Goal: Task Accomplishment & Management: Manage account settings

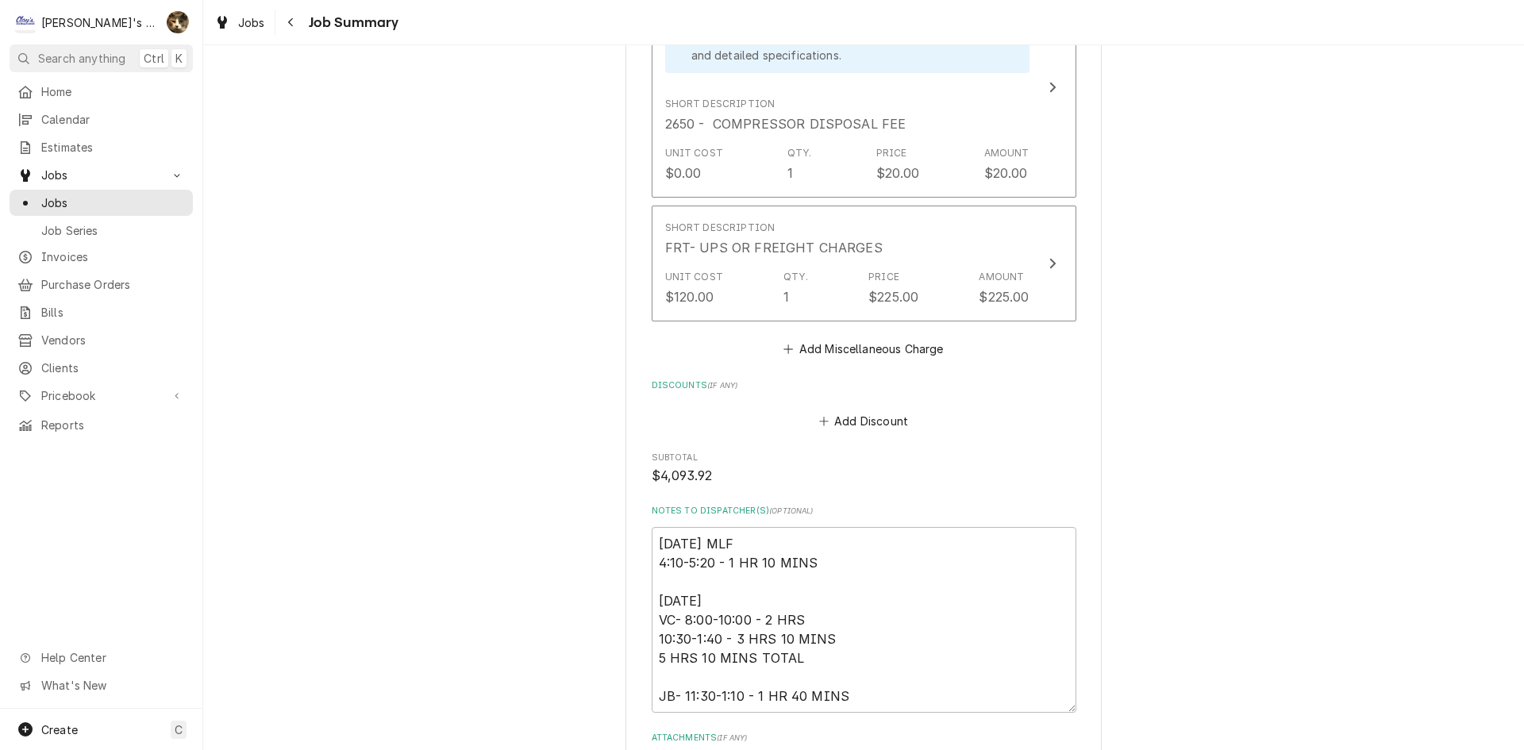
scroll to position [4128, 0]
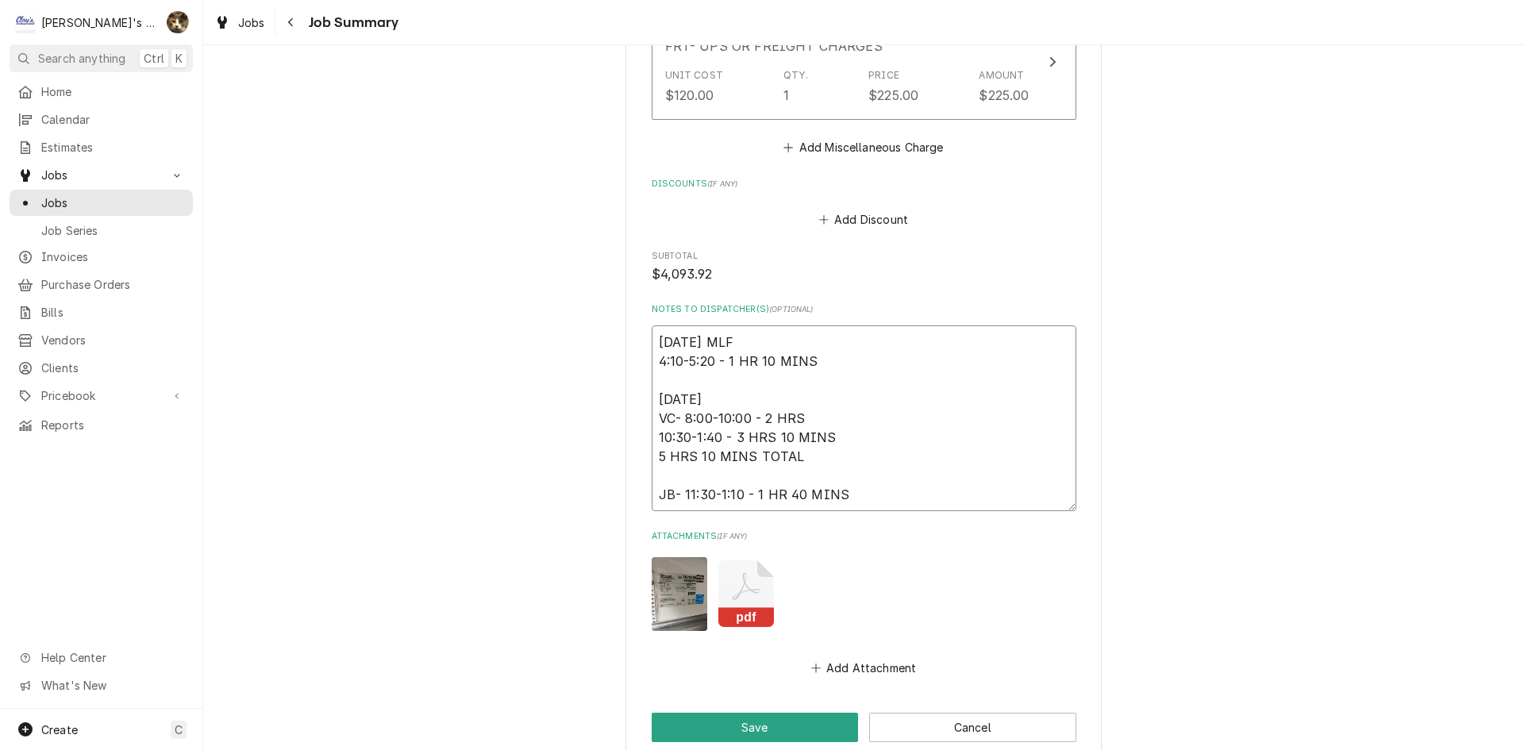
click at [838, 347] on textarea "6/4/2025 MLF 4:10-5:20 - 1 HR 10 MINS 8/7/2025 VC- 8:00-10:00 - 2 HRS 10:30-1:4…" at bounding box center [864, 418] width 425 height 186
click at [839, 360] on textarea "6/4/2025 MLF 4:10-5:20 - 1 HR 10 MINS 8/7/2025 VC- 8:00-10:00 - 2 HRS 10:30-1:4…" at bounding box center [864, 418] width 425 height 186
type textarea "x"
type textarea "6/4/2025 MLF 4:10-5:20 - 1 HR 10 MINS 8/7/2025 VC- 8:00-10:00 - 2 HRS 10:30-1:4…"
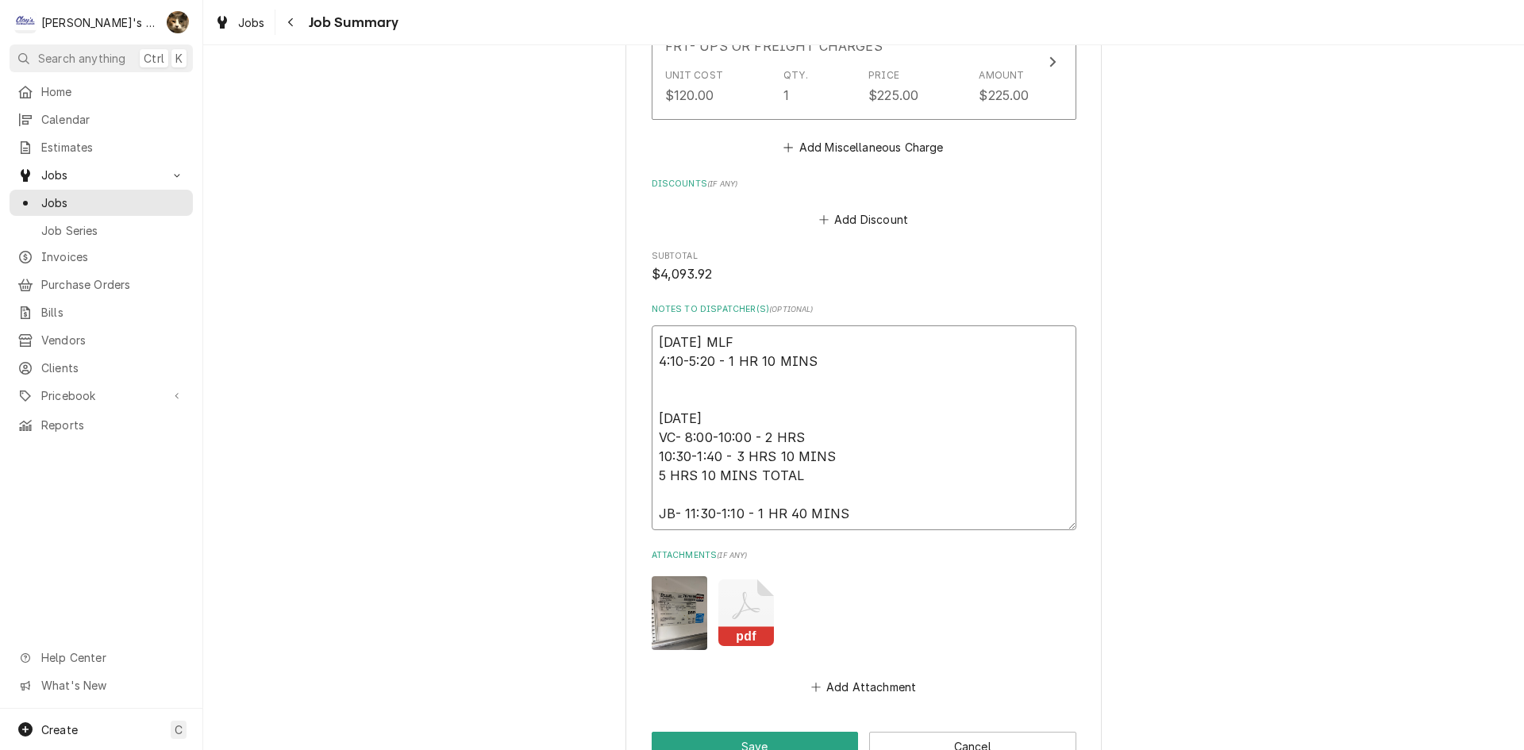
type textarea "x"
type textarea "6/4/2025 MLF 4:10-5:20 - 1 HR 10 MINS 8/7/2025 VC- 8:00-10:00 - 2 HRS 10:30-1:4…"
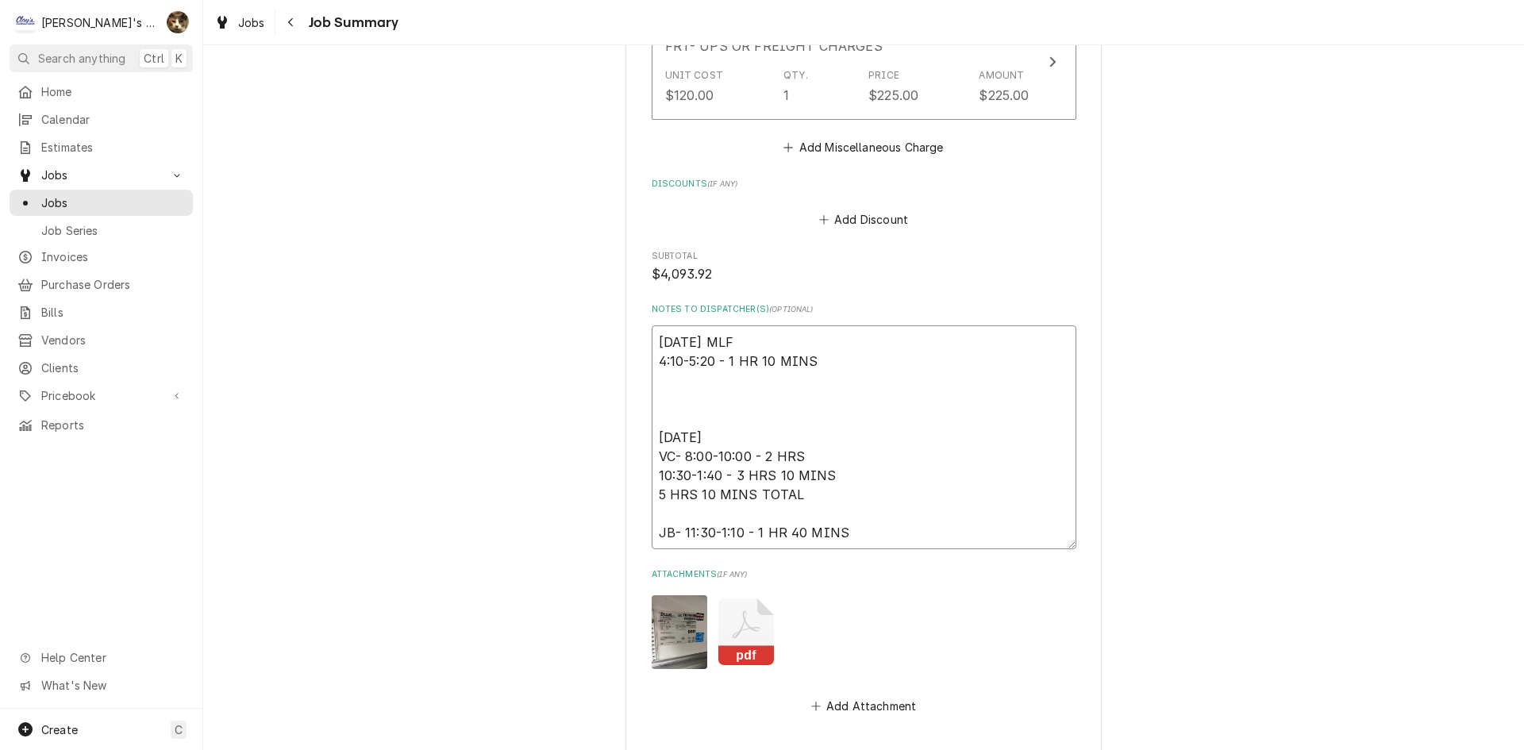
type textarea "x"
type textarea "6/4/2025 MLF 4:10-5:20 - 1 HR 10 MINS 8 8/7/2025 VC- 8:00-10:00 - 2 HRS 10:30-1…"
type textarea "x"
type textarea "6/4/2025 MLF 4:10-5:20 - 1 HR 10 MINS 8/ 8/7/2025 VC- 8:00-10:00 - 2 HRS 10:30-…"
type textarea "x"
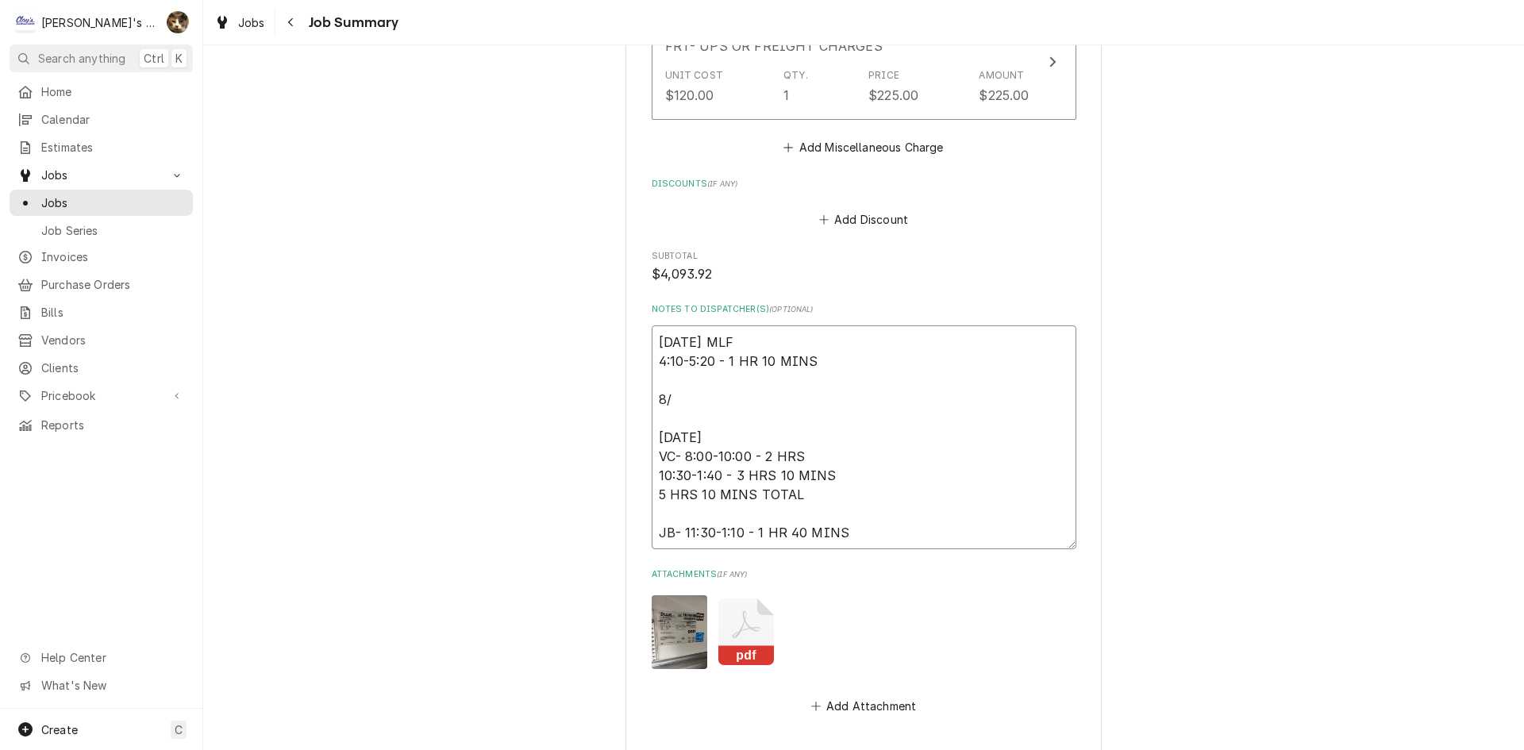
type textarea "6/4/2025 MLF 4:10-5:20 - 1 HR 10 MINS 8/6 8/7/2025 VC- 8:00-10:00 - 2 HRS 10:30…"
type textarea "x"
type textarea "6/4/2025 MLF 4:10-5:20 - 1 HR 10 MINS 8/6/ 8/7/2025 VC- 8:00-10:00 - 2 HRS 10:3…"
type textarea "x"
type textarea "6/4/2025 MLF 4:10-5:20 - 1 HR 10 MINS 8/6/2 8/7/2025 VC- 8:00-10:00 - 2 HRS 10:…"
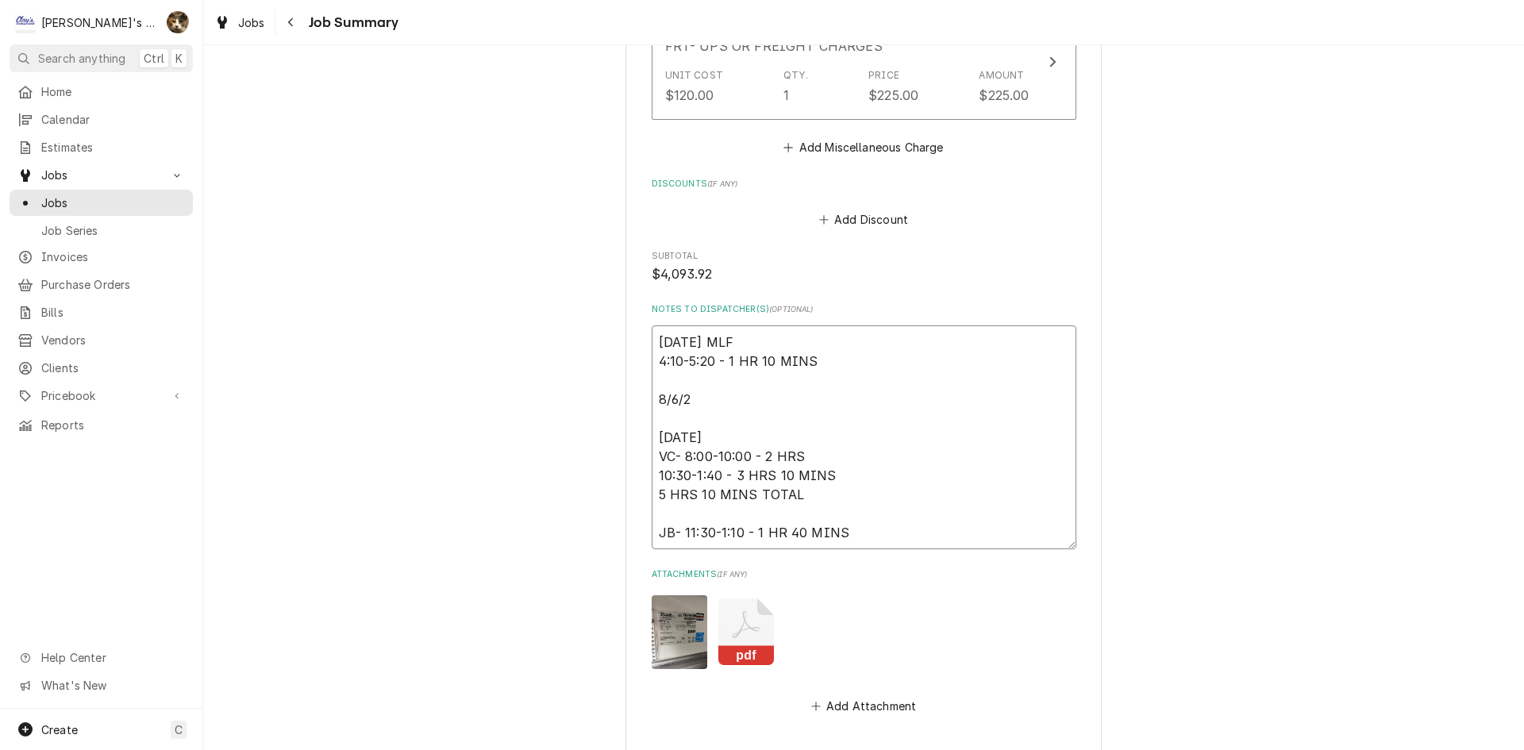
type textarea "x"
type textarea "6/4/2025 MLF 4:10-5:20 - 1 HR 10 MINS 8/6/20 8/7/2025 VC- 8:00-10:00 - 2 HRS 10…"
type textarea "x"
type textarea "6/4/2025 MLF 4:10-5:20 - 1 HR 10 MINS 8/6/202 8/7/2025 VC- 8:00-10:00 - 2 HRS 1…"
type textarea "x"
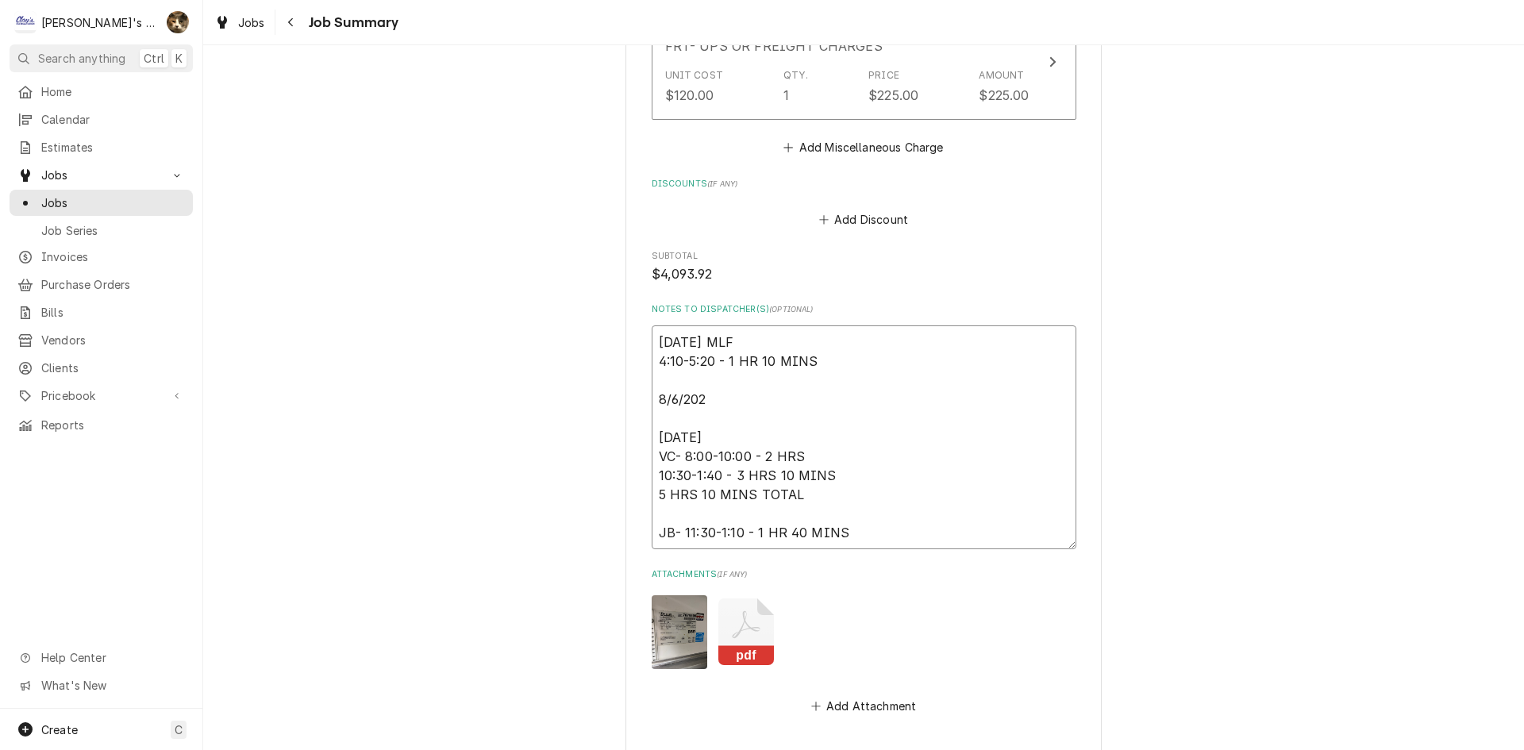
type textarea "6/4/2025 MLF 4:10-5:20 - 1 HR 10 MINS 8/6/2025 8/7/2025 VC- 8:00-10:00 - 2 HRS …"
type textarea "x"
type textarea "6/4/2025 MLF 4:10-5:20 - 1 HR 10 MINS 8/6/2025 8/7/2025 VC- 8:00-10:00 - 2 HRS …"
type textarea "x"
type textarea "6/4/2025 MLF 4:10-5:20 - 1 HR 10 MINS 8/6/2025 V 8/7/2025 VC- 8:00-10:00 - 2 HR…"
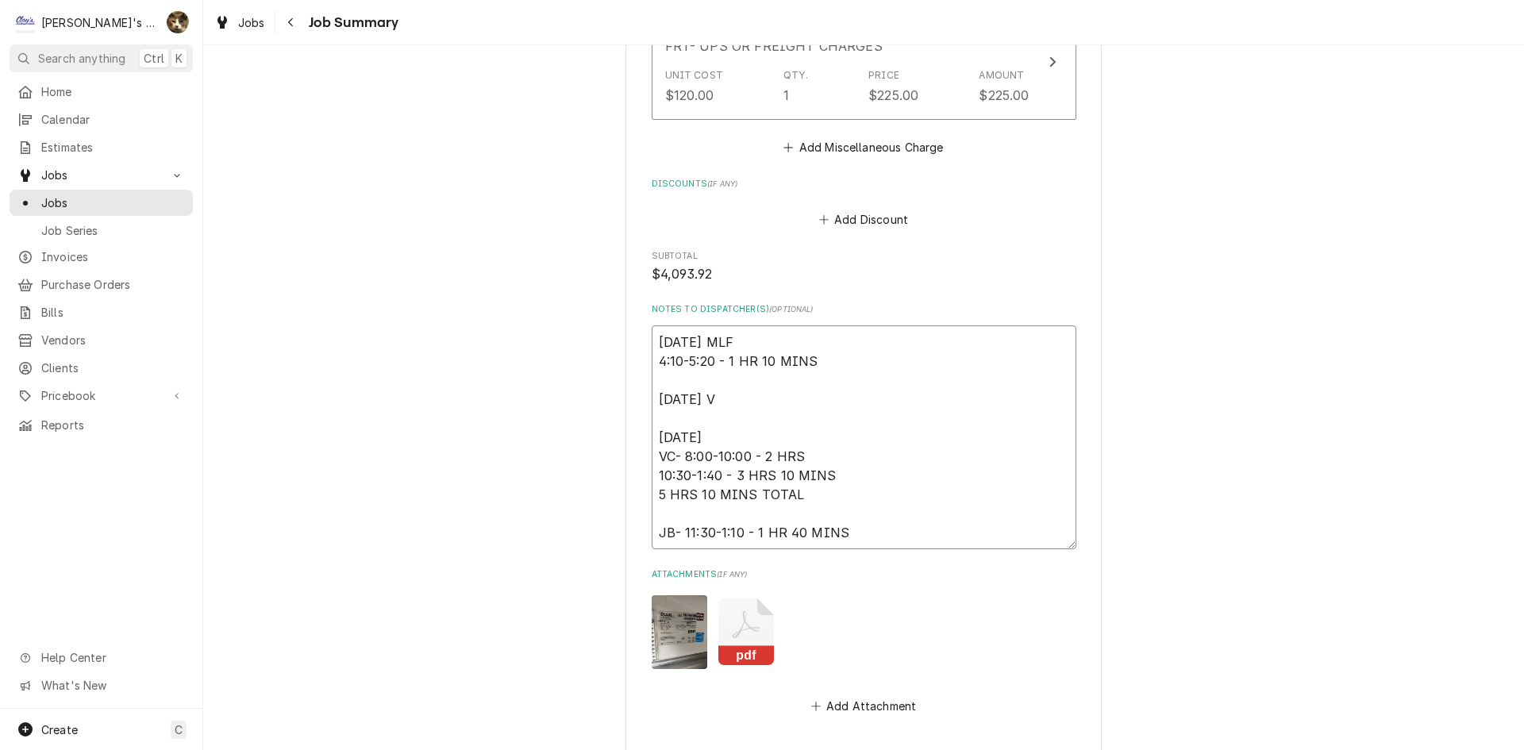
type textarea "x"
type textarea "6/4/2025 MLF 4:10-5:20 - 1 HR 10 MINS 8/6/2025 VC 8/7/2025 VC- 8:00-10:00 - 2 H…"
type textarea "x"
type textarea "6/4/2025 MLF 4:10-5:20 - 1 HR 10 MINS 8/6/2025 VC 8/7/2025 VC- 8:00-10:00 - 2 H…"
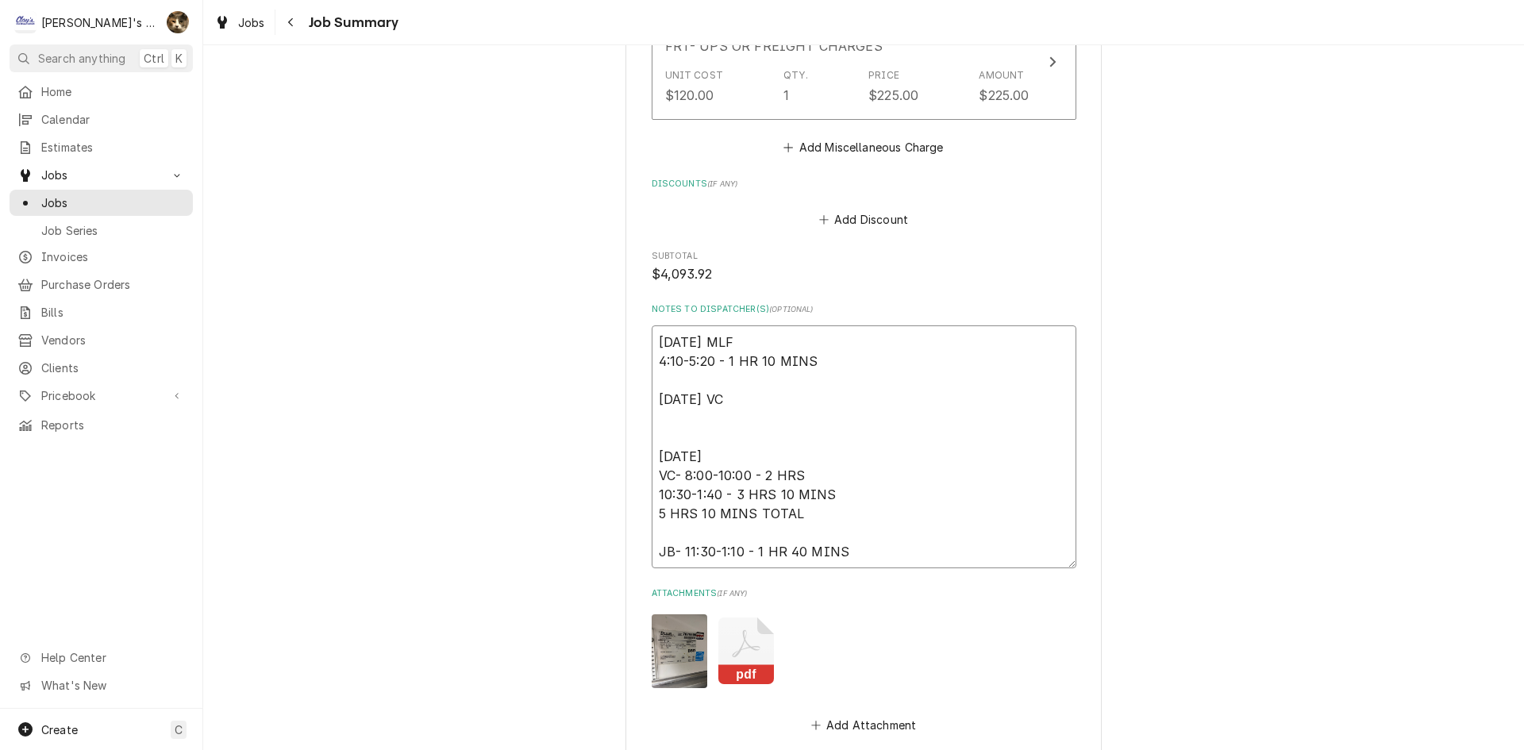
type textarea "x"
type textarea "6/4/2025 MLF 4:10-5:20 - 1 HR 10 MINS 8/6/2025 VC 1 8/7/2025 VC- 8:00-10:00 - 2…"
type textarea "x"
type textarea "6/4/2025 MLF 4:10-5:20 - 1 HR 10 MINS 8/6/2025 VC 11 8/7/2025 VC- 8:00-10:00 - …"
type textarea "x"
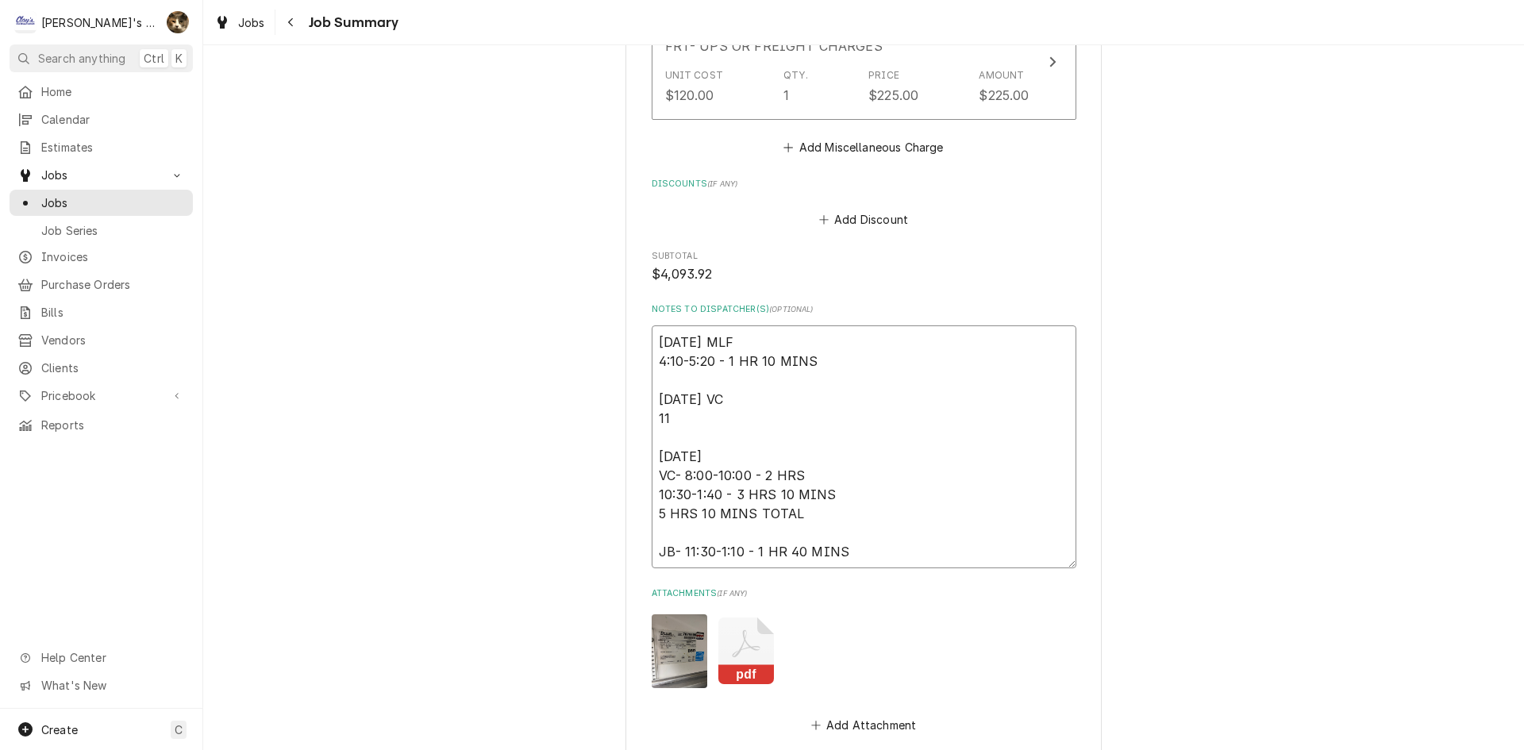
type textarea "6/4/2025 MLF 4:10-5:20 - 1 HR 10 MINS 8/6/2025 VC 11: 8/7/2025 VC- 8:00-10:00 -…"
type textarea "x"
type textarea "6/4/2025 MLF 4:10-5:20 - 1 HR 10 MINS 8/6/2025 VC 11:0 8/7/2025 VC- 8:00-10:00 …"
type textarea "x"
type textarea "6/4/2025 MLF 4:10-5:20 - 1 HR 10 MINS 8/6/2025 VC 11:00 8/7/2025 VC- 8:00-10:00…"
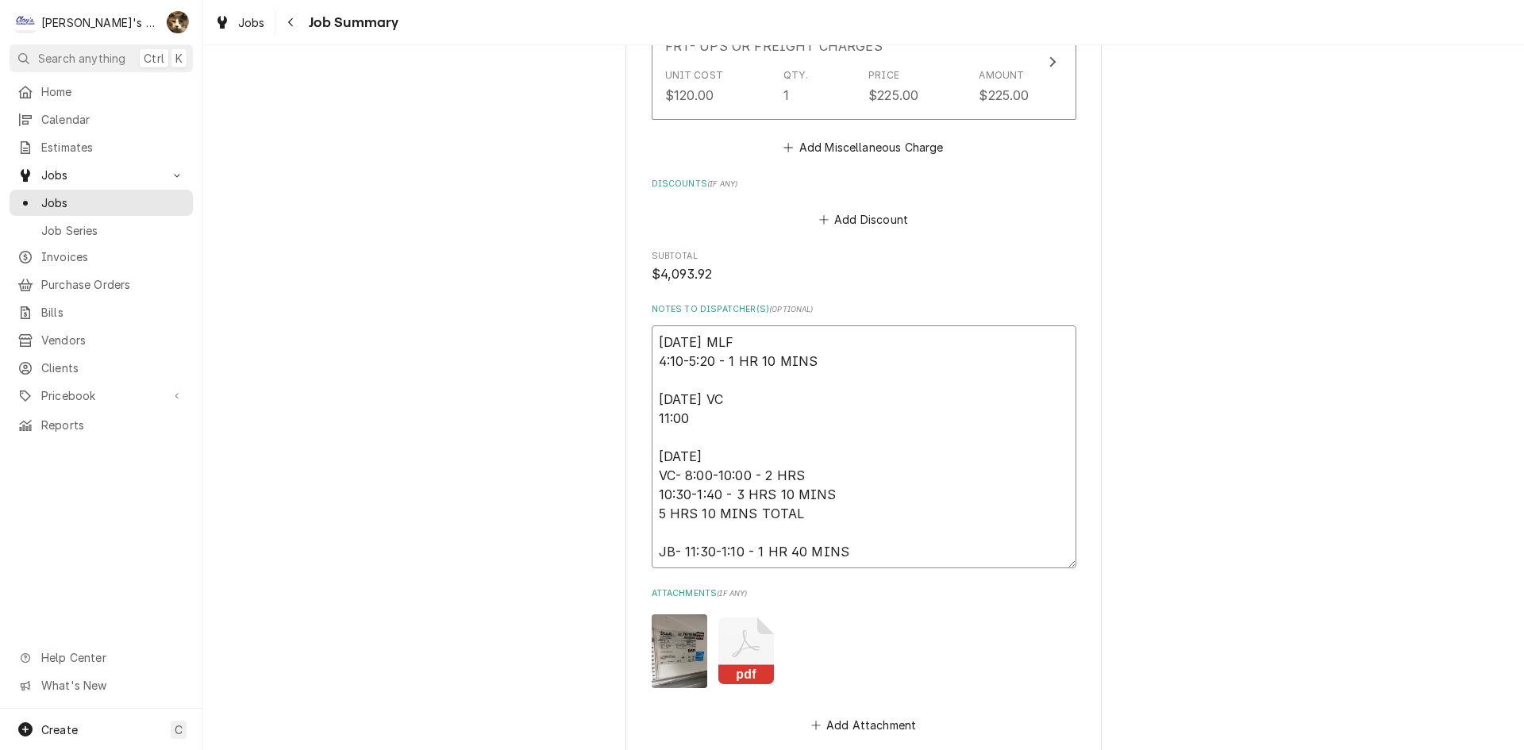
type textarea "x"
type textarea "6/4/2025 MLF 4:10-5:20 - 1 HR 10 MINS 8/6/2025 VC 11:00- 8/7/2025 VC- 8:00-10:0…"
type textarea "x"
type textarea "6/4/2025 MLF 4:10-5:20 - 1 HR 10 MINS 8/6/2025 VC 11:00-1 8/7/2025 VC- 8:00-10:…"
type textarea "x"
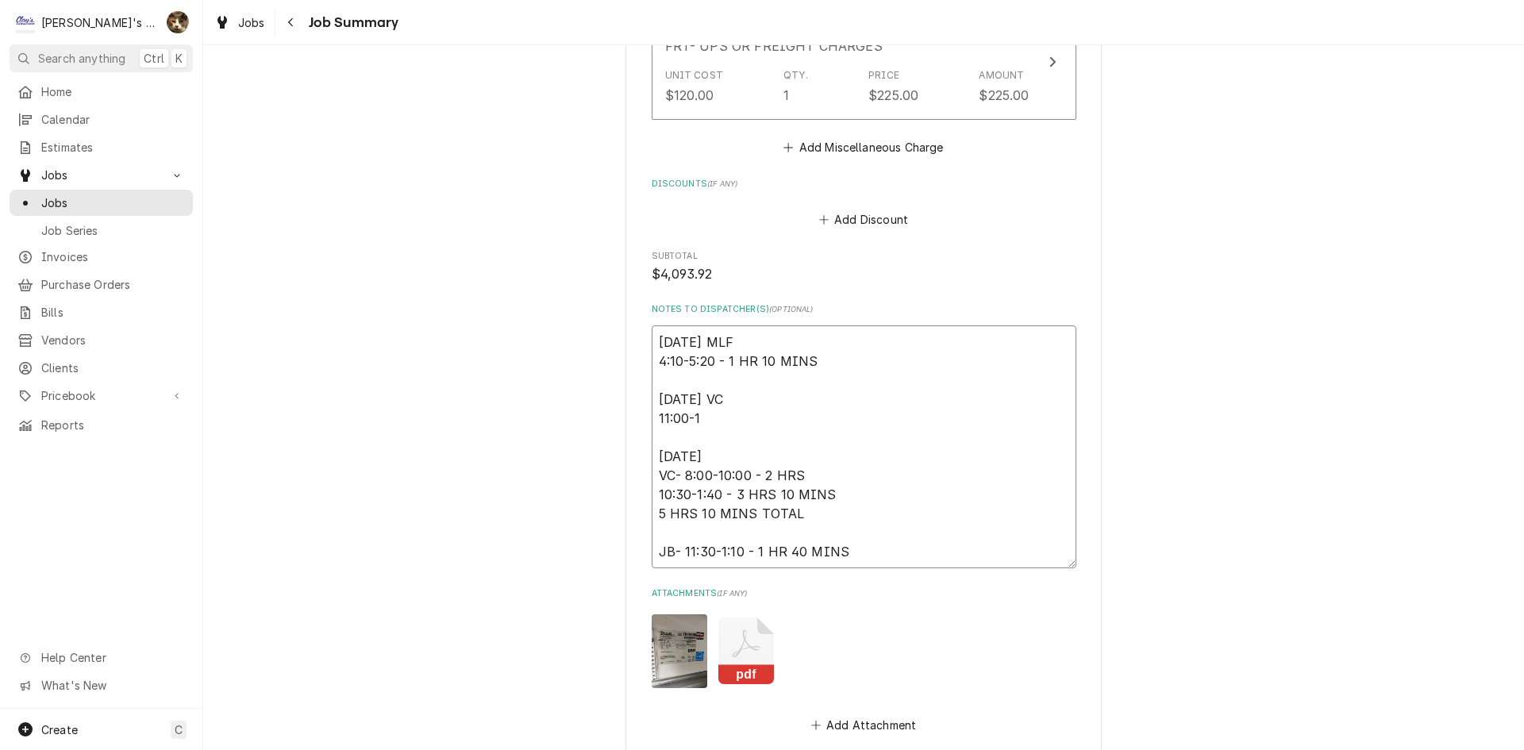
type textarea "6/4/2025 MLF 4:10-5:20 - 1 HR 10 MINS 8/6/2025 VC 11:00-11 8/7/2025 VC- 8:00-10…"
type textarea "x"
type textarea "6/4/2025 MLF 4:10-5:20 - 1 HR 10 MINS 8/6/2025 VC 11:00-11: 8/7/2025 VC- 8:00-1…"
type textarea "x"
type textarea "6/4/2025 MLF 4:10-5:20 - 1 HR 10 MINS 8/6/2025 VC 11:00-11:3 8/7/2025 VC- 8:00-…"
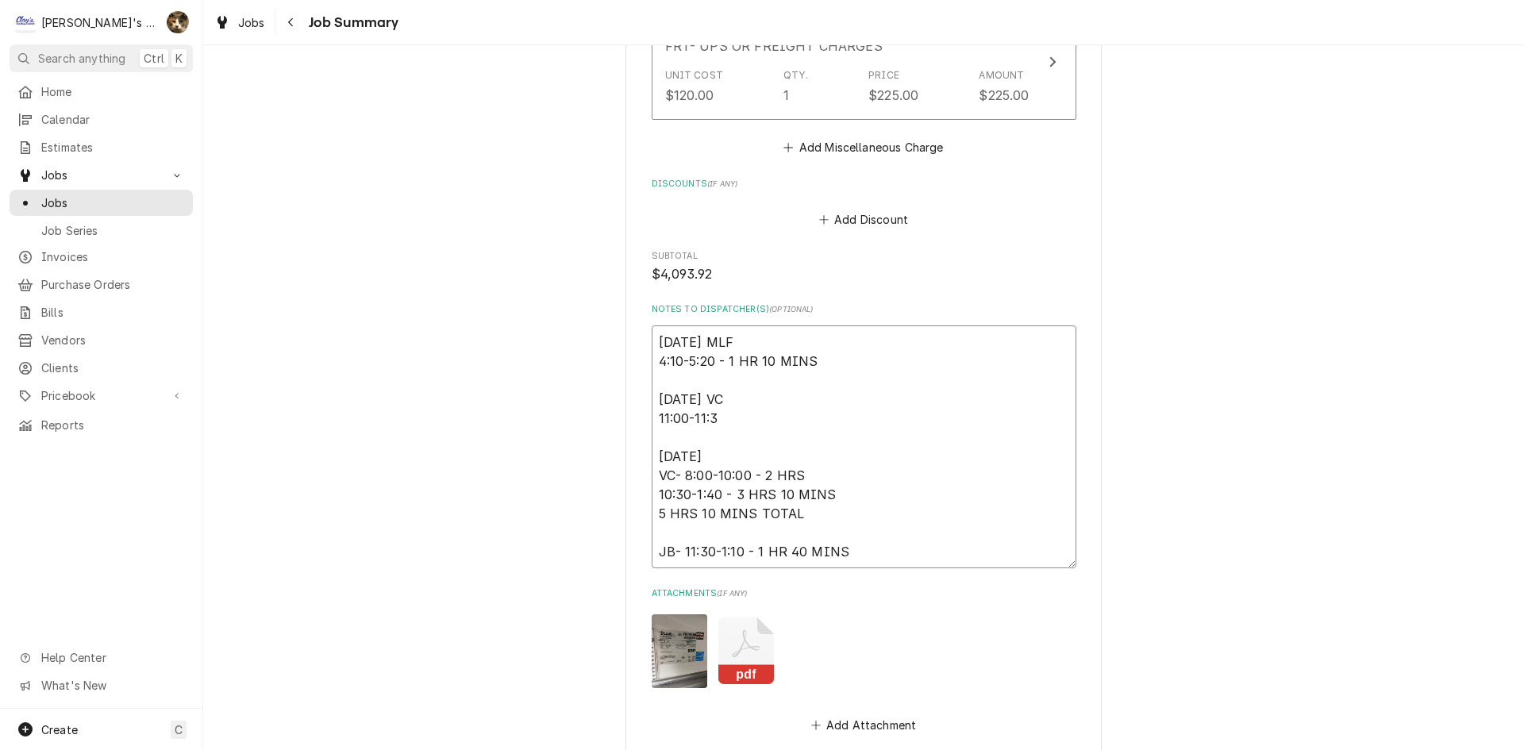
type textarea "x"
type textarea "6/4/2025 MLF 4:10-5:20 - 1 HR 10 MINS 8/6/2025 VC 11:00-11:30 8/7/2025 VC- 8:00…"
type textarea "x"
type textarea "6/4/2025 MLF 4:10-5:20 - 1 HR 10 MINS 8/6/2025 VC 11:00-11:30 8/7/2025 VC- 8:00…"
type textarea "x"
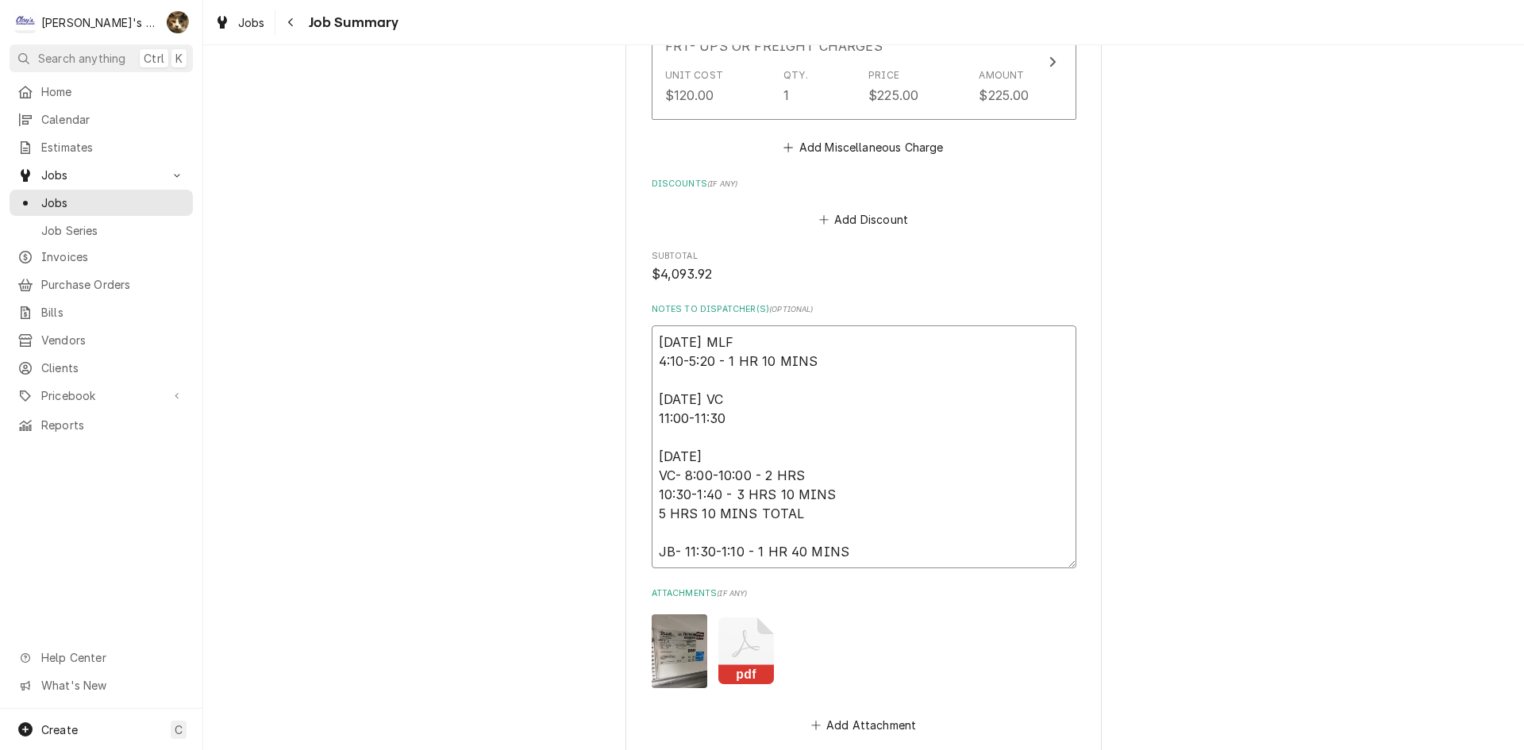
type textarea "6/4/2025 MLF 4:10-5:20 - 1 HR 10 MINS 8/6/2025 VC 11:00-11:30 - 8/7/2025 VC- 8:…"
type textarea "x"
type textarea "6/4/2025 MLF 4:10-5:20 - 1 HR 10 MINS 8/6/2025 VC 11:00-11:30 - 8/7/2025 VC- 8:…"
type textarea "x"
type textarea "6/4/2025 MLF 4:10-5:20 - 1 HR 10 MINS 8/6/2025 VC 11:00-11:30 - 3 8/7/2025 VC- …"
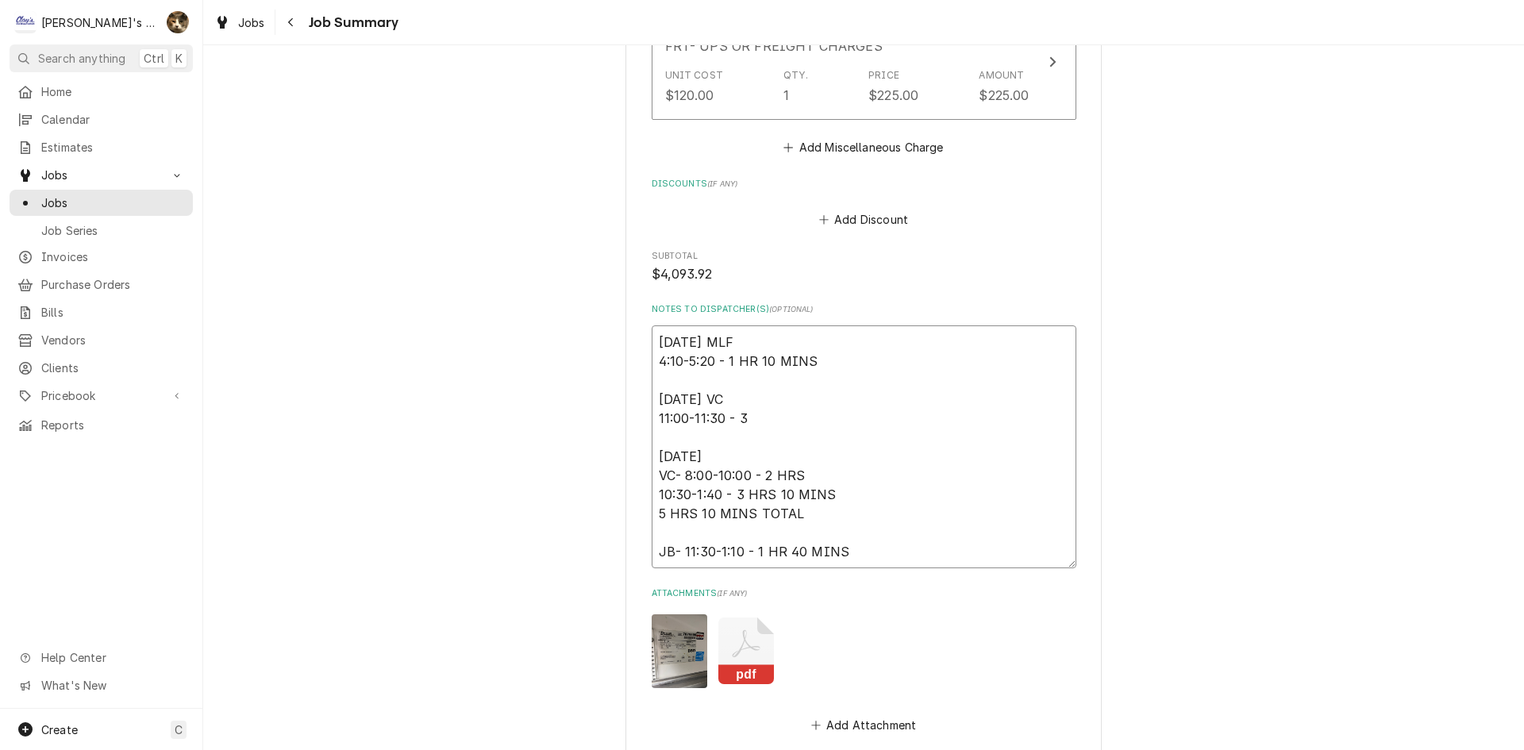
type textarea "x"
type textarea "6/4/2025 MLF 4:10-5:20 - 1 HR 10 MINS 8/6/2025 VC 11:00-11:30 - 30 8/7/2025 VC-…"
type textarea "x"
type textarea "6/4/2025 MLF 4:10-5:20 - 1 HR 10 MINS 8/6/2025 VC 11:00-11:30 - 30 8/7/2025 VC-…"
type textarea "x"
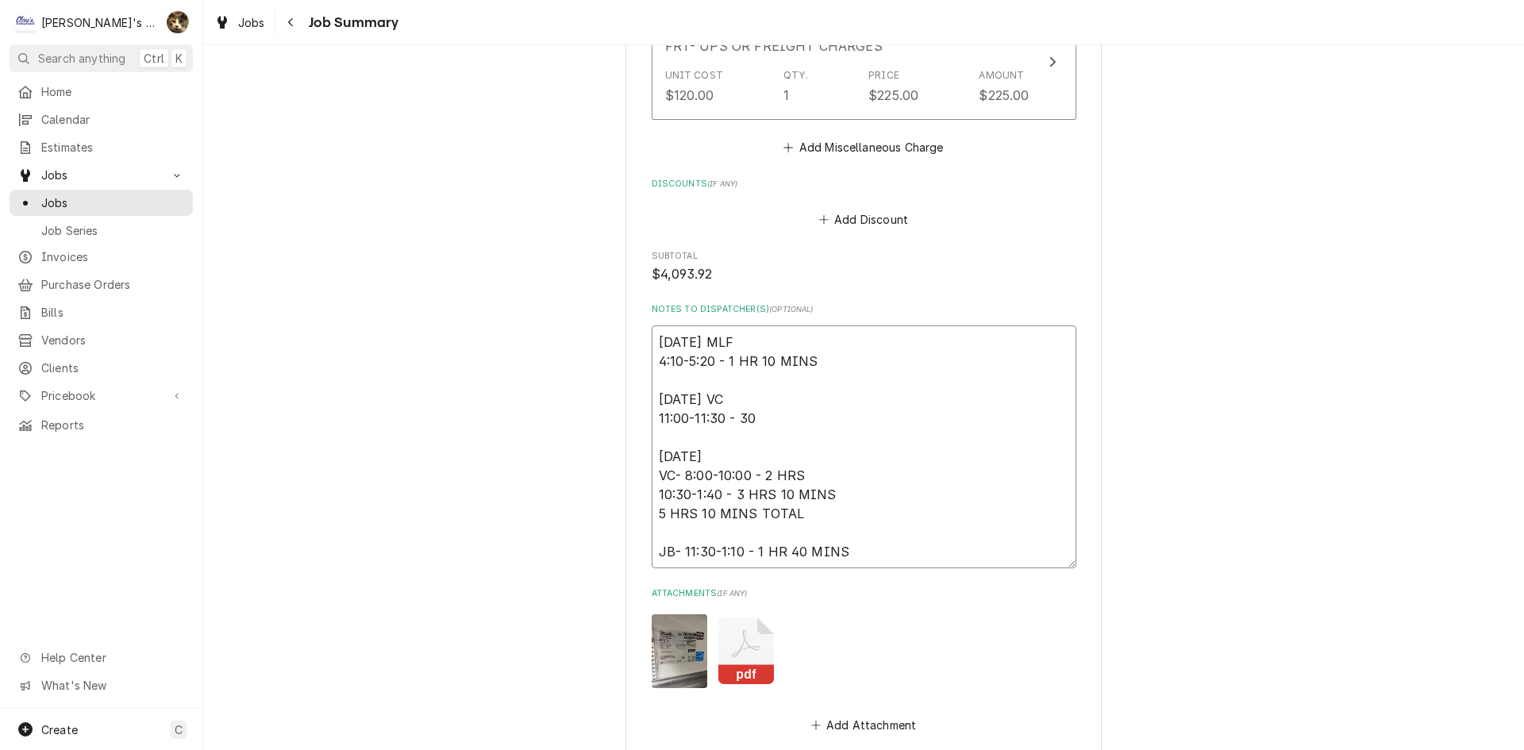
type textarea "6/4/2025 MLF 4:10-5:20 - 1 HR 10 MINS 8/6/2025 VC 11:00-11:30 - 30 M 8/7/2025 V…"
type textarea "x"
type textarea "6/4/2025 MLF 4:10-5:20 - 1 HR 10 MINS 8/6/2025 VC 11:00-11:30 - 30 MI 8/7/2025 …"
type textarea "x"
type textarea "6/4/2025 MLF 4:10-5:20 - 1 HR 10 MINS 8/6/2025 VC 11:00-11:30 - 30 MIN 8/7/2025…"
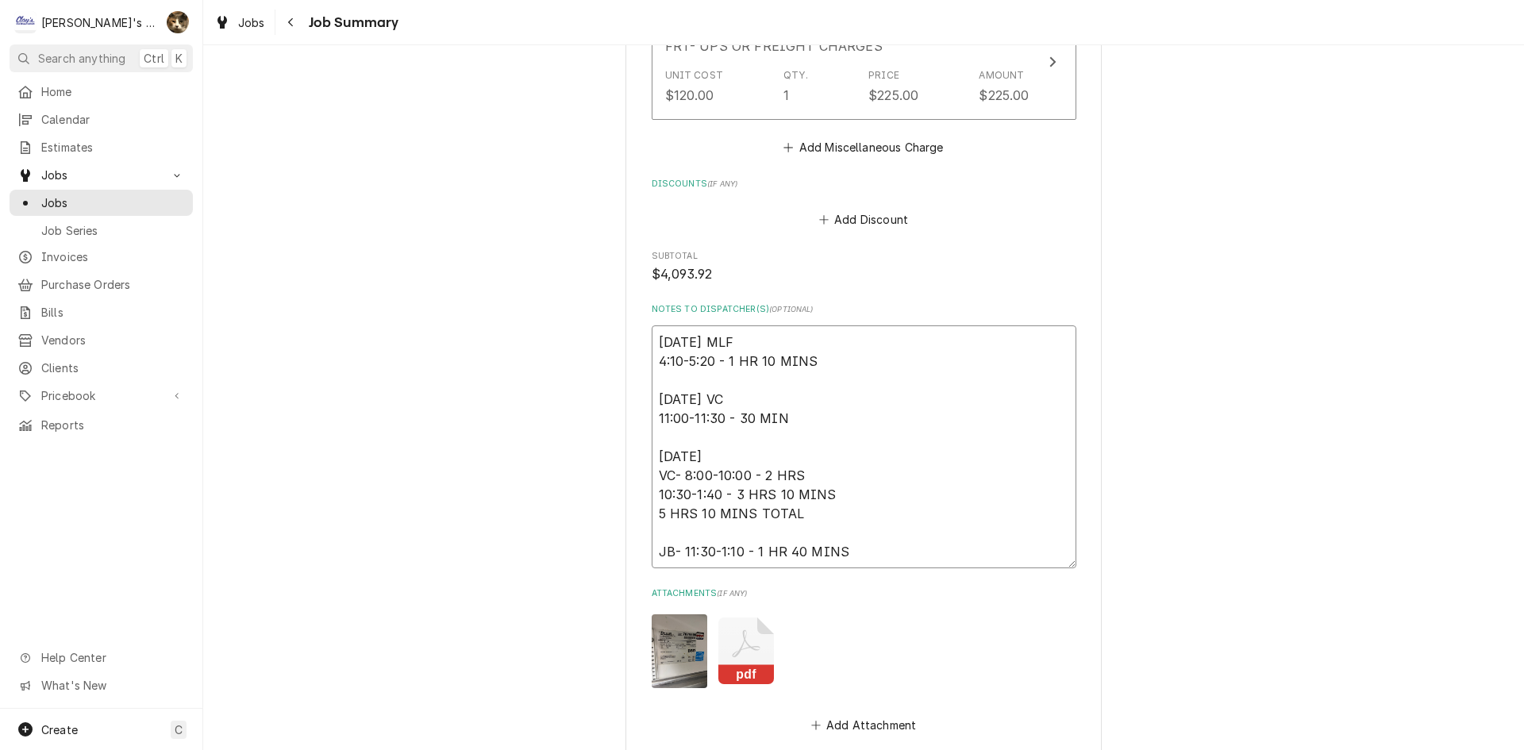
type textarea "x"
type textarea "6/4/2025 MLF 4:10-5:20 - 1 HR 10 MINS 8/6/2025 VC 11:00-11:30 - 30 MINS 8/7/202…"
type textarea "x"
type textarea "6/4/2025 MLF 4:10-5:20 - 1 HR 10 MINS 8/6/2025 VC 11:00-11:30 - 30 MINS 8/7/202…"
type textarea "x"
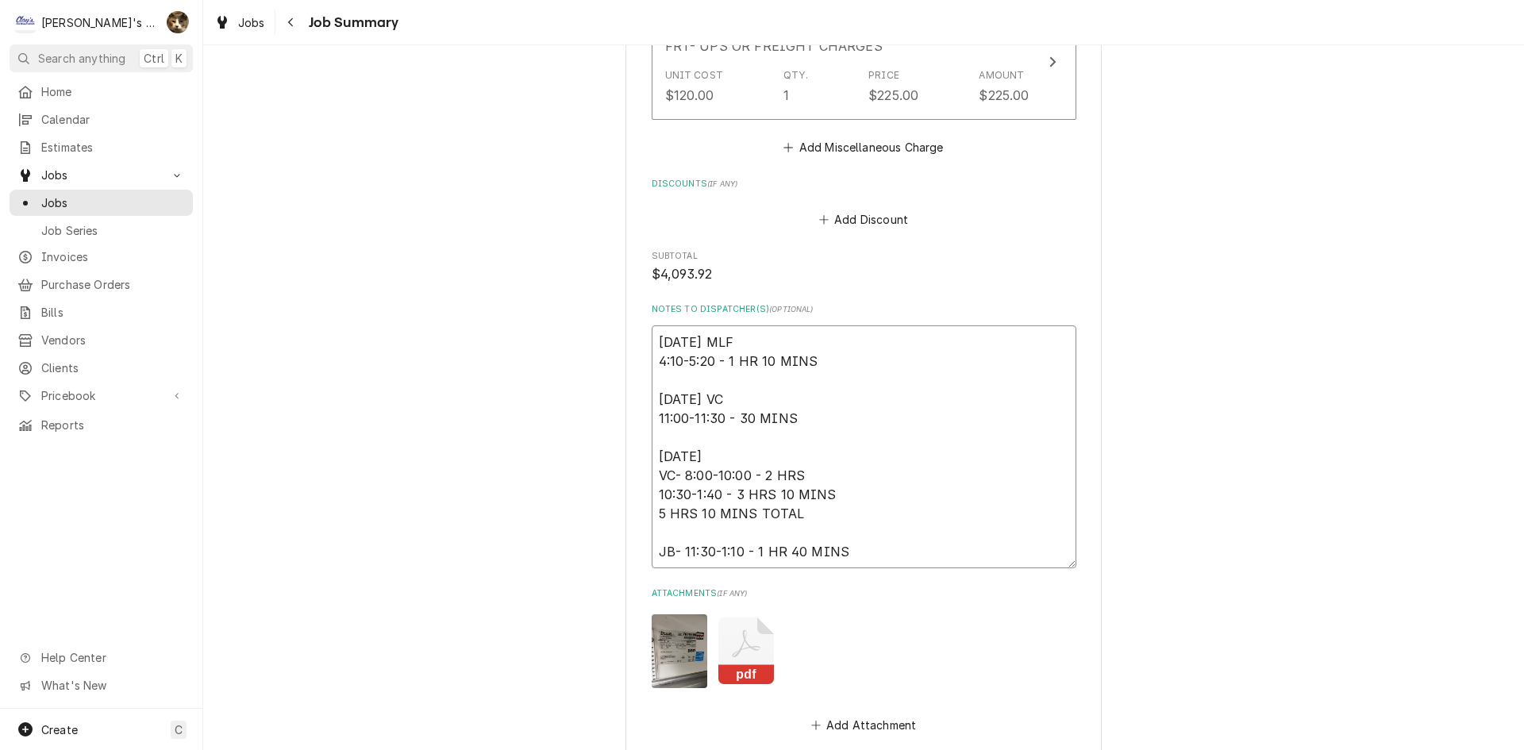
type textarea "6/4/2025 MLF 4:10-5:20 - 1 HR 10 MINS 8/6/2025 VC 11:00-11:30 - 30 MINS ( 8/7/2…"
type textarea "x"
type textarea "6/4/2025 MLF 4:10-5:20 - 1 HR 10 MINS 8/6/2025 VC 11:00-11:30 - 30 MINS (J 8/7/…"
type textarea "x"
type textarea "6/4/2025 MLF 4:10-5:20 - 1 HR 10 MINS 8/6/2025 VC 11:00-11:30 - 30 MINS (JO 8/7…"
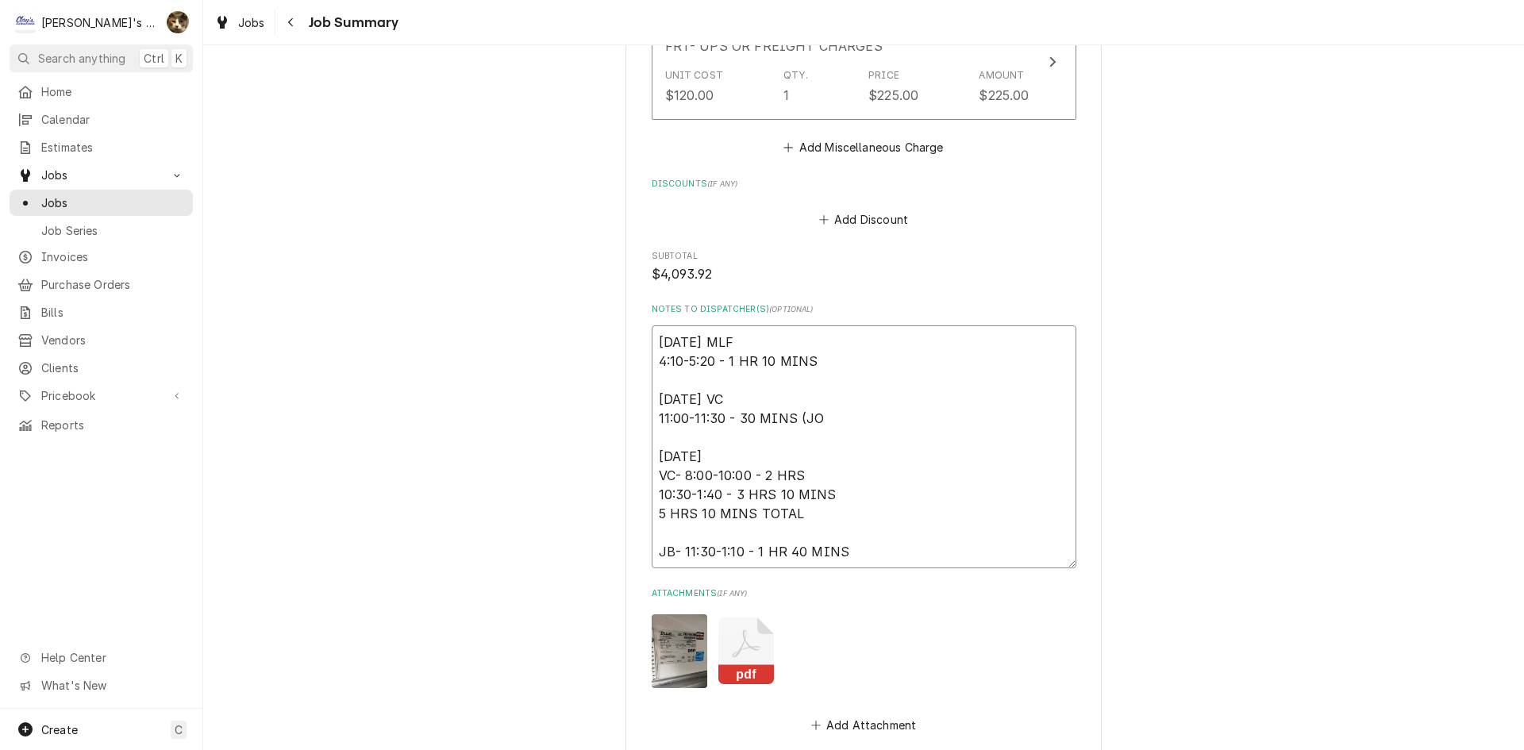
type textarea "x"
type textarea "6/4/2025 MLF 4:10-5:20 - 1 HR 10 MINS 8/6/2025 VC 11:00-11:30 - 30 MINS (JOB 8/…"
type textarea "x"
type textarea "6/4/2025 MLF 4:10-5:20 - 1 HR 10 MINS 8/6/2025 VC 11:00-11:30 - 30 MINS (JOB 8/…"
type textarea "x"
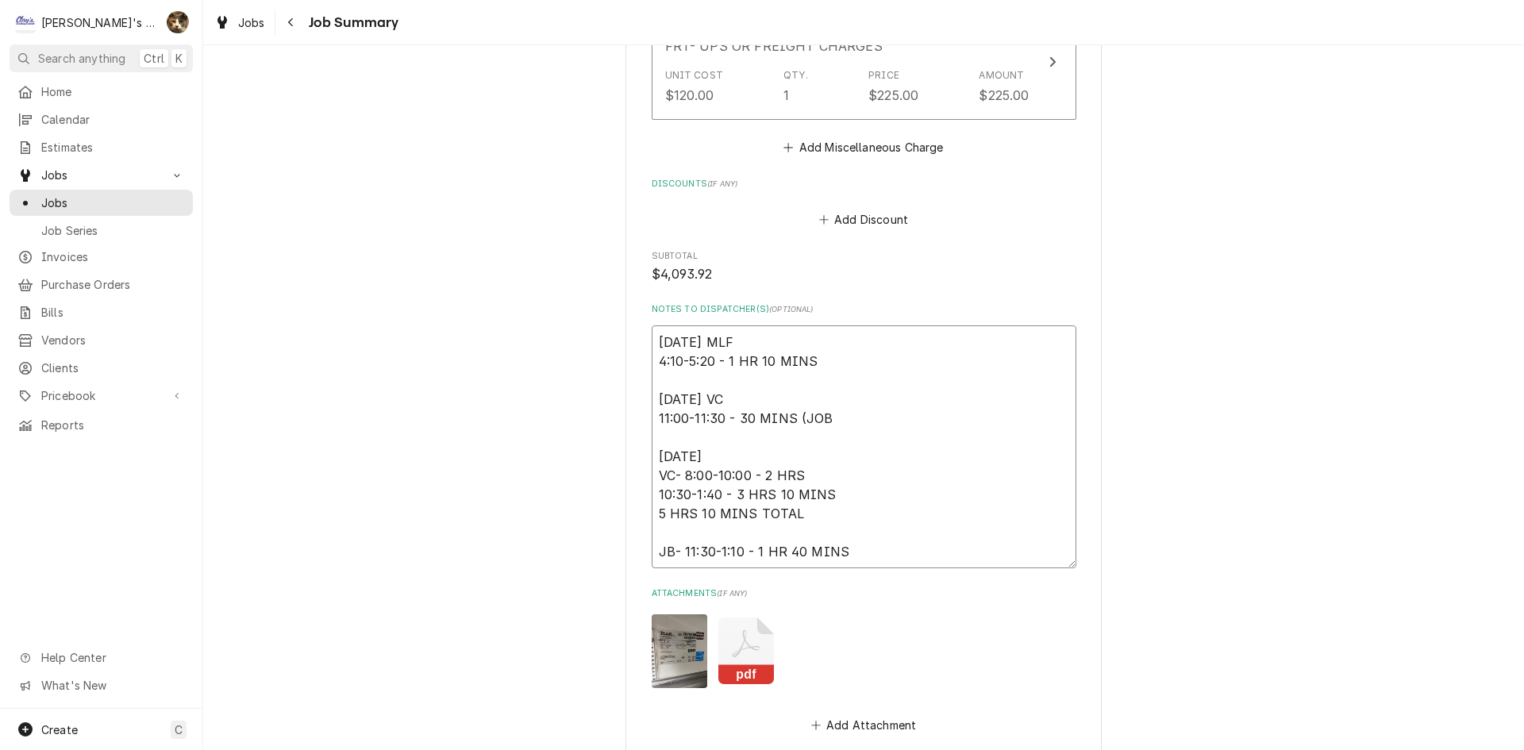
type textarea "6/4/2025 MLF 4:10-5:20 - 1 HR 10 MINS 8/6/2025 VC 11:00-11:30 - 30 MINS (JOB P …"
type textarea "x"
type textarea "6/4/2025 MLF 4:10-5:20 - 1 HR 10 MINS 8/6/2025 VC 11:00-11:30 - 30 MINS (JOB PR…"
type textarea "x"
type textarea "6/4/2025 MLF 4:10-5:20 - 1 HR 10 MINS 8/6/2025 VC 11:00-11:30 - 30 MINS (JOB PR…"
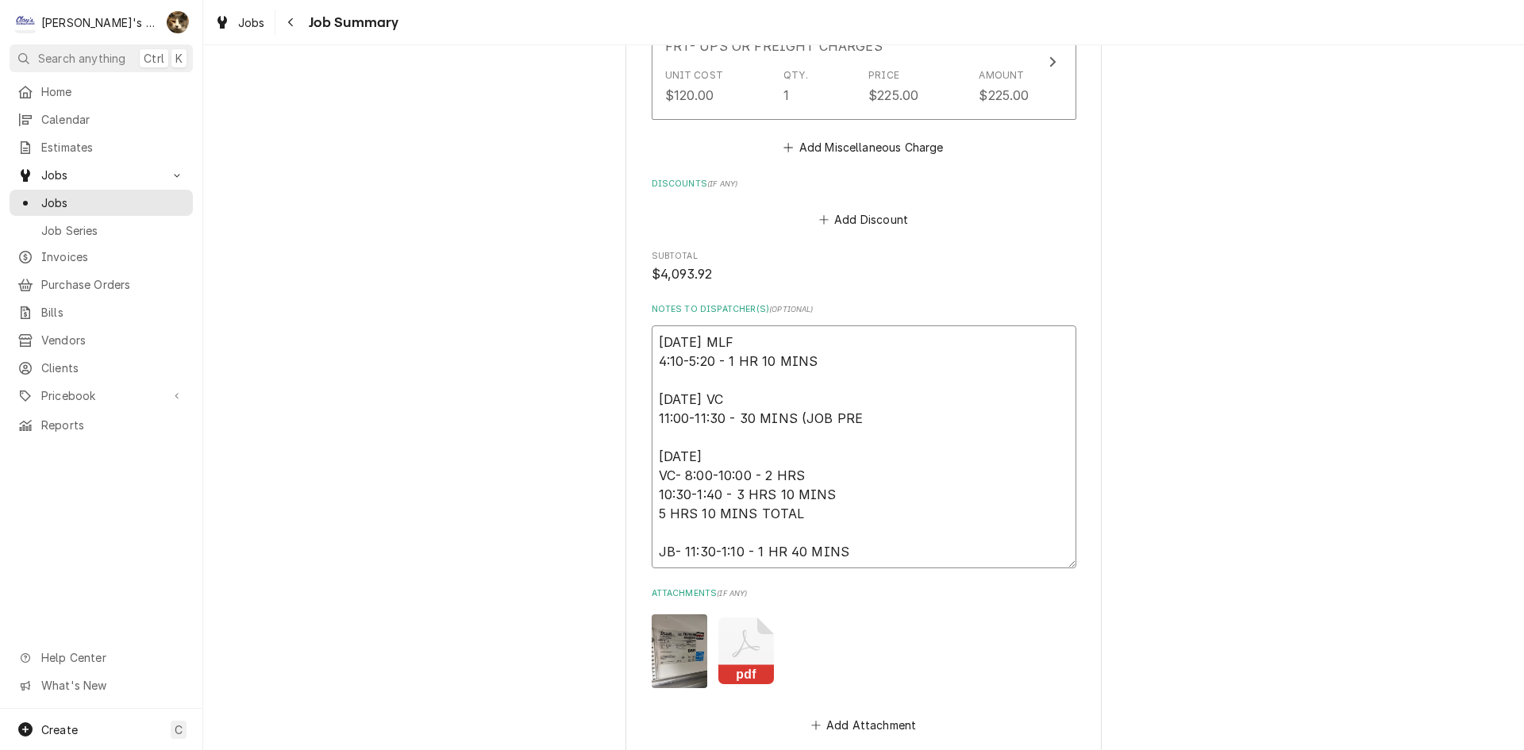
type textarea "x"
type textarea "6/4/2025 MLF 4:10-5:20 - 1 HR 10 MINS 8/6/2025 VC 11:00-11:30 - 30 MINS (JOB PR…"
type textarea "x"
type textarea "6/4/2025 MLF 4:10-5:20 - 1 HR 10 MINS 8/6/2025 VC 11:00-11:30 - 30 MINS (JOB PR…"
type textarea "x"
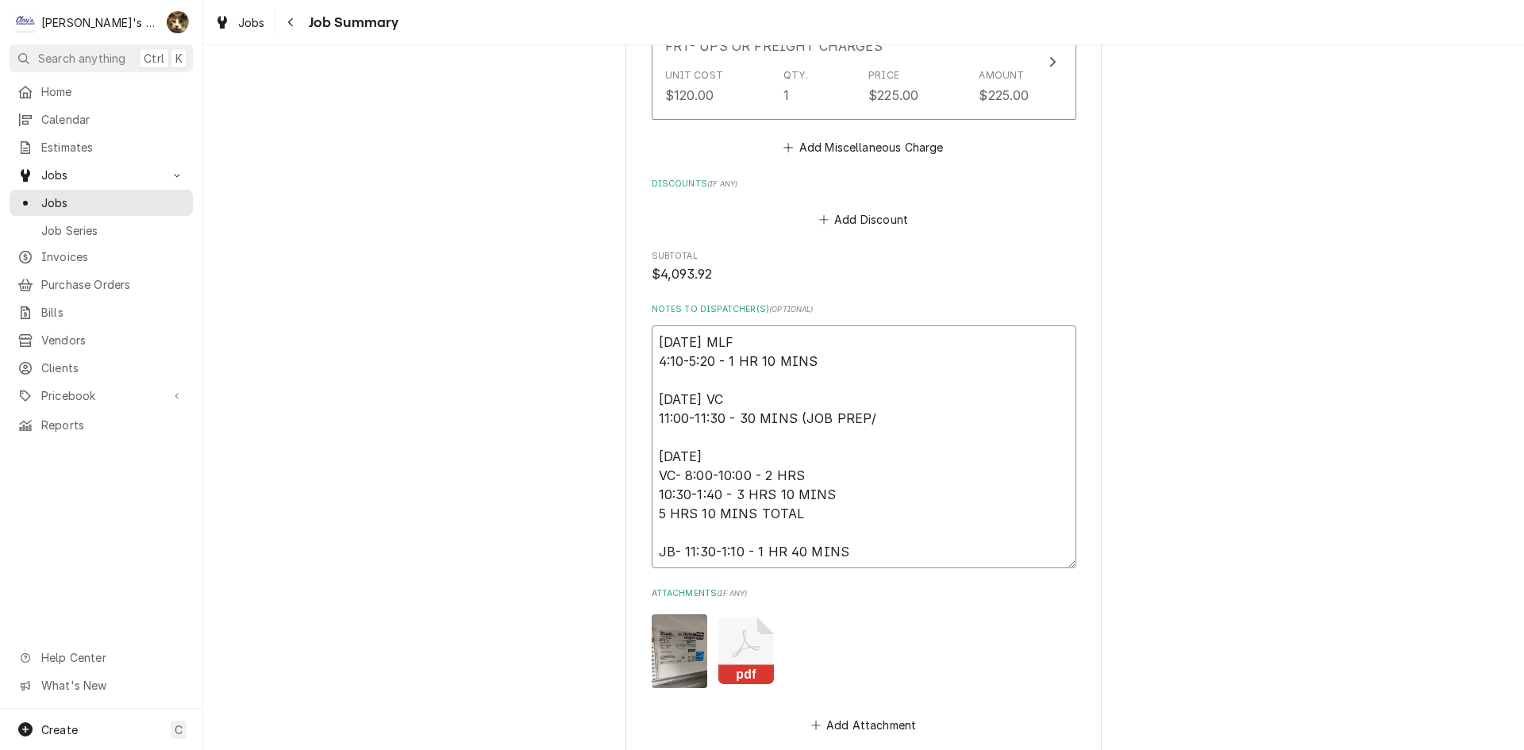
type textarea "6/4/2025 MLF 4:10-5:20 - 1 HR 10 MINS 8/6/2025 VC 11:00-11:30 - 30 MINS (JOB PR…"
type textarea "x"
type textarea "6/4/2025 MLF 4:10-5:20 - 1 HR 10 MINS 8/6/2025 VC 11:00-11:30 - 30 MINS (JOB PR…"
type textarea "x"
type textarea "6/4/2025 MLF 4:10-5:20 - 1 HR 10 MINS 8/6/2025 VC 11:00-11:30 - 30 MINS (JOB PR…"
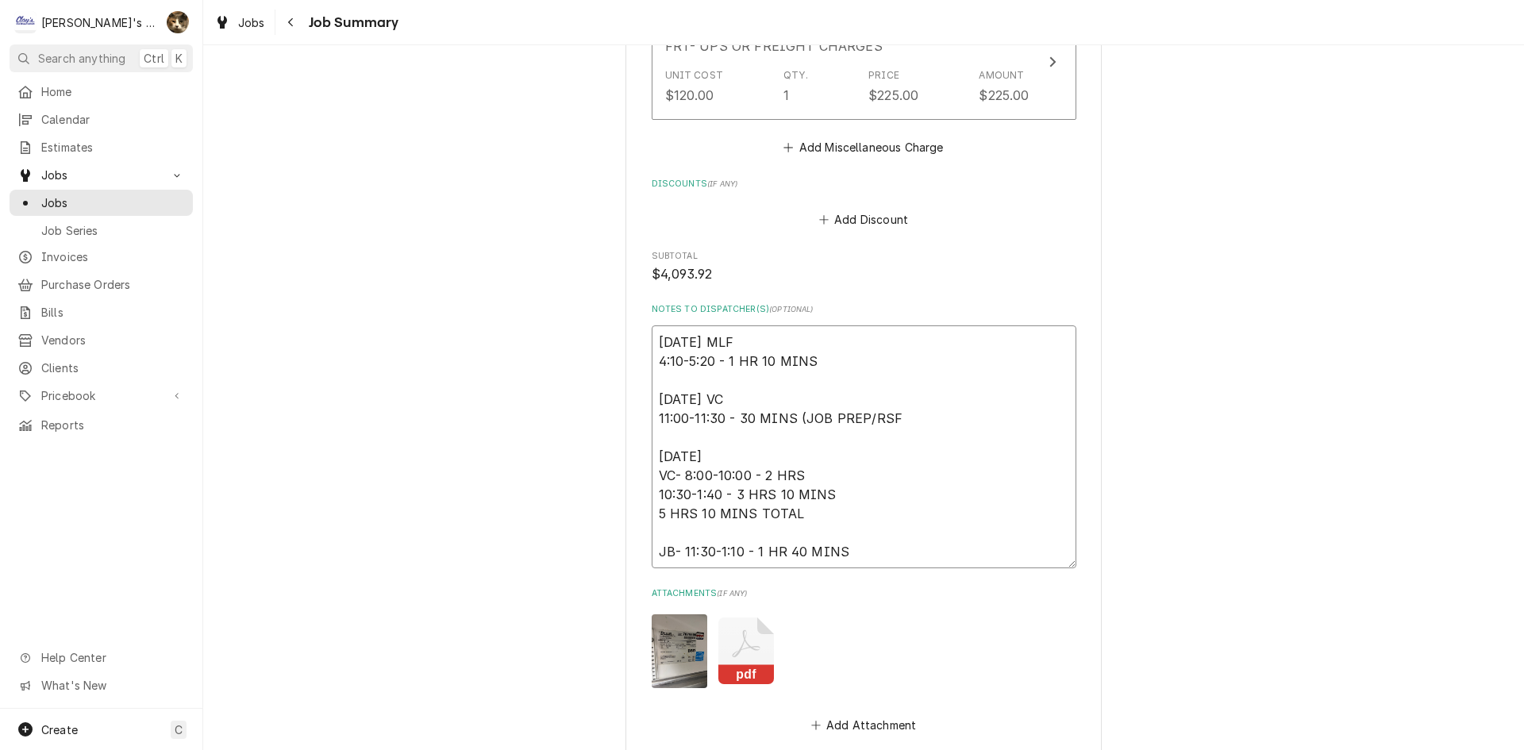
type textarea "x"
type textarea "6/4/2025 MLF 4:10-5:20 - 1 HR 10 MINS 8/6/2025 VC 11:00-11:30 - 30 MINS (JOB PR…"
type textarea "x"
type textarea "6/4/2025 MLF 4:10-5:20 - 1 HR 10 MINS 8/6/2025 VC 11:00-11:30 - 30 MINS (JOB PR…"
type textarea "x"
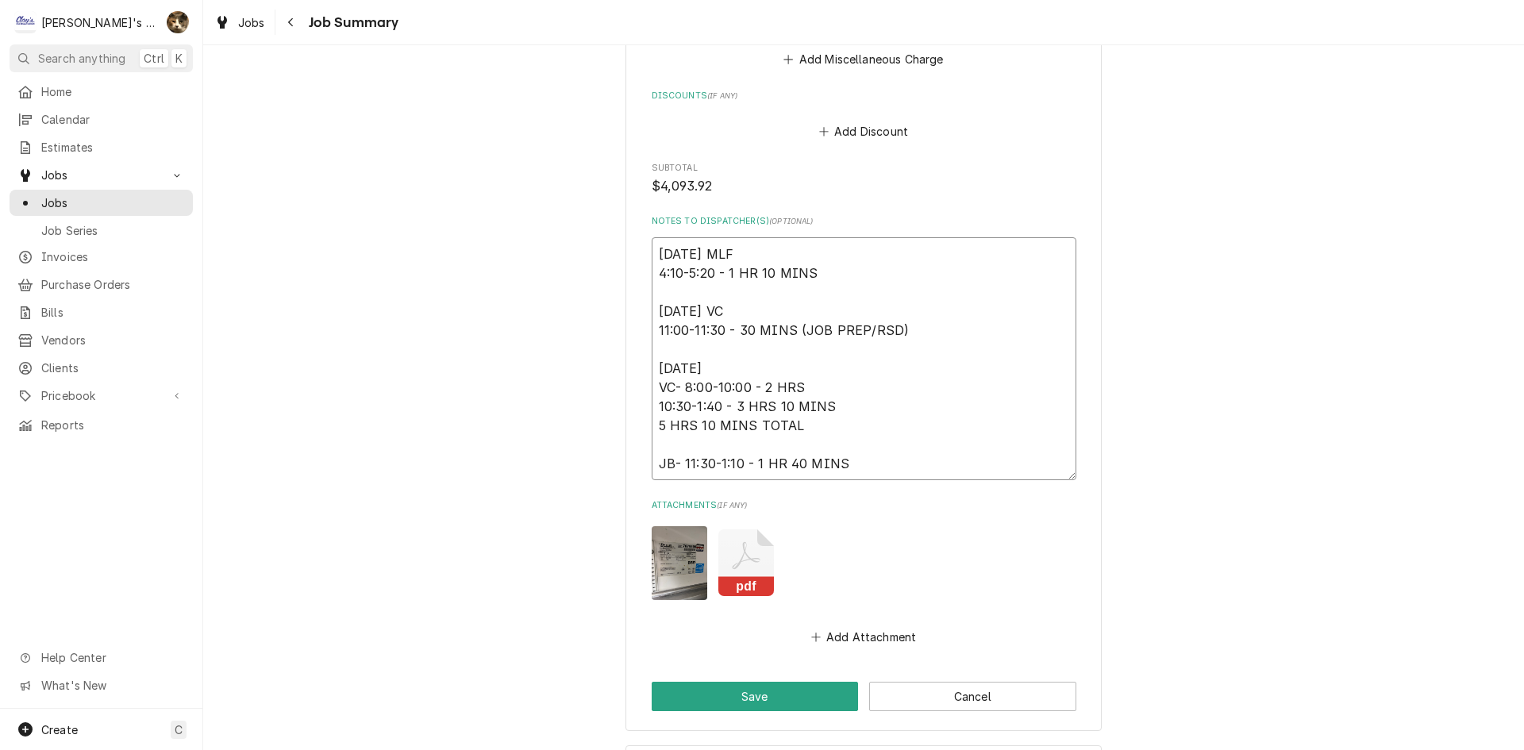
scroll to position [4360, 0]
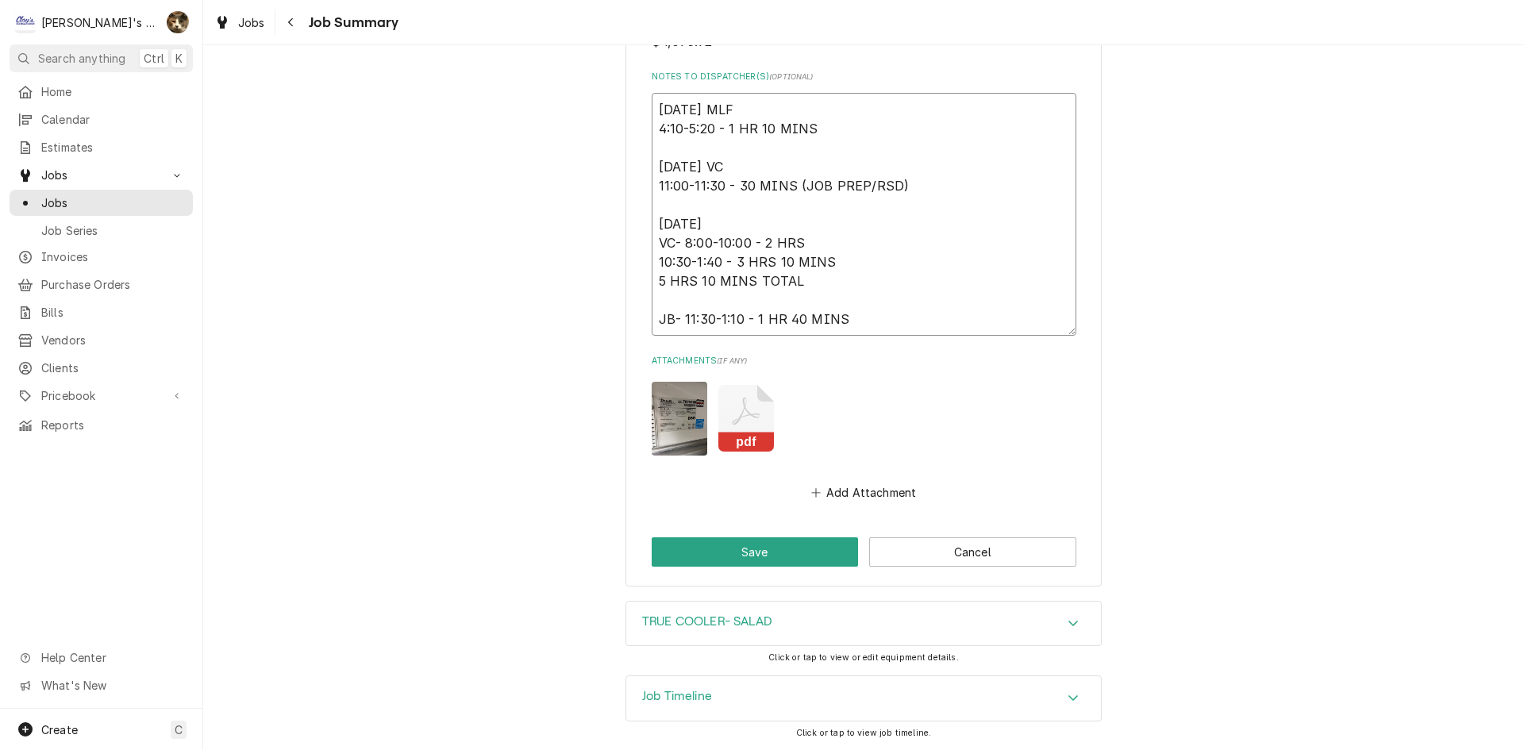
type textarea "6/4/2025 MLF 4:10-5:20 - 1 HR 10 MINS 8/6/2025 VC 11:00-11:30 - 30 MINS (JOB PR…"
click at [757, 549] on button "Save" at bounding box center [755, 551] width 207 height 29
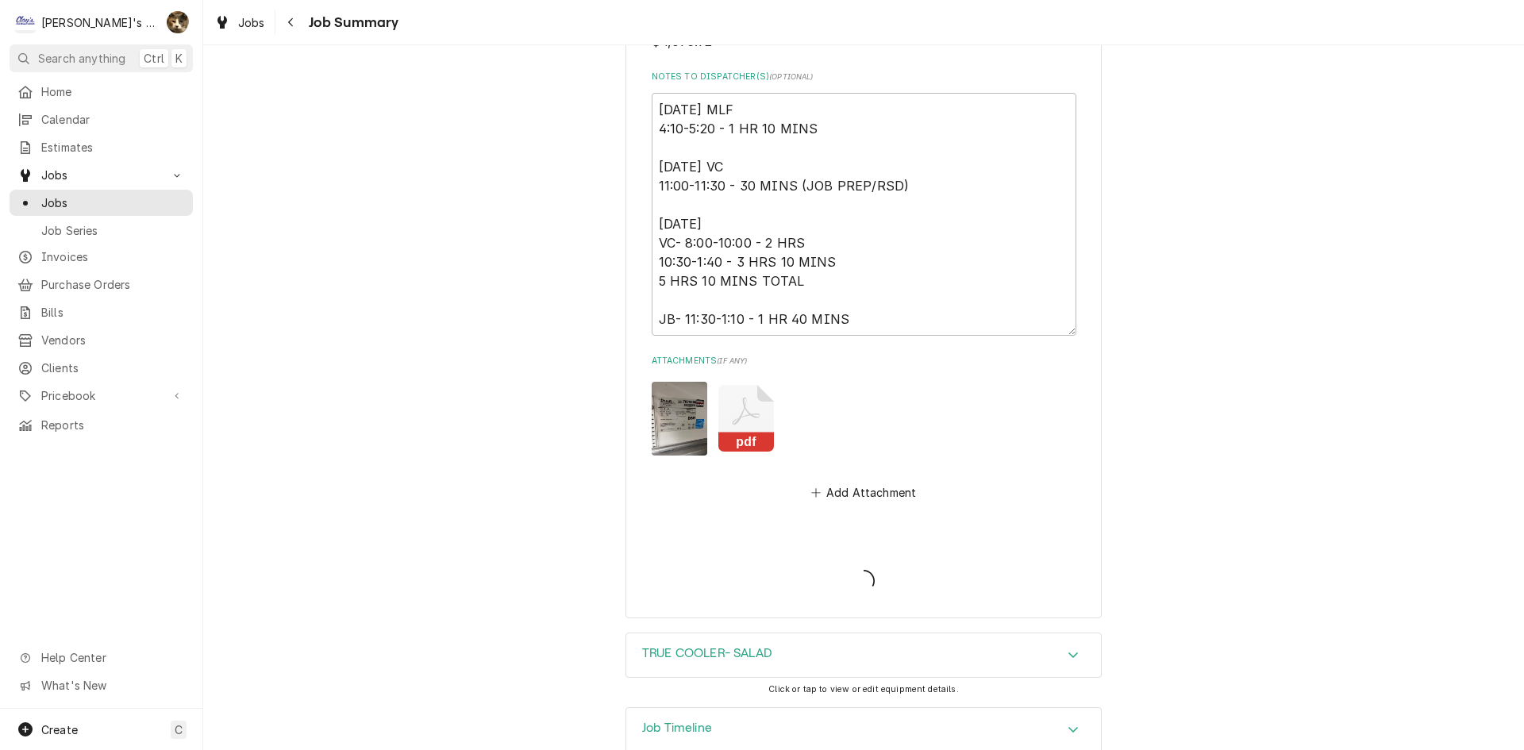
type textarea "x"
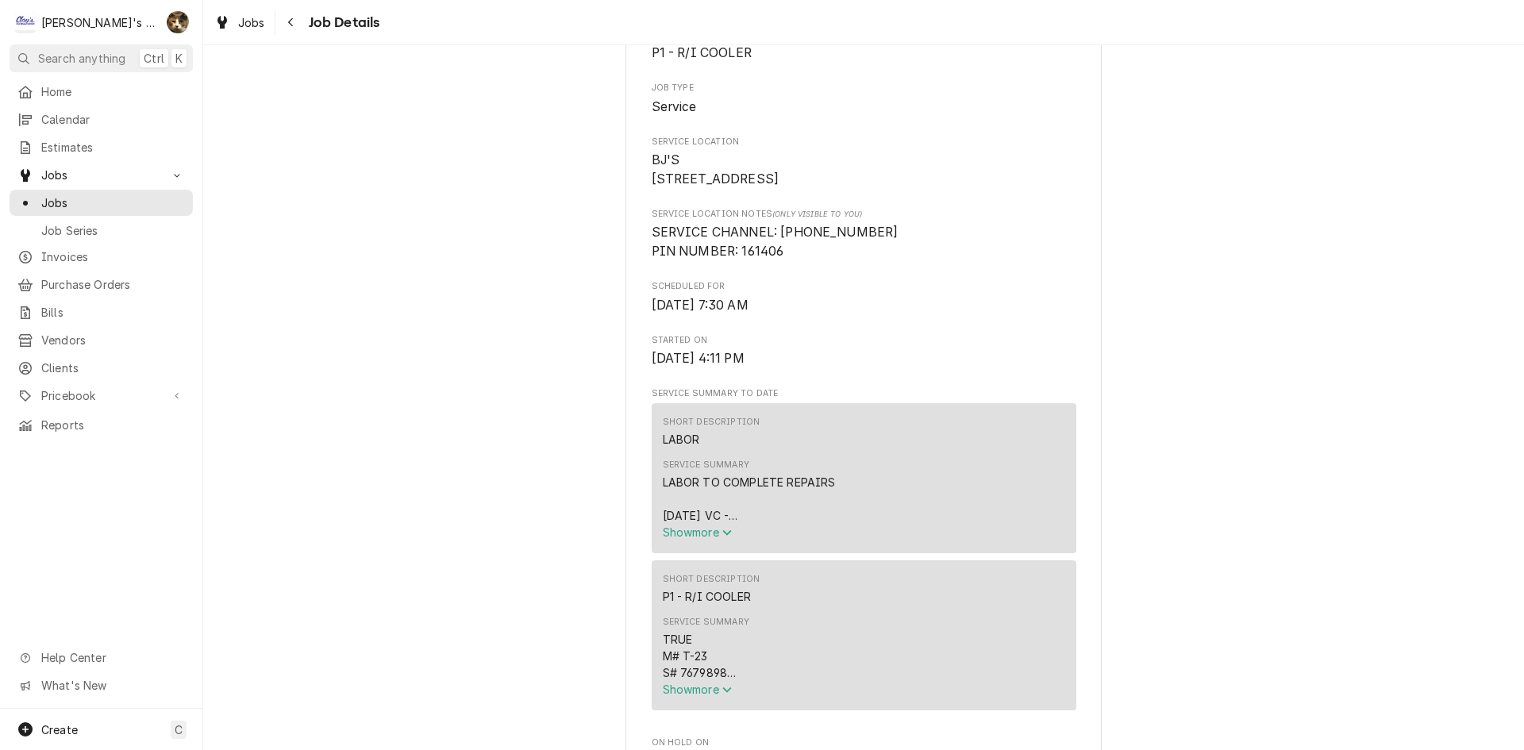
scroll to position [476, 0]
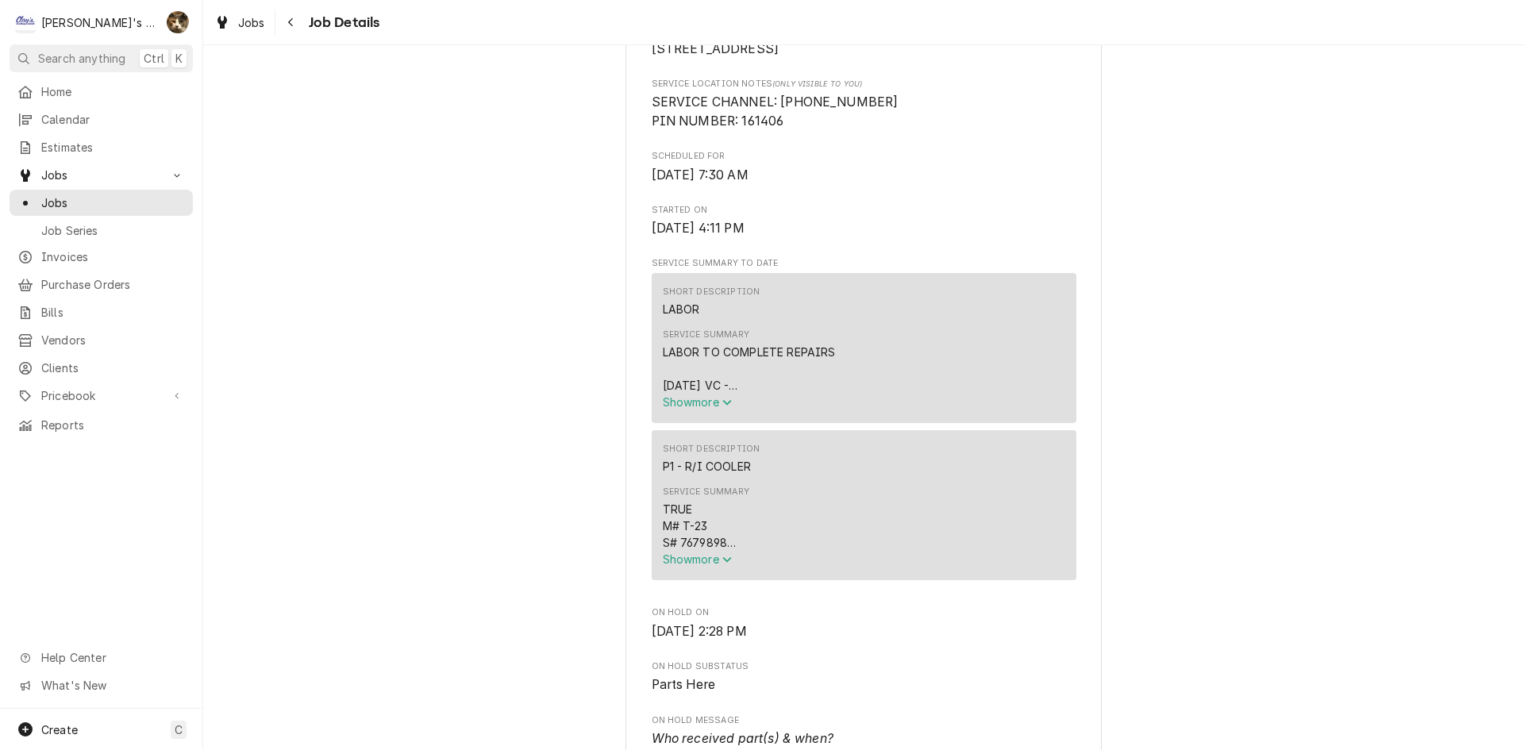
click at [708, 409] on span "Show more" at bounding box center [698, 401] width 70 height 13
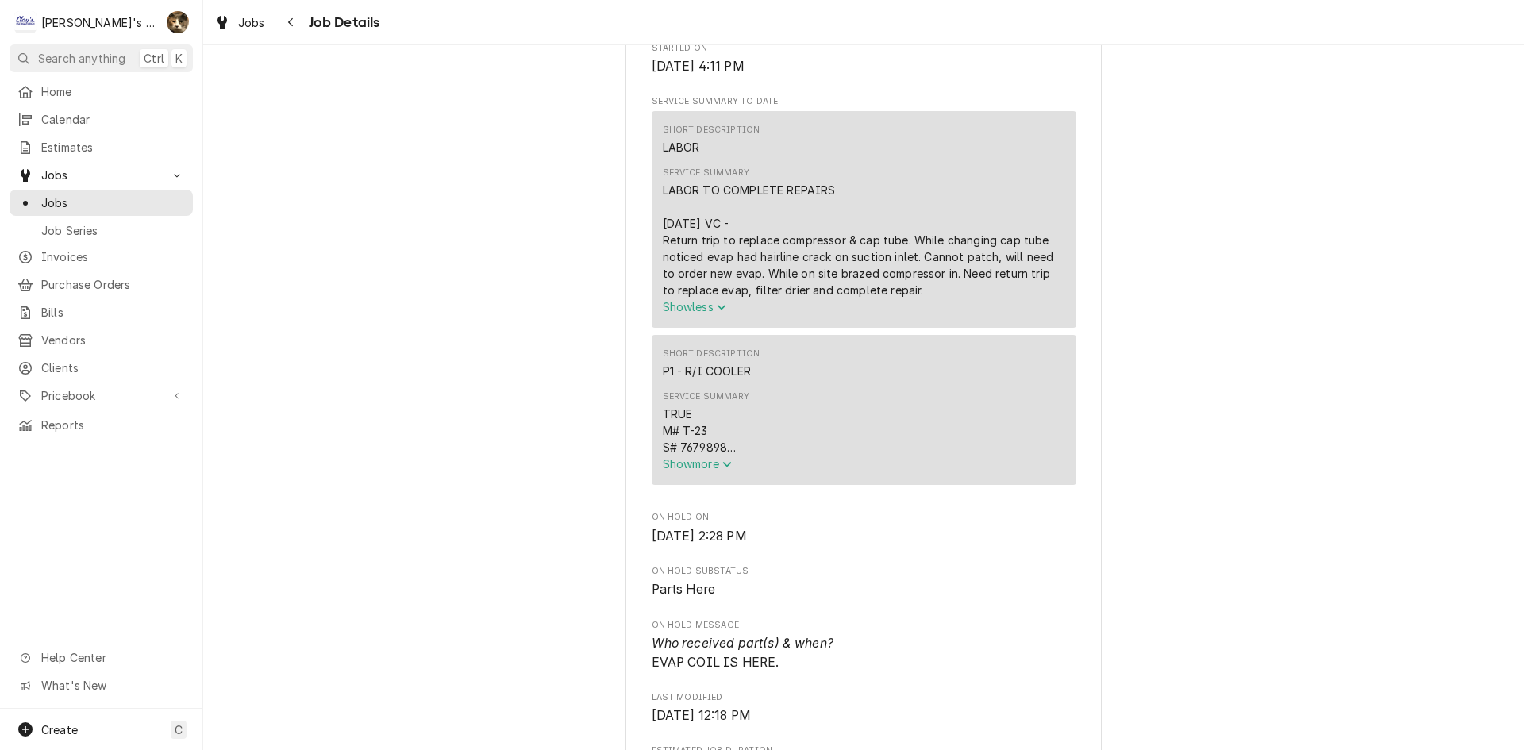
scroll to position [714, 0]
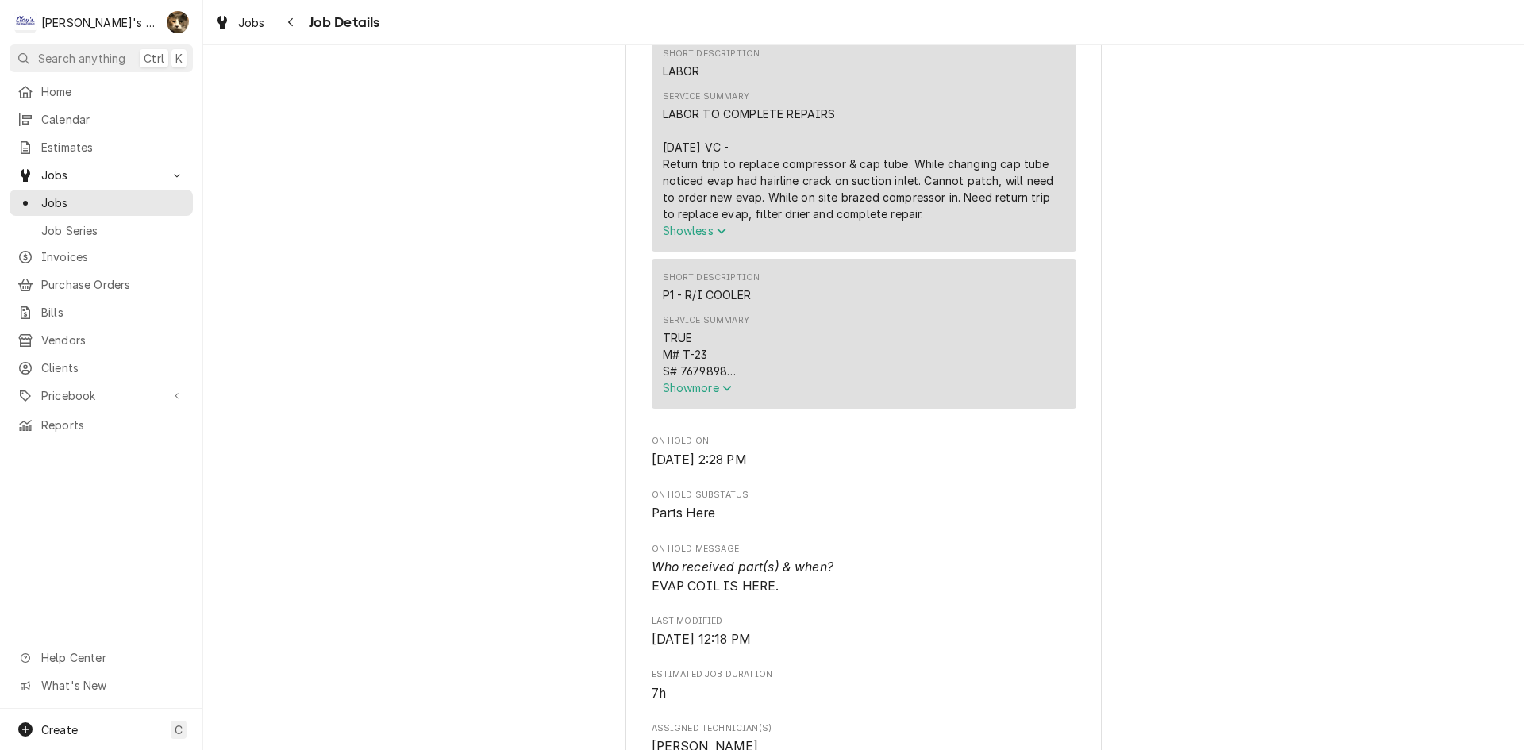
click at [701, 396] on button "Show more" at bounding box center [864, 387] width 402 height 17
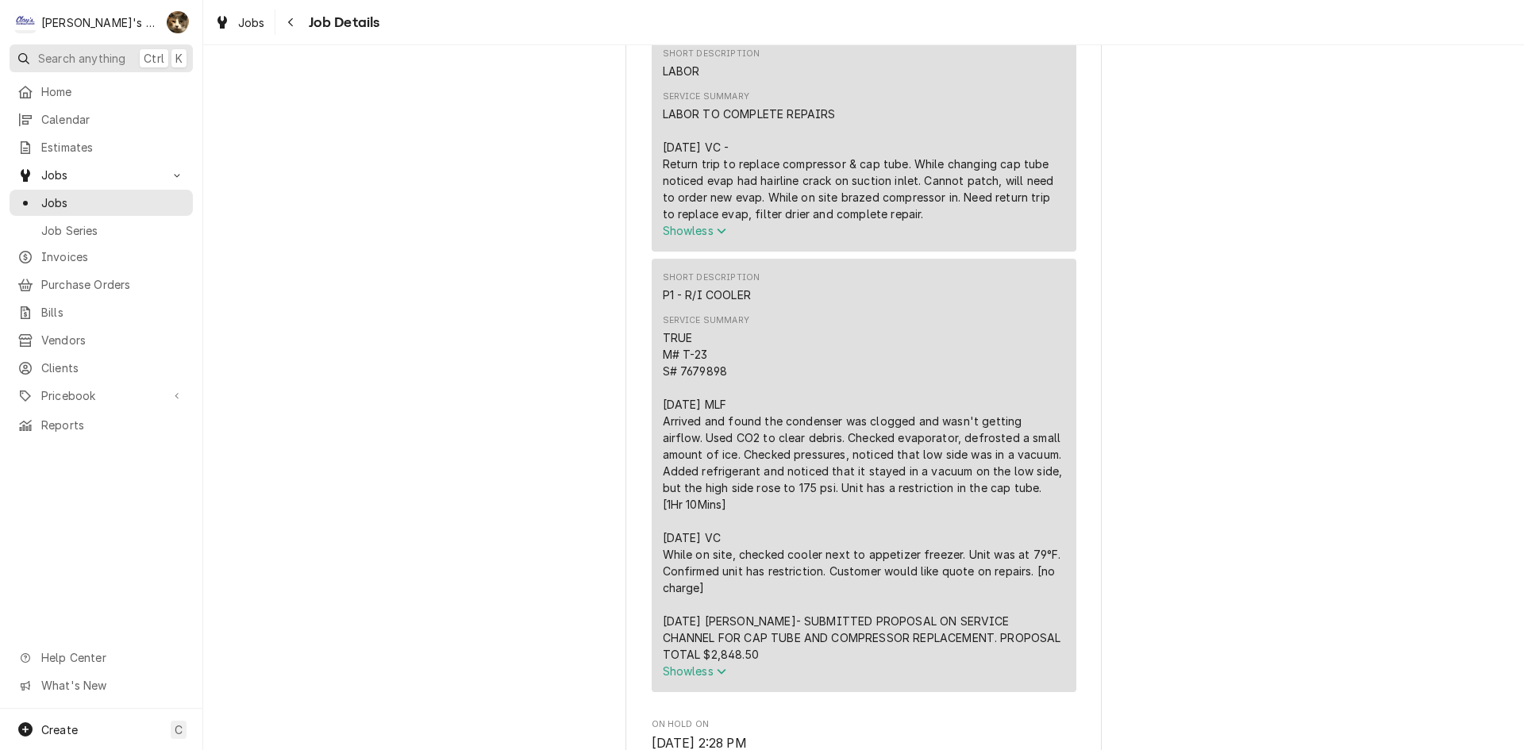
click at [110, 66] on button "Search anything Ctrl K" at bounding box center [101, 58] width 183 height 28
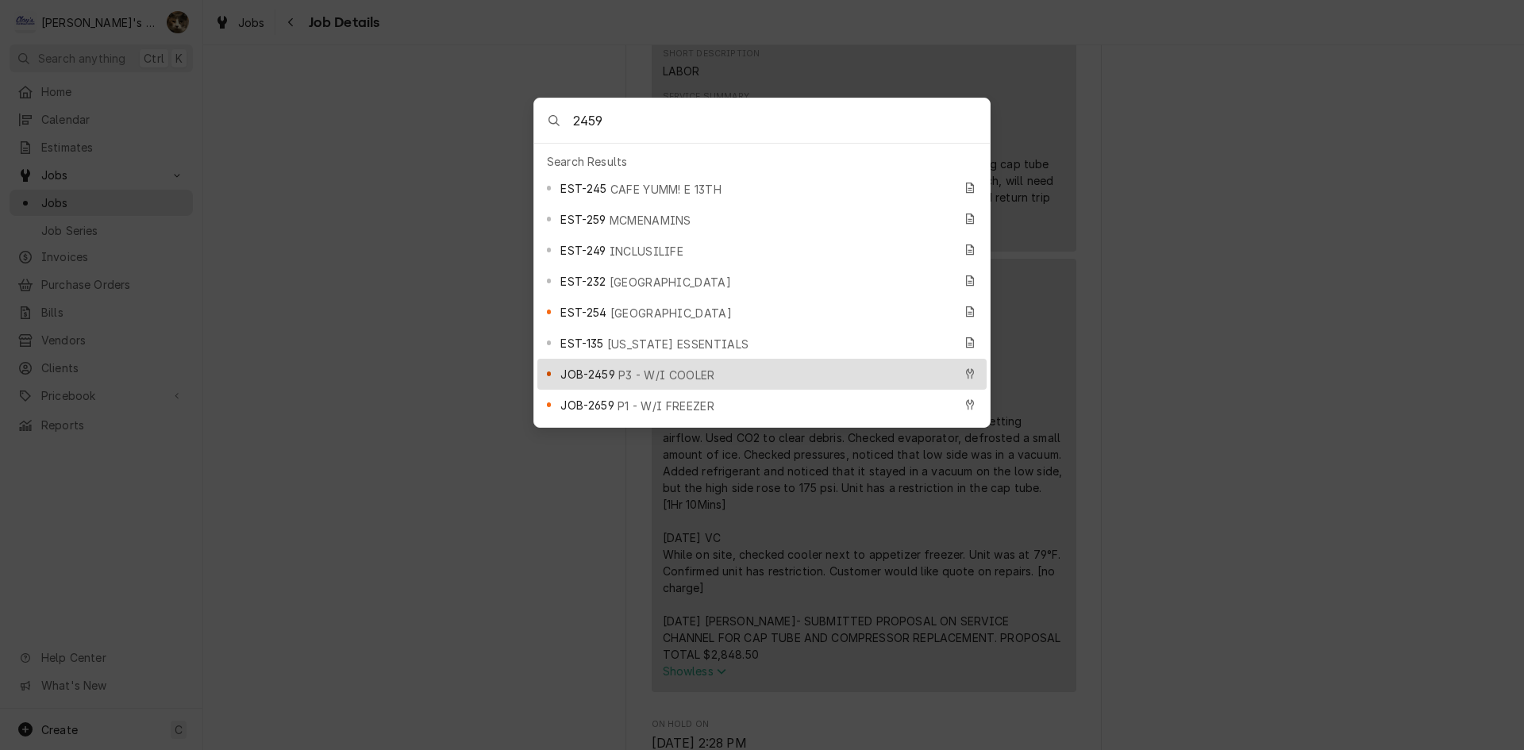
type input "2459"
click at [649, 367] on span "P3 - W/I COOLER" at bounding box center [666, 375] width 97 height 17
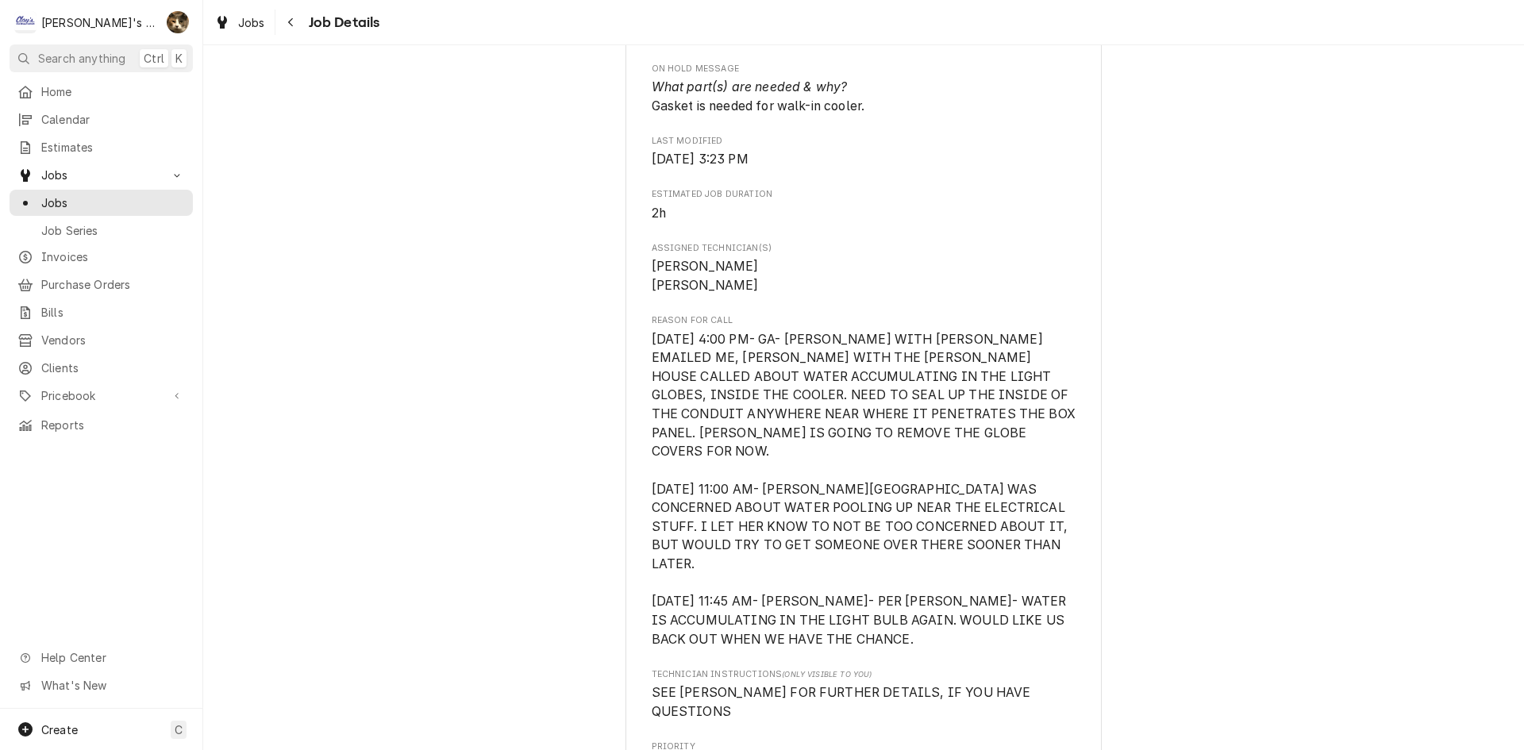
scroll to position [873, 0]
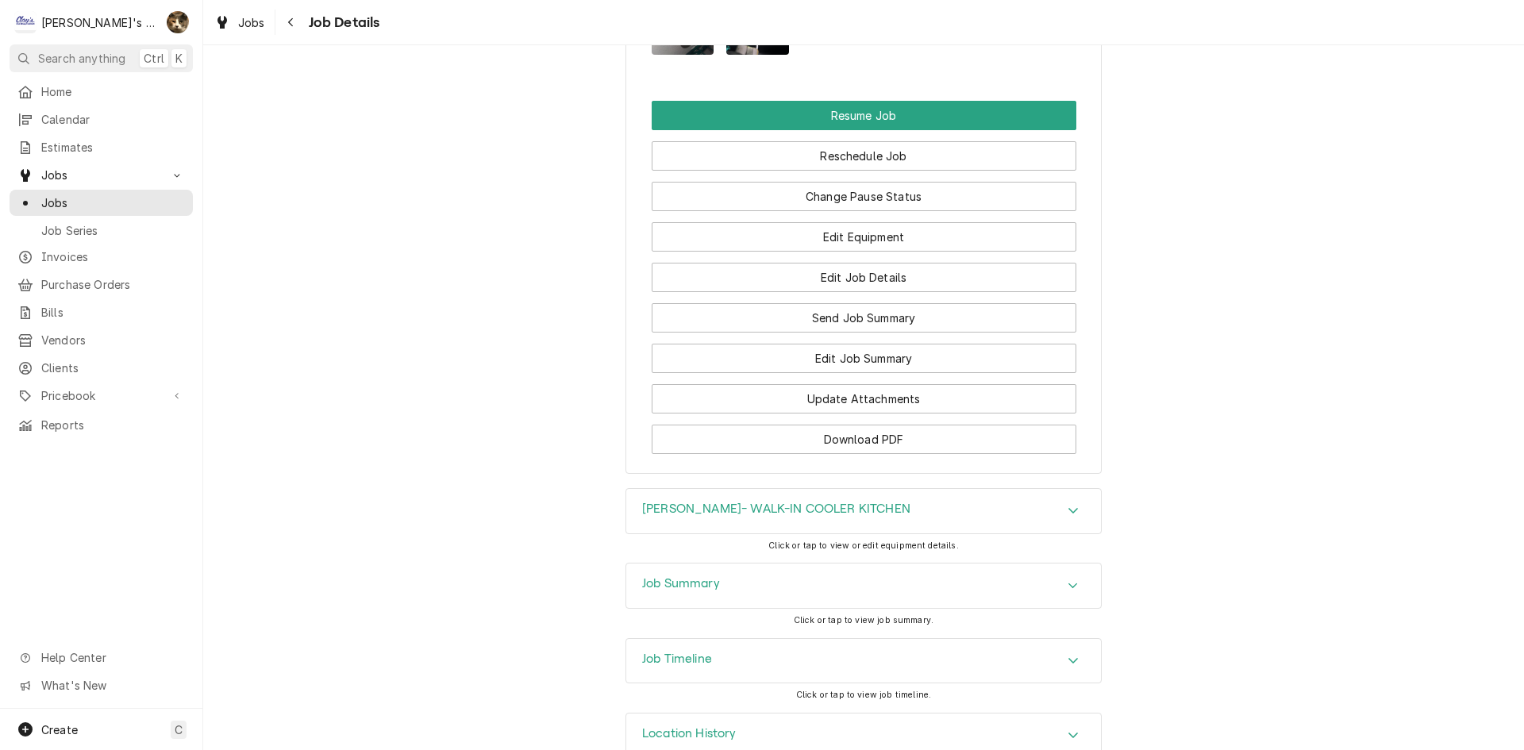
click at [661, 564] on div "Job Summary" at bounding box center [863, 586] width 475 height 44
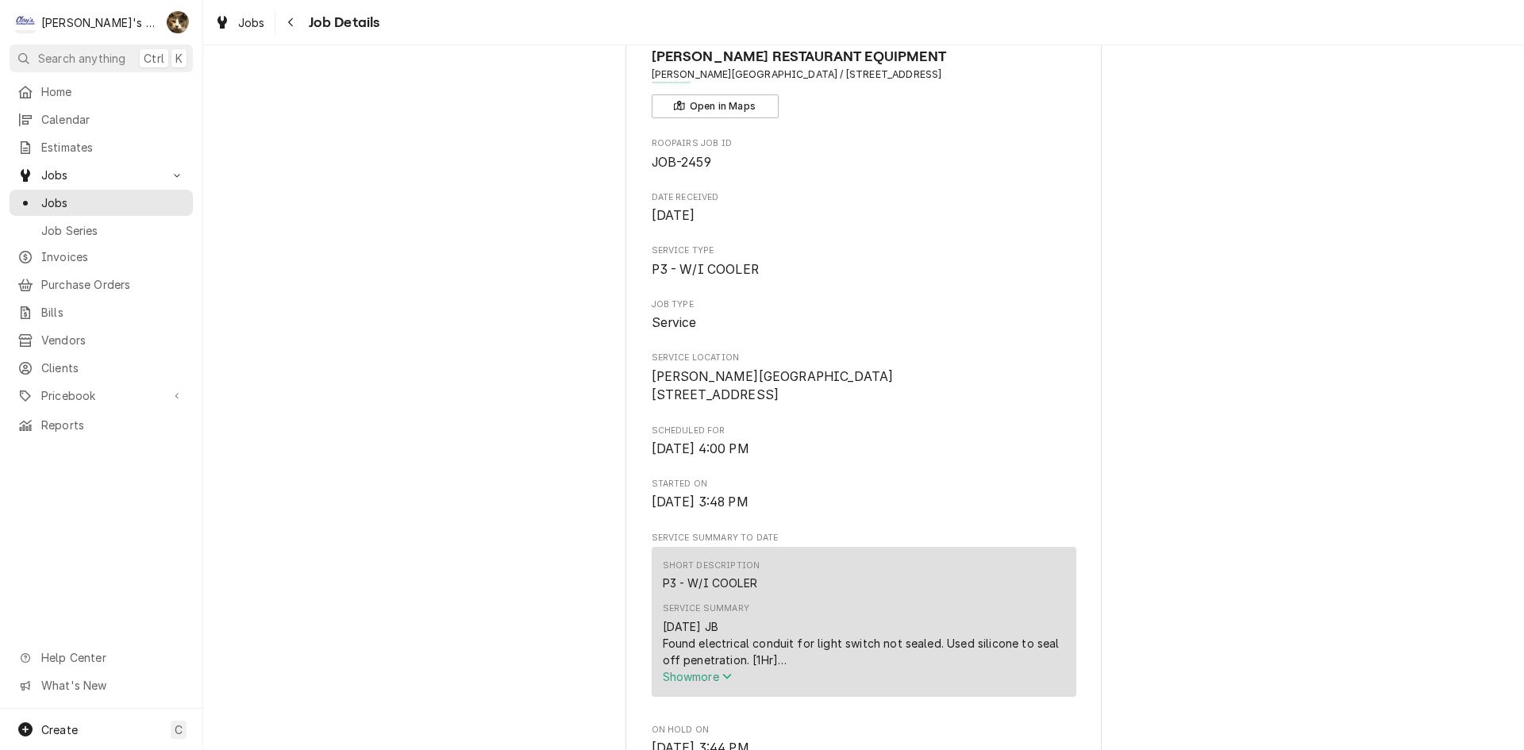
scroll to position [0, 0]
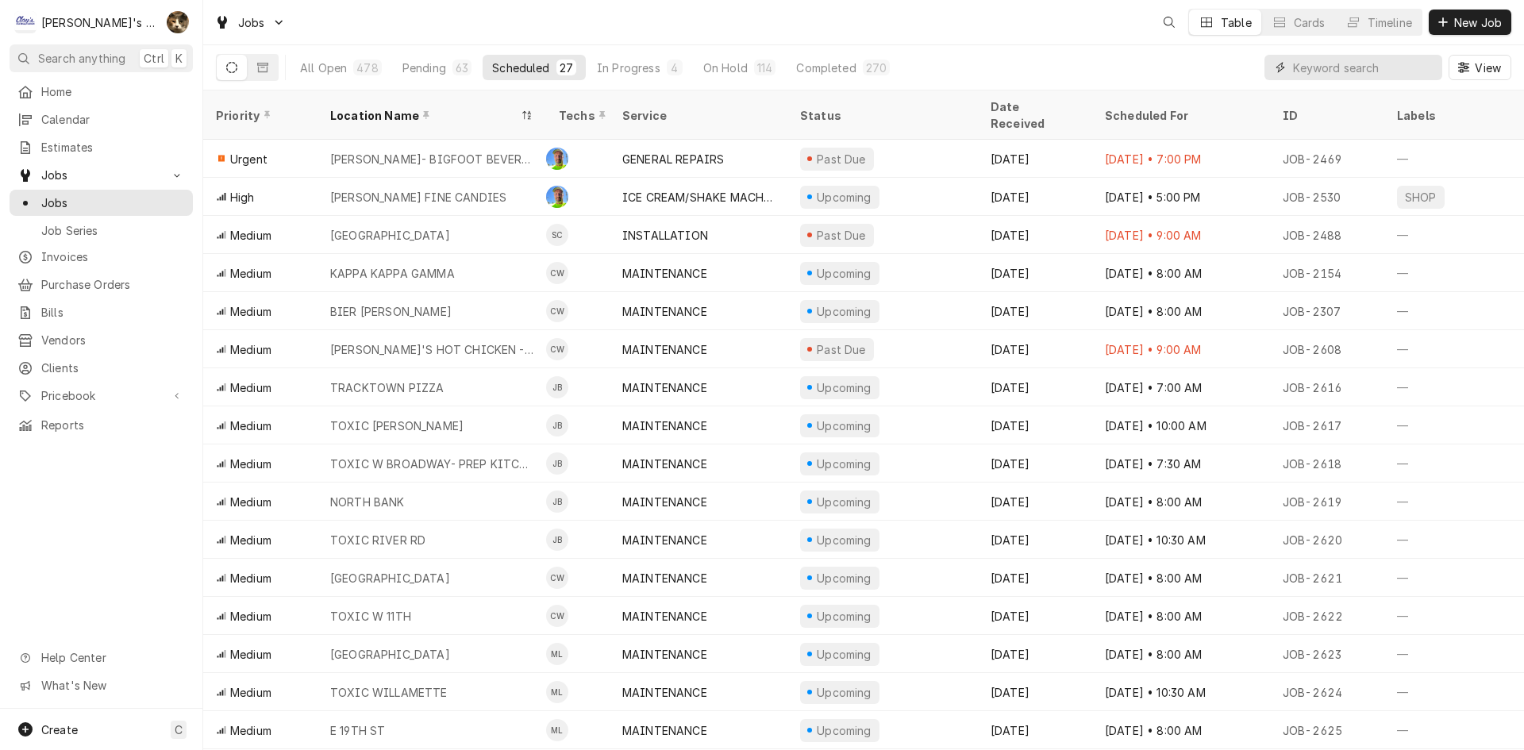
click at [1384, 68] on input "Dynamic Content Wrapper" at bounding box center [1363, 67] width 141 height 25
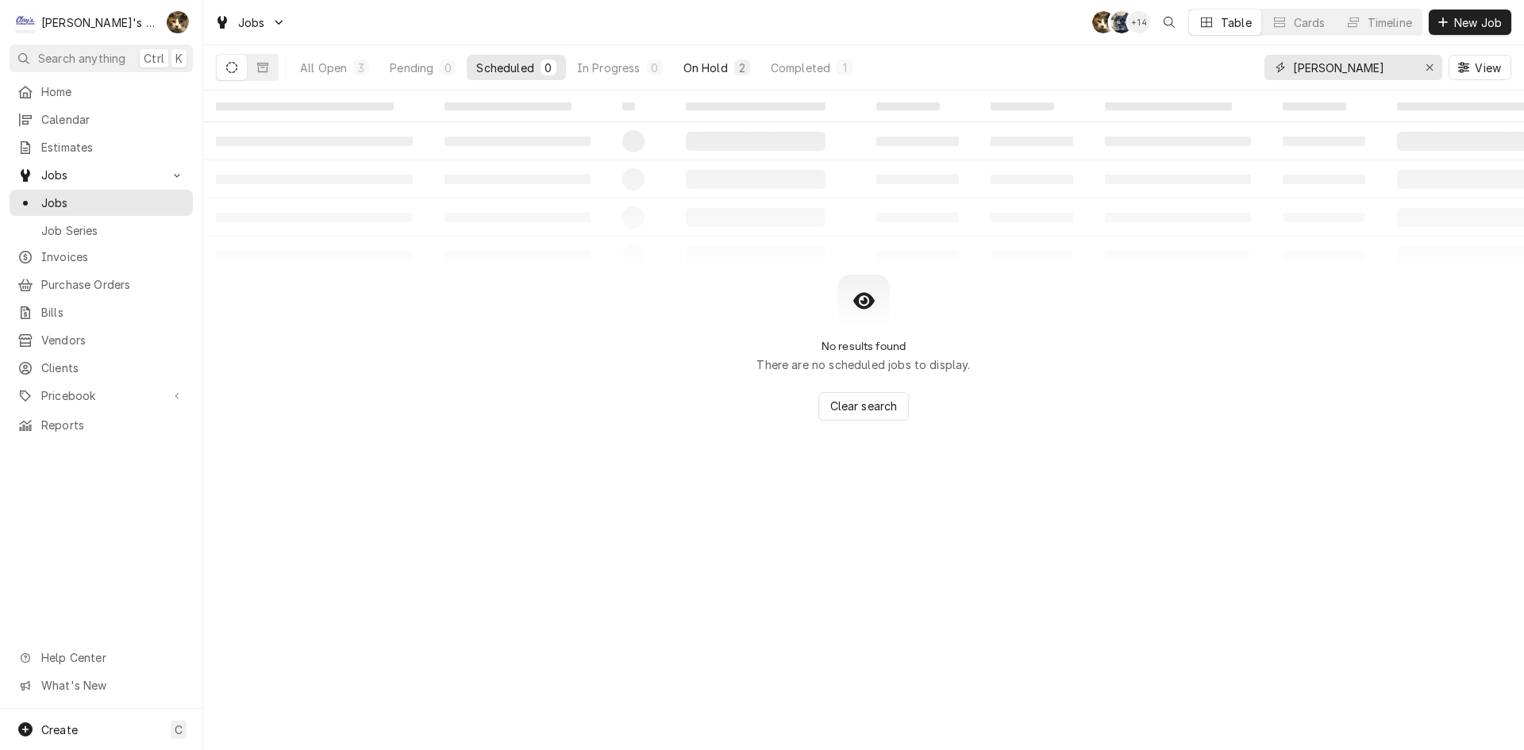
type input "BUCKLEY"
click at [740, 71] on div "2" at bounding box center [742, 68] width 10 height 17
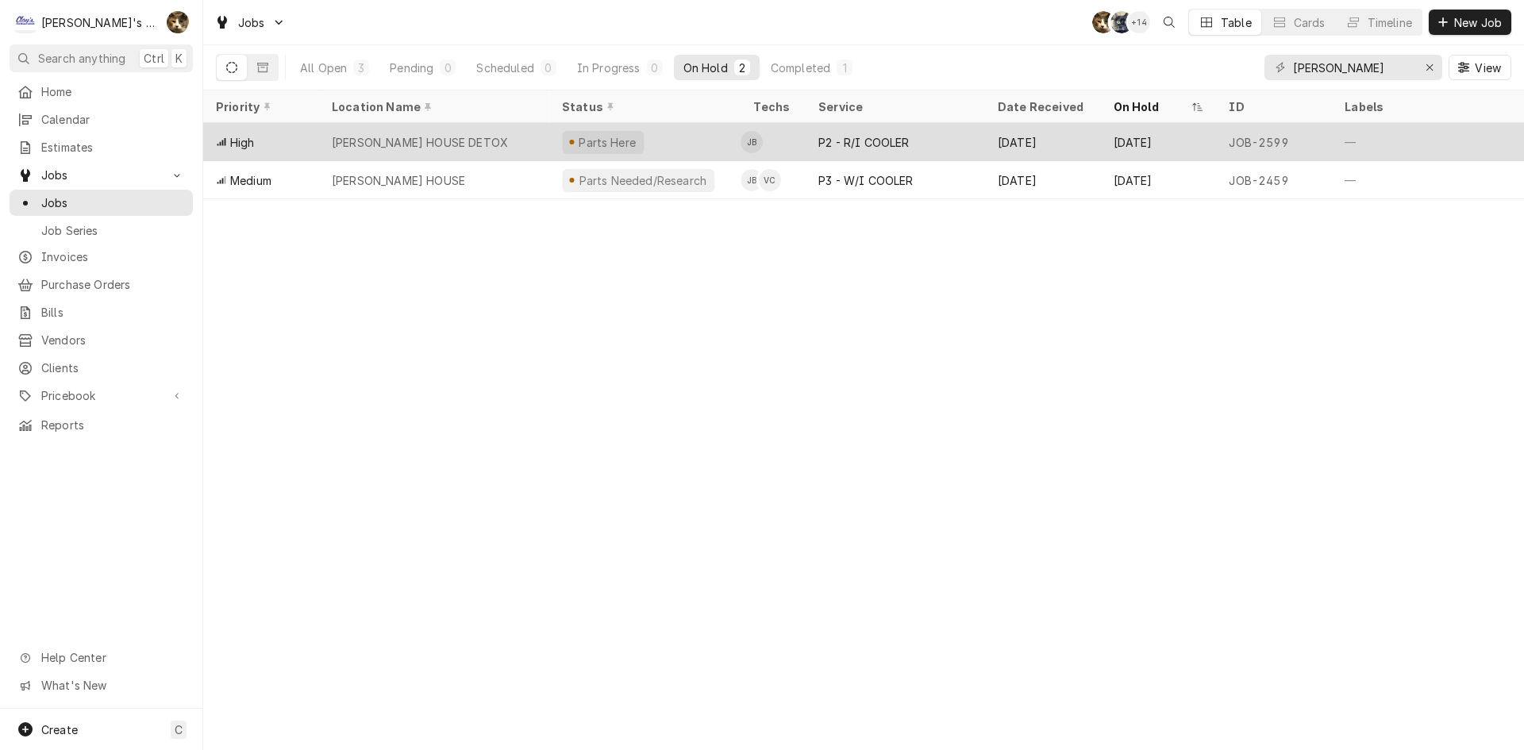
click at [899, 139] on div "P2 - R/I COOLER" at bounding box center [863, 142] width 90 height 17
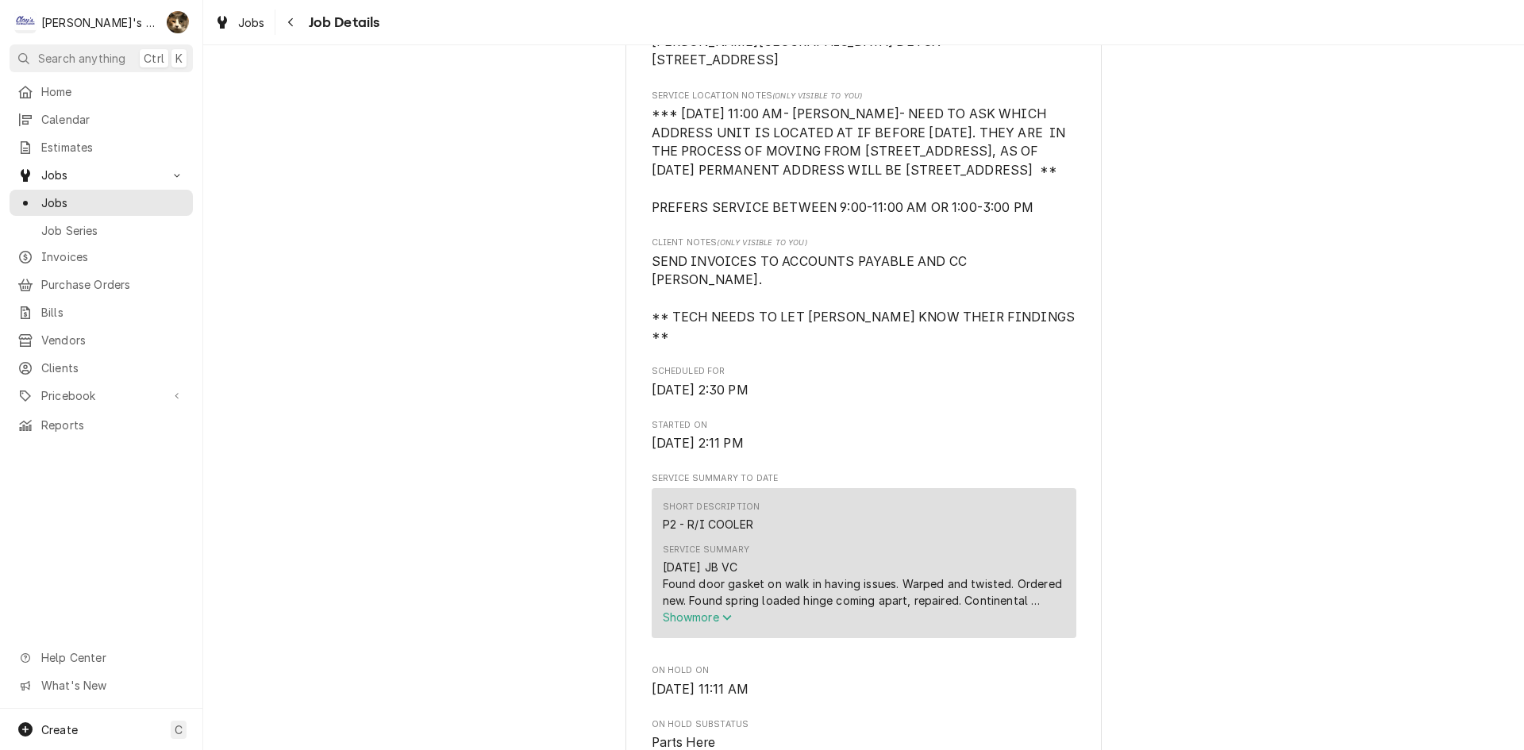
scroll to position [476, 0]
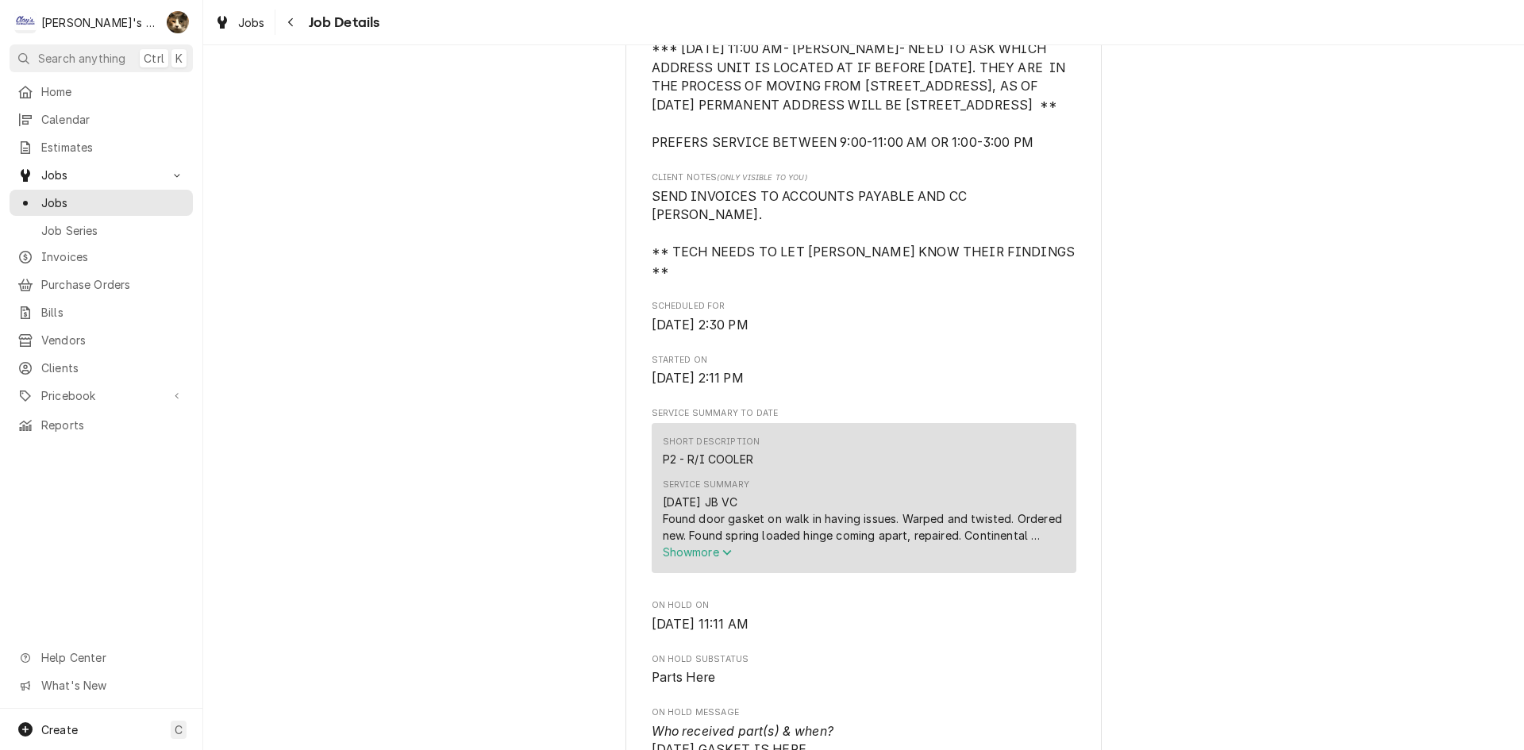
click at [707, 544] on button "Show more" at bounding box center [864, 552] width 402 height 17
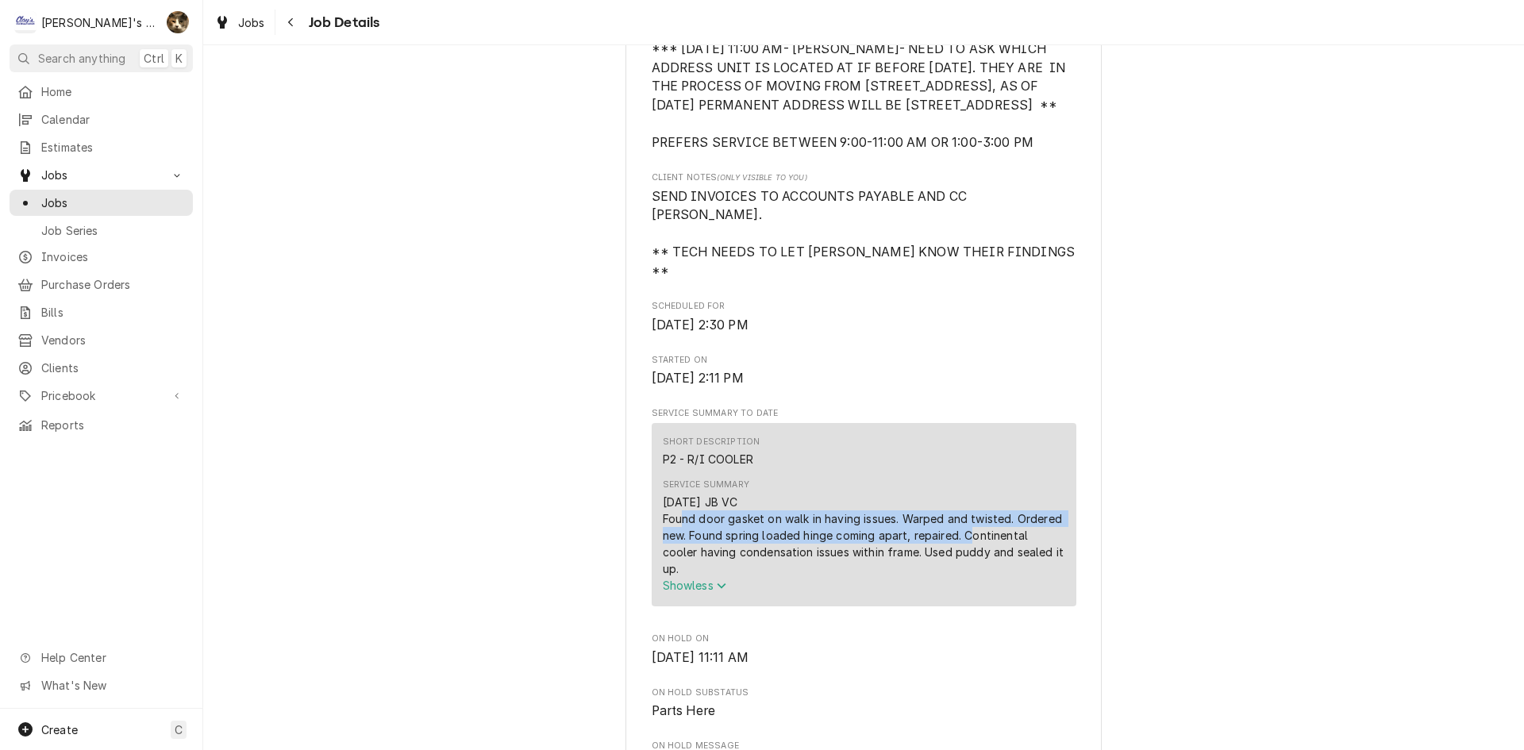
drag, startPoint x: 678, startPoint y: 502, endPoint x: 956, endPoint y: 516, distance: 278.2
click at [956, 516] on div "[DATE] JB VC Found door gasket on walk in having issues. Warped and twisted. Or…" at bounding box center [864, 535] width 402 height 83
copy div "ound door gasket on walk in having issues. Warped and twisted. Ordered new. Fou…"
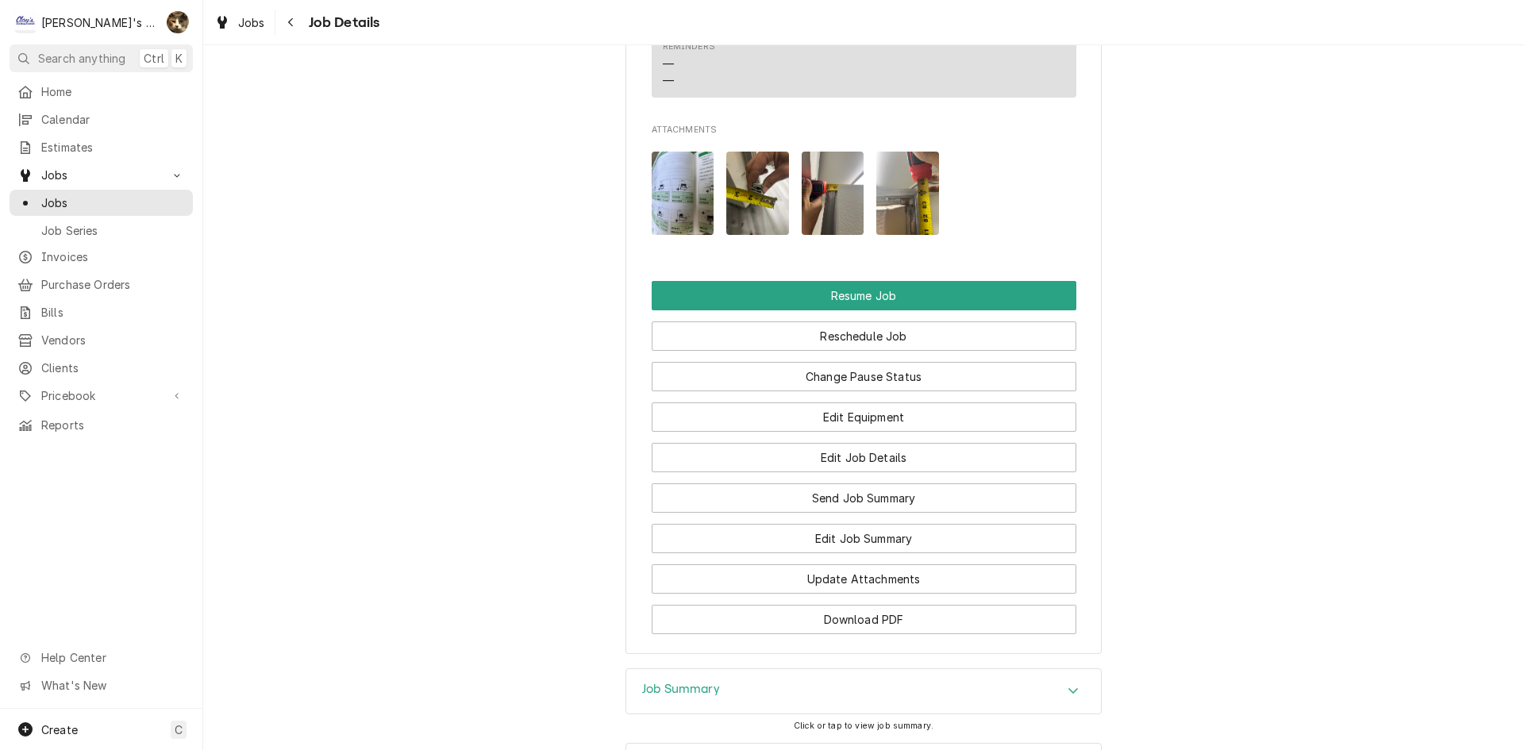
scroll to position [2117, 0]
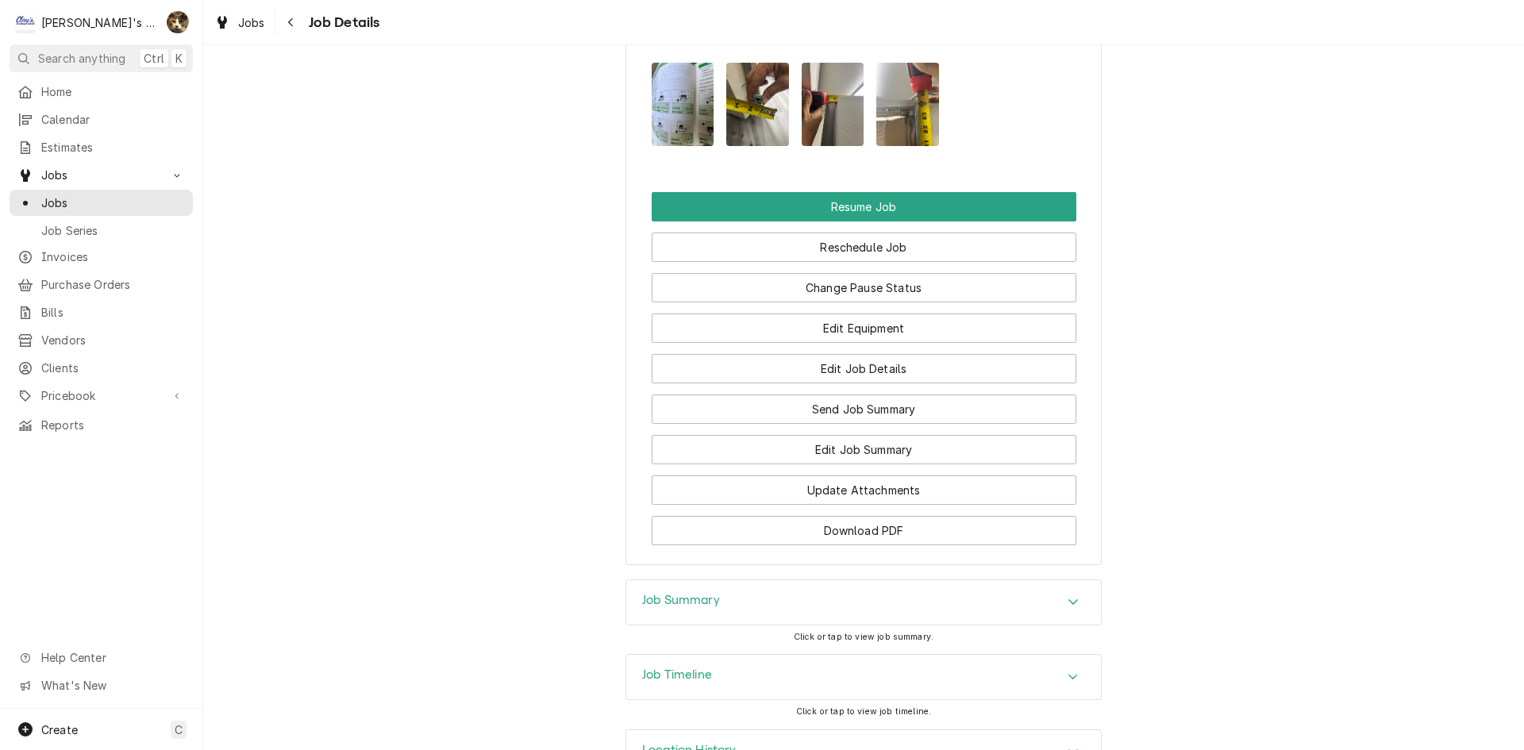
click at [699, 593] on div "Job Summary" at bounding box center [681, 602] width 78 height 19
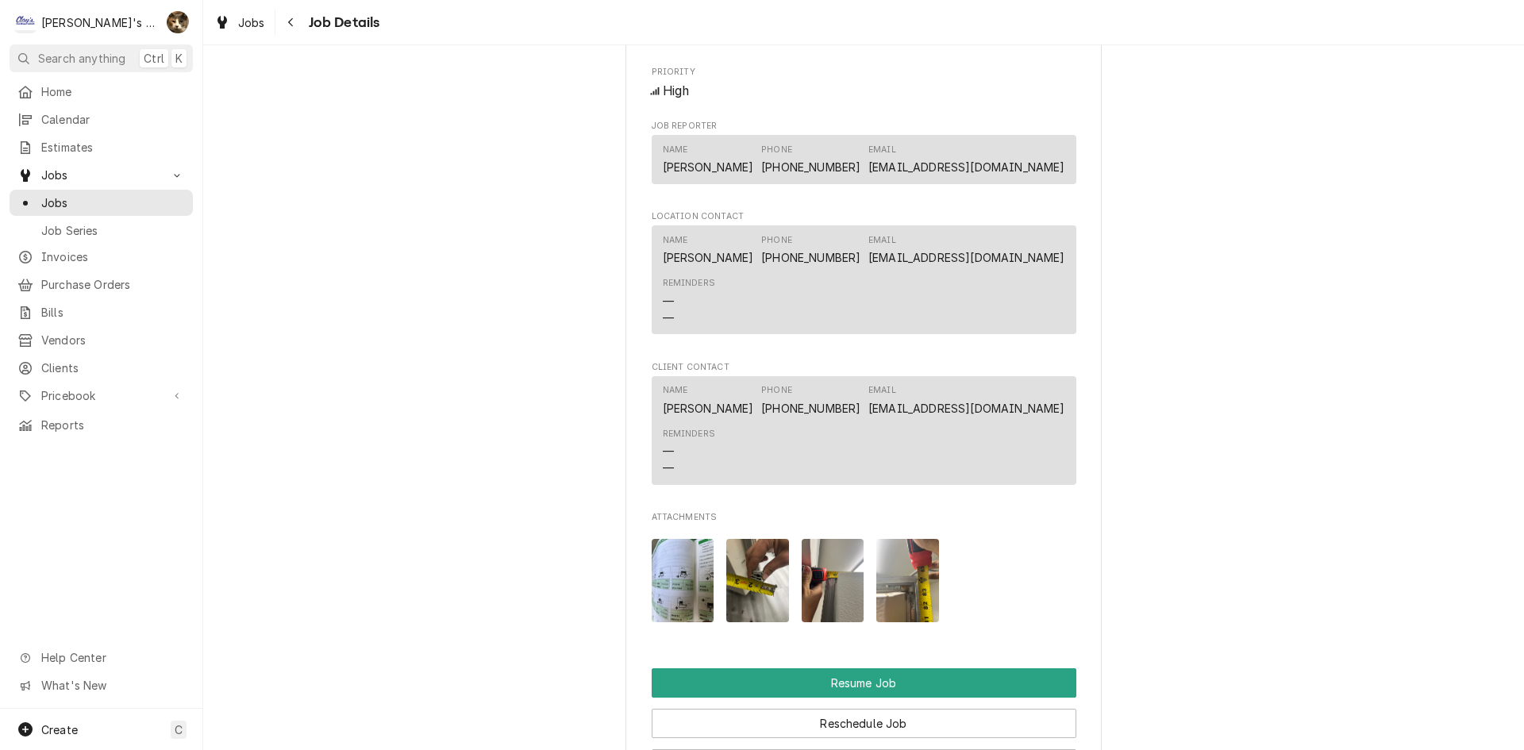
scroll to position [0, 0]
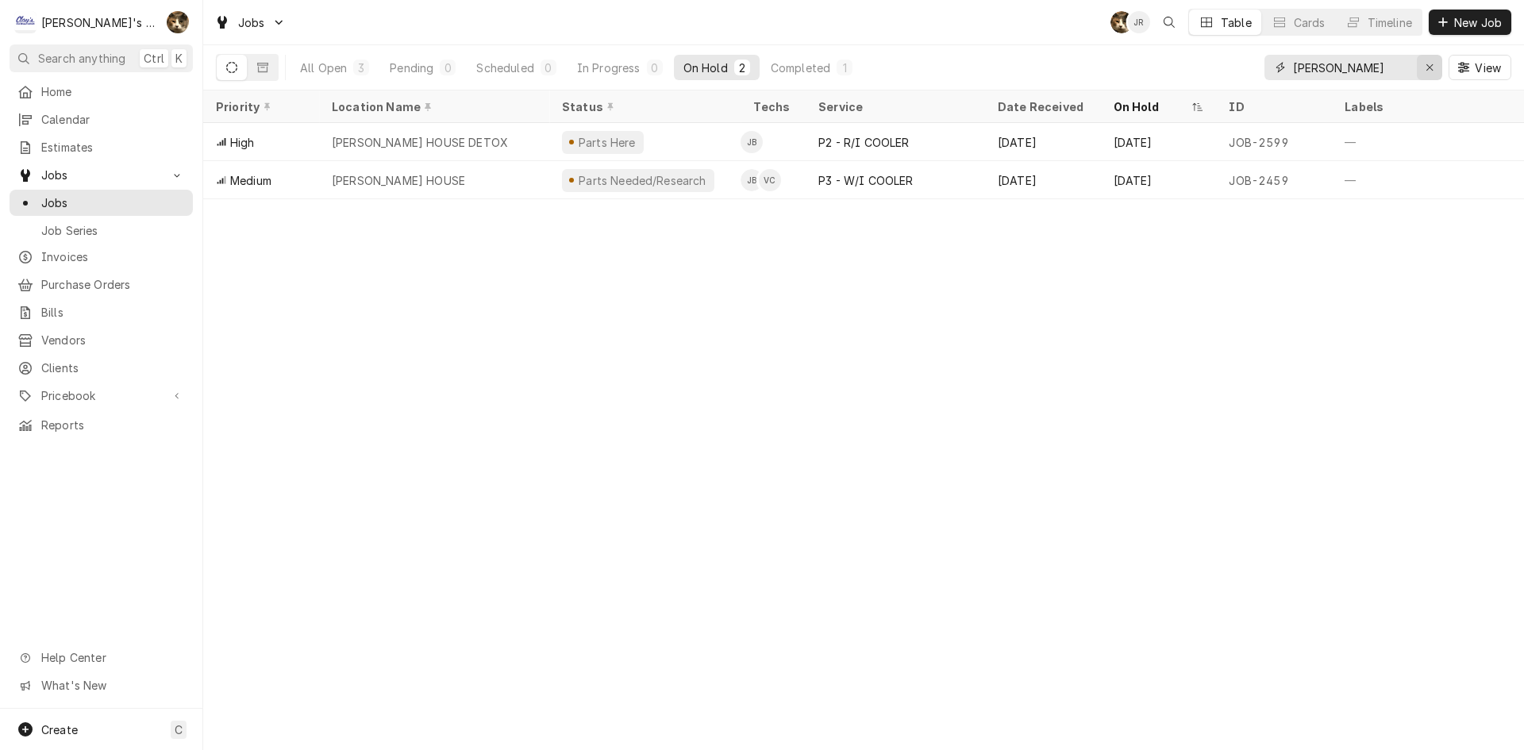
click at [1436, 67] on div "Erase input" at bounding box center [1430, 68] width 16 height 16
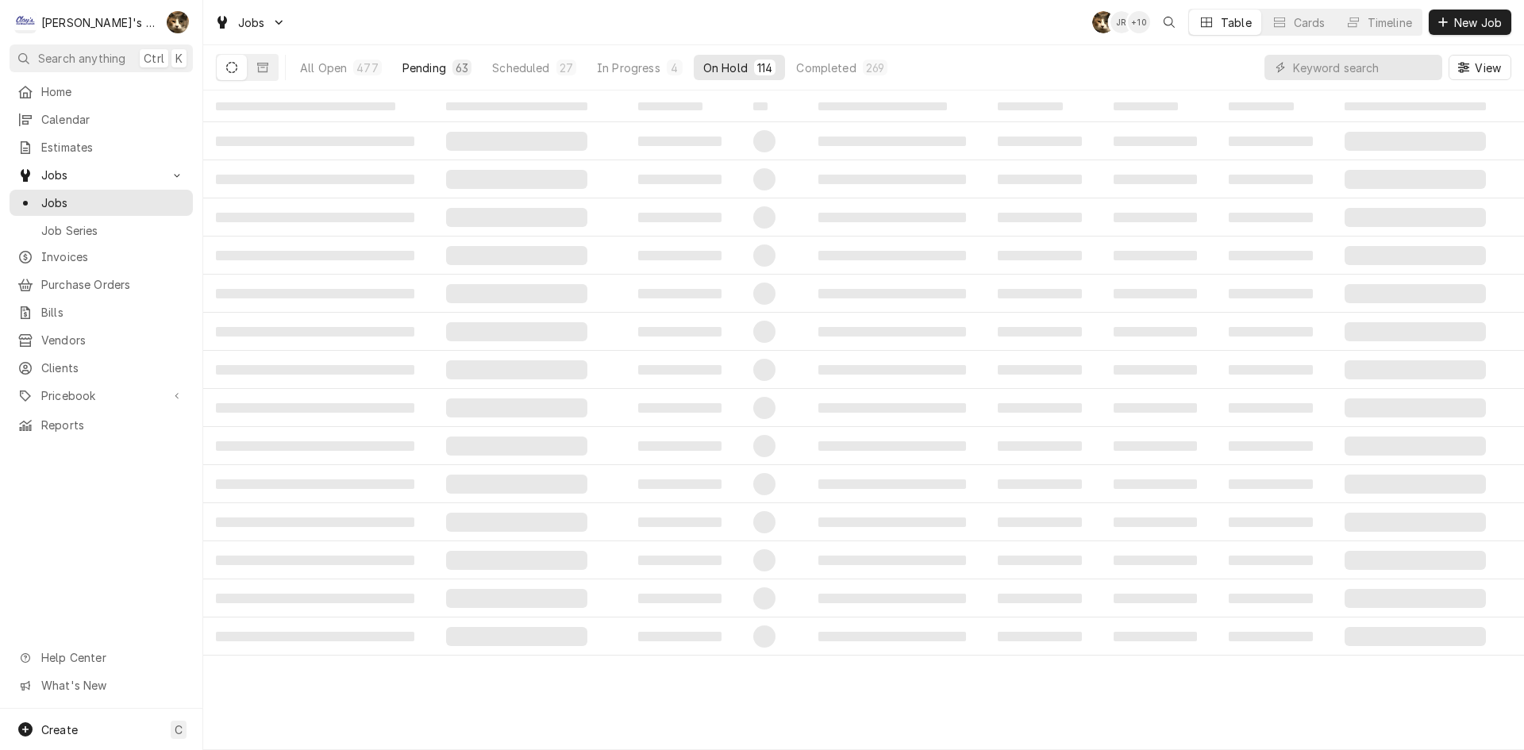
click at [434, 67] on div "Pending" at bounding box center [424, 68] width 44 height 17
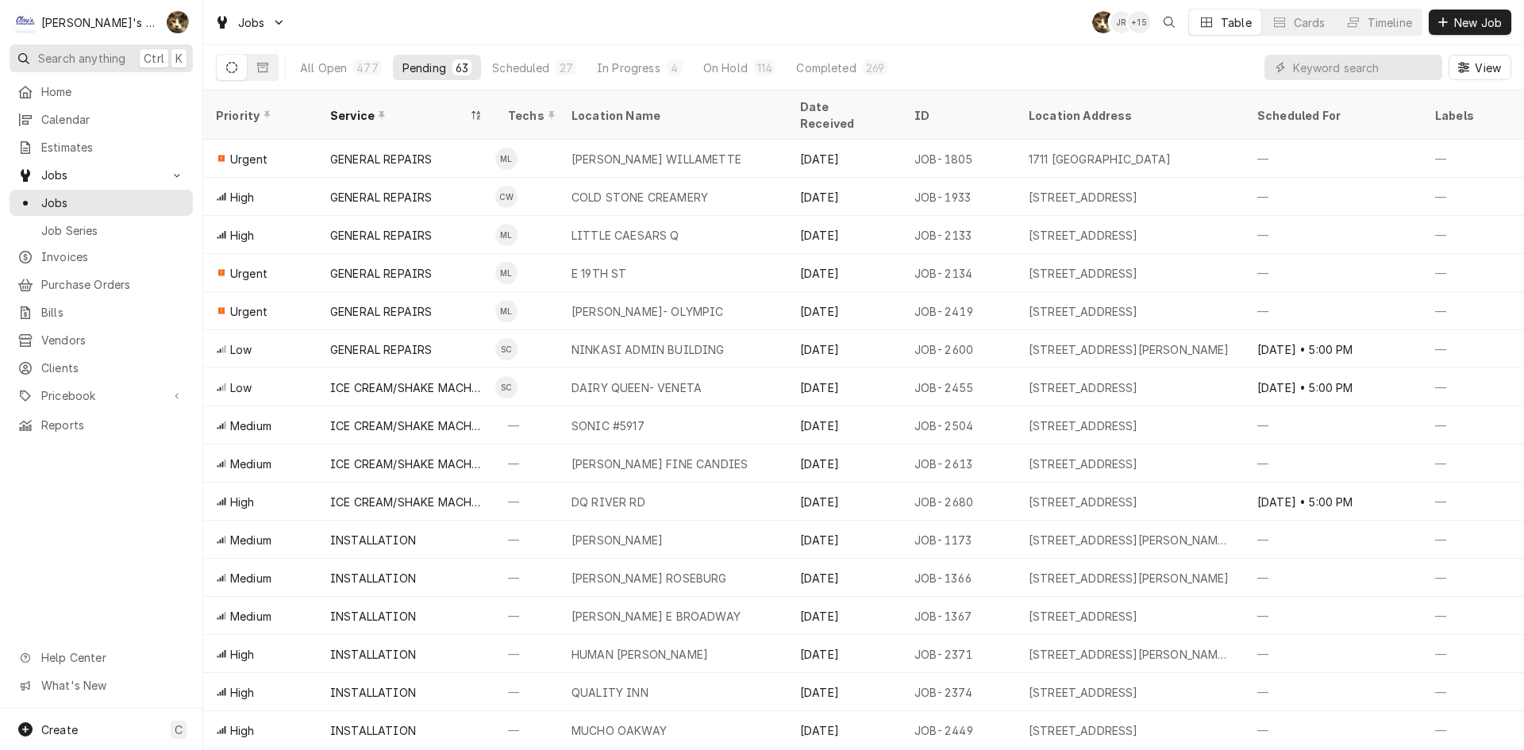
click at [122, 51] on span "Search anything" at bounding box center [81, 58] width 87 height 17
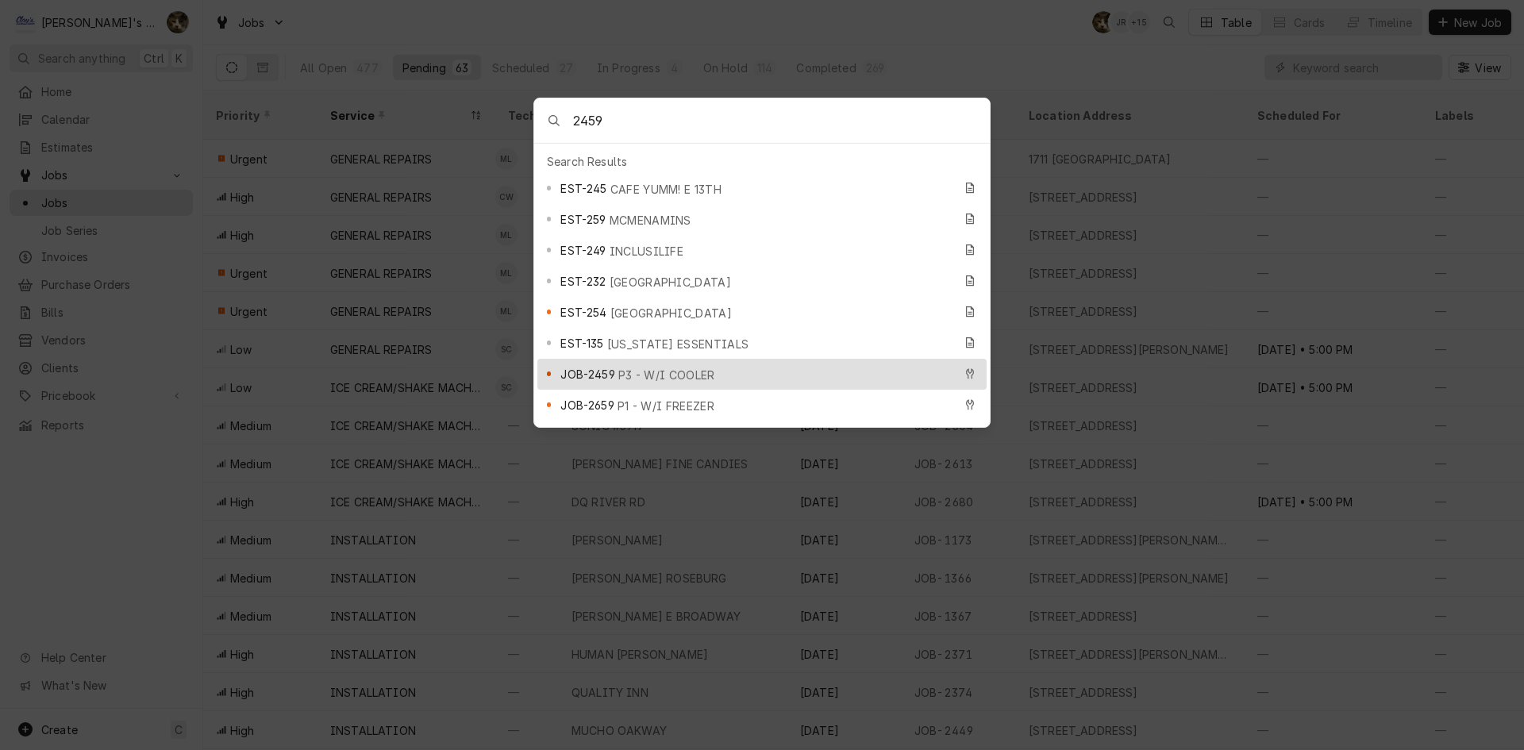
type input "2459"
click at [634, 367] on span "P3 - W/I COOLER" at bounding box center [666, 375] width 97 height 17
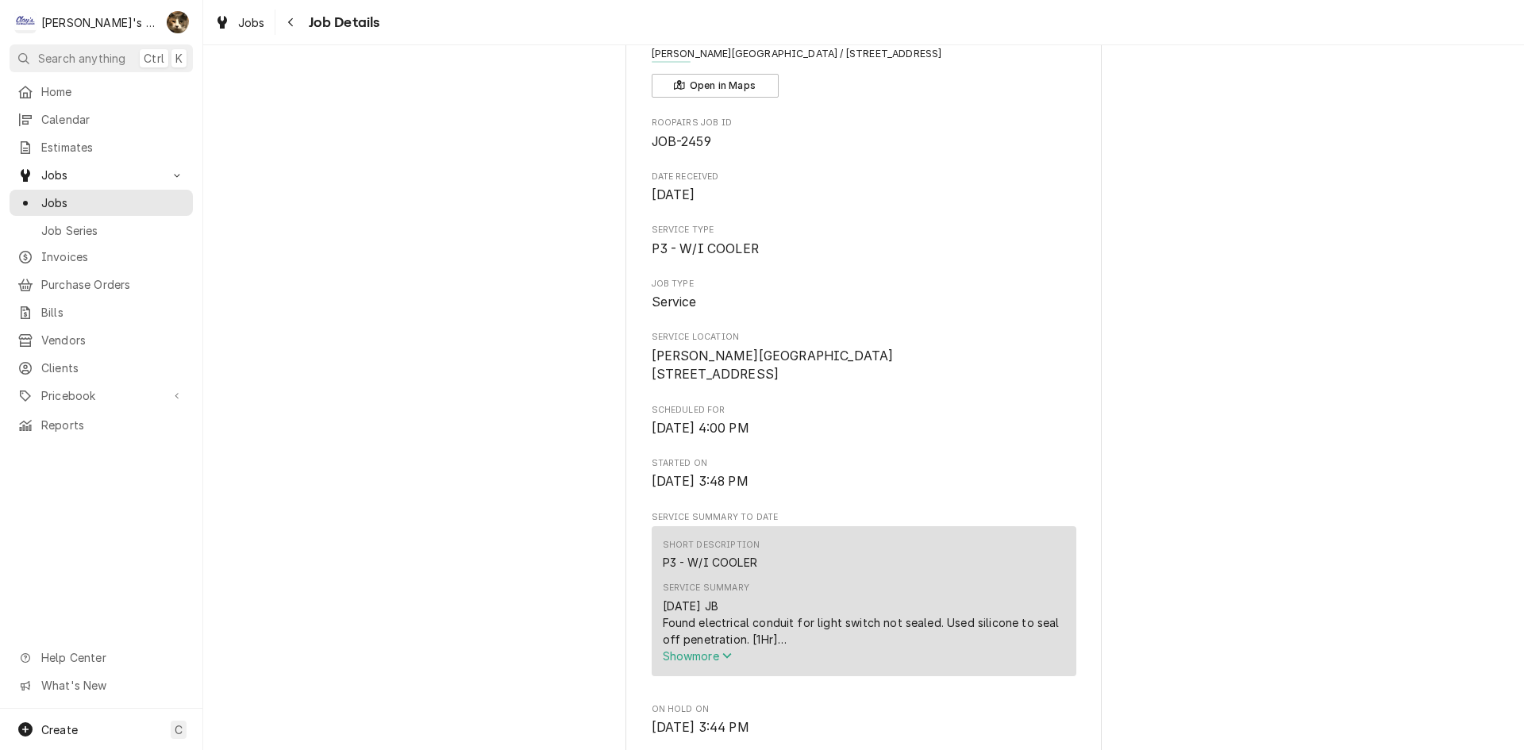
scroll to position [397, 0]
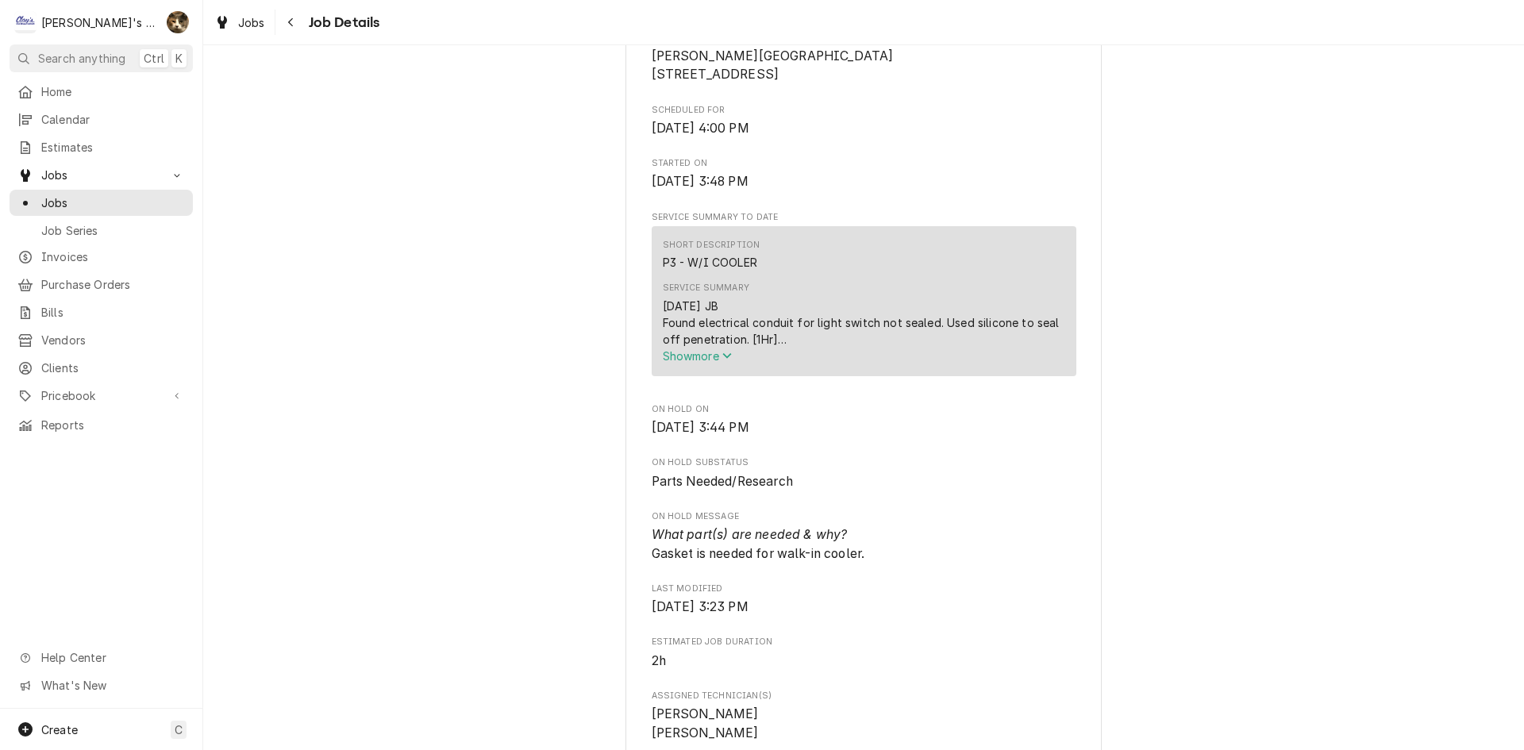
click at [697, 364] on button "Show more" at bounding box center [864, 356] width 402 height 17
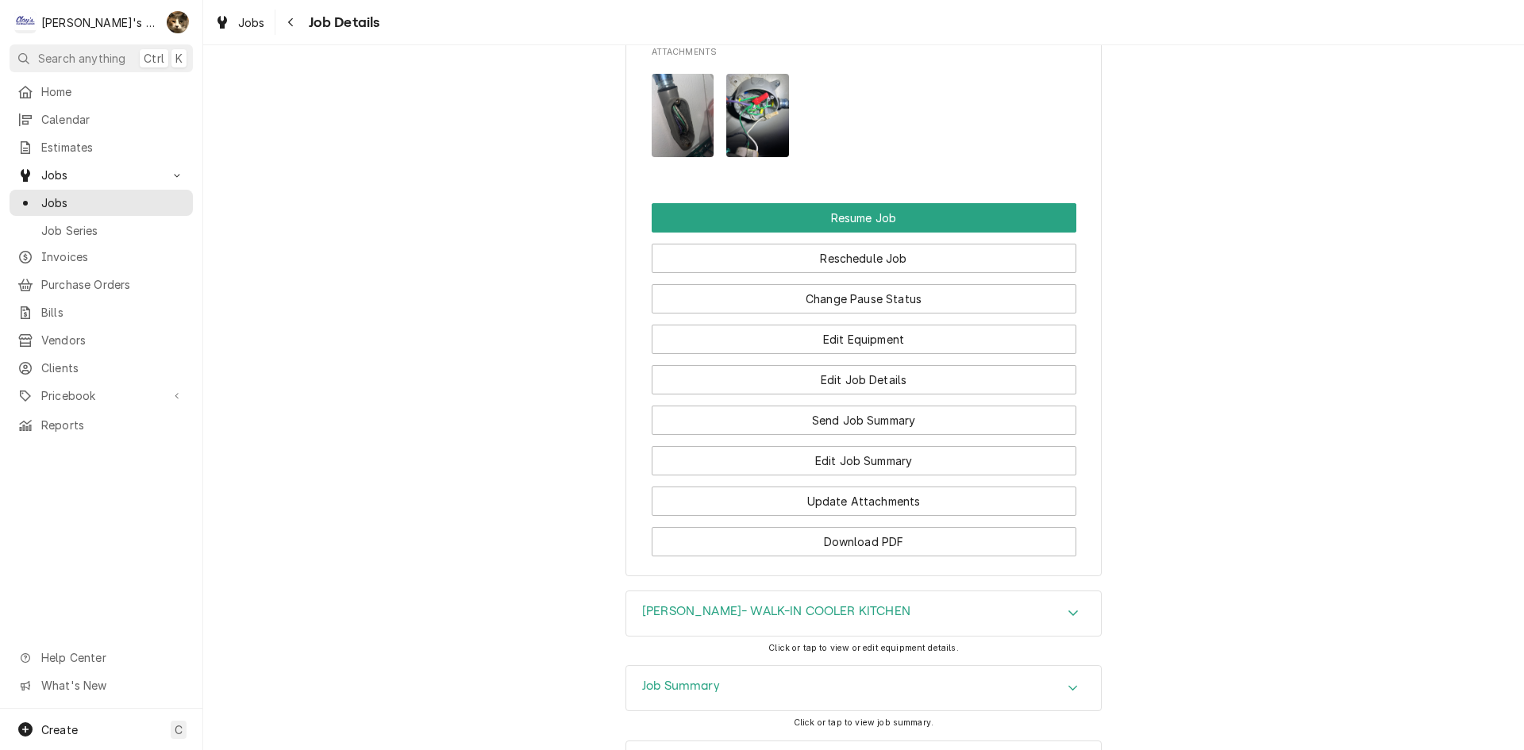
scroll to position [2287, 0]
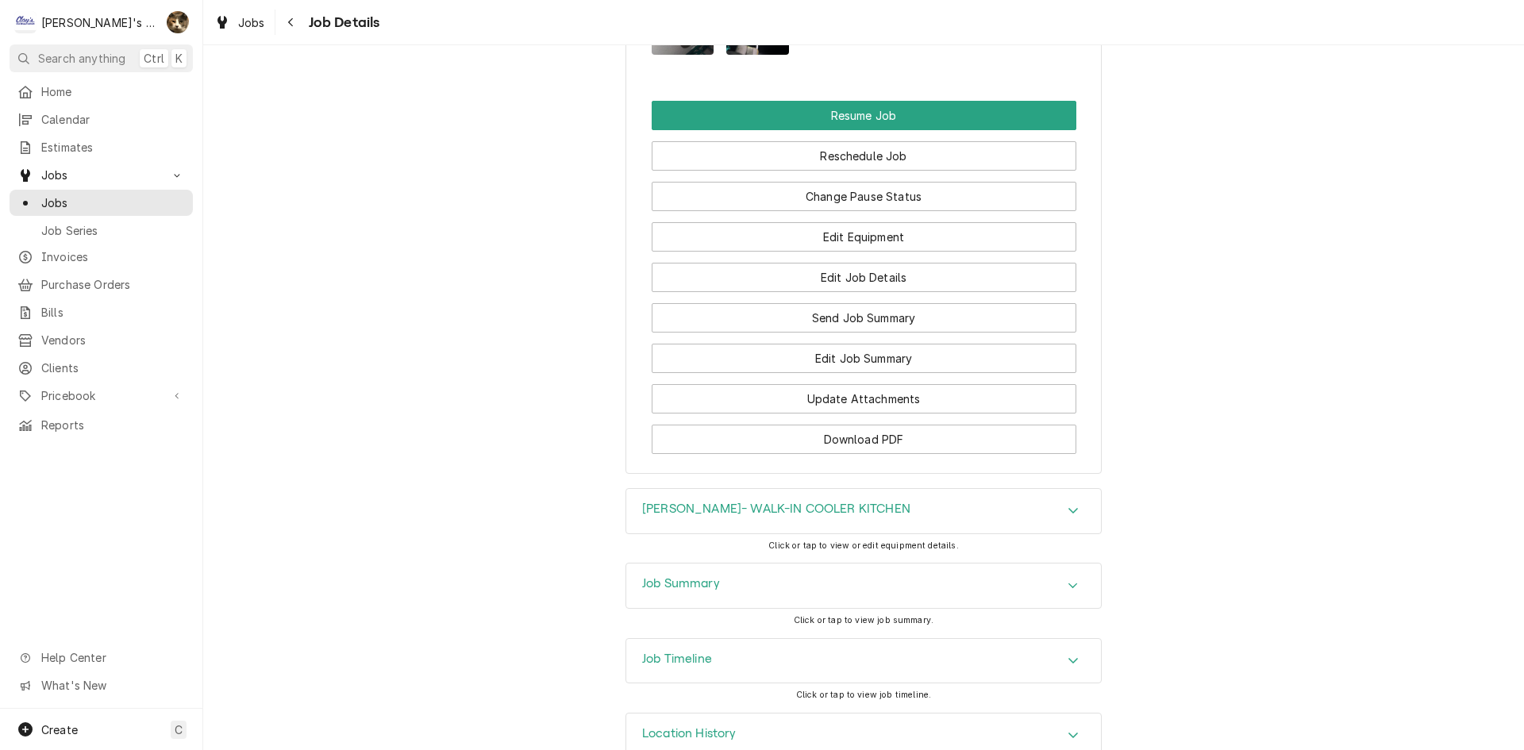
click at [694, 489] on div "[PERSON_NAME]- WALK-IN COOLER KITCHEN" at bounding box center [863, 511] width 475 height 44
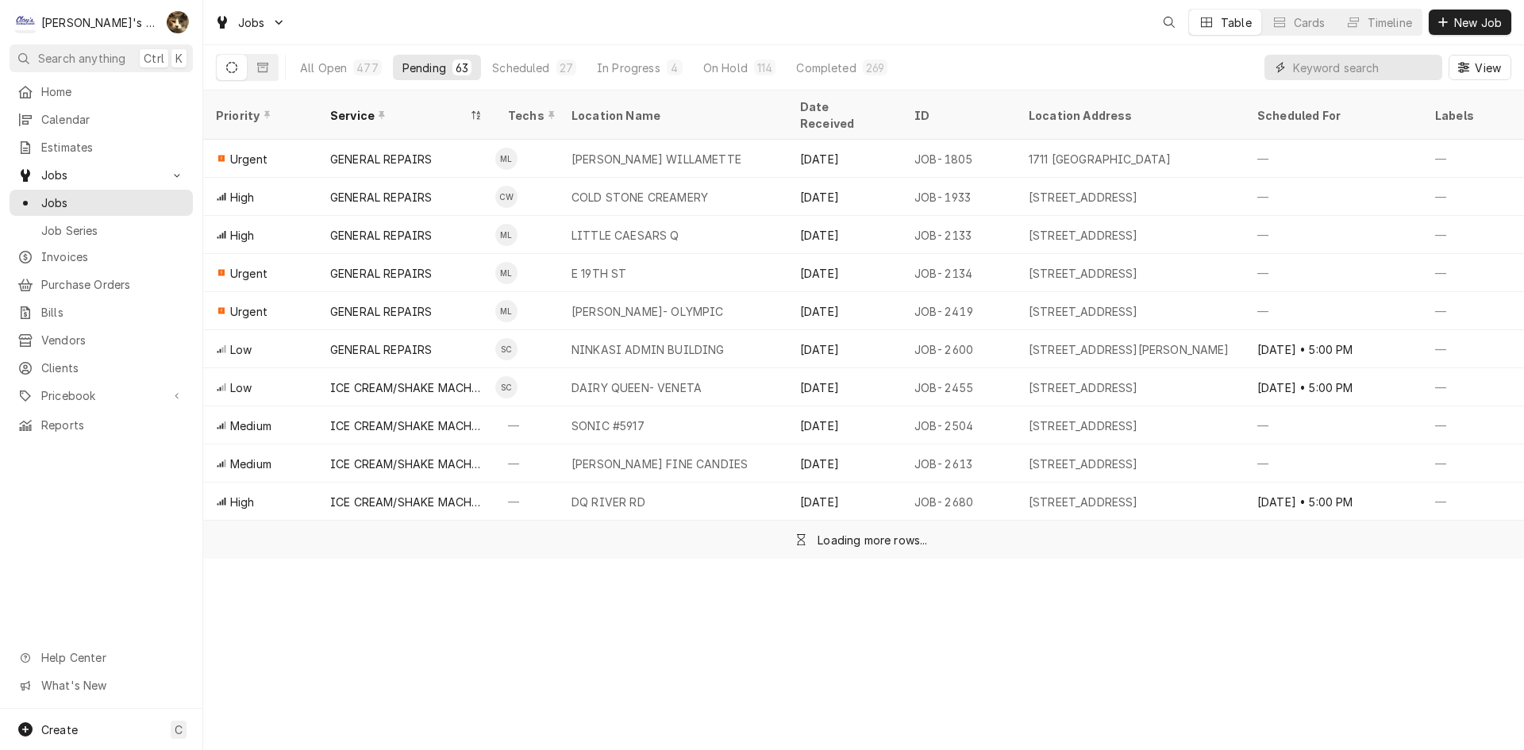
click at [1342, 75] on input "Dynamic Content Wrapper" at bounding box center [1363, 67] width 141 height 25
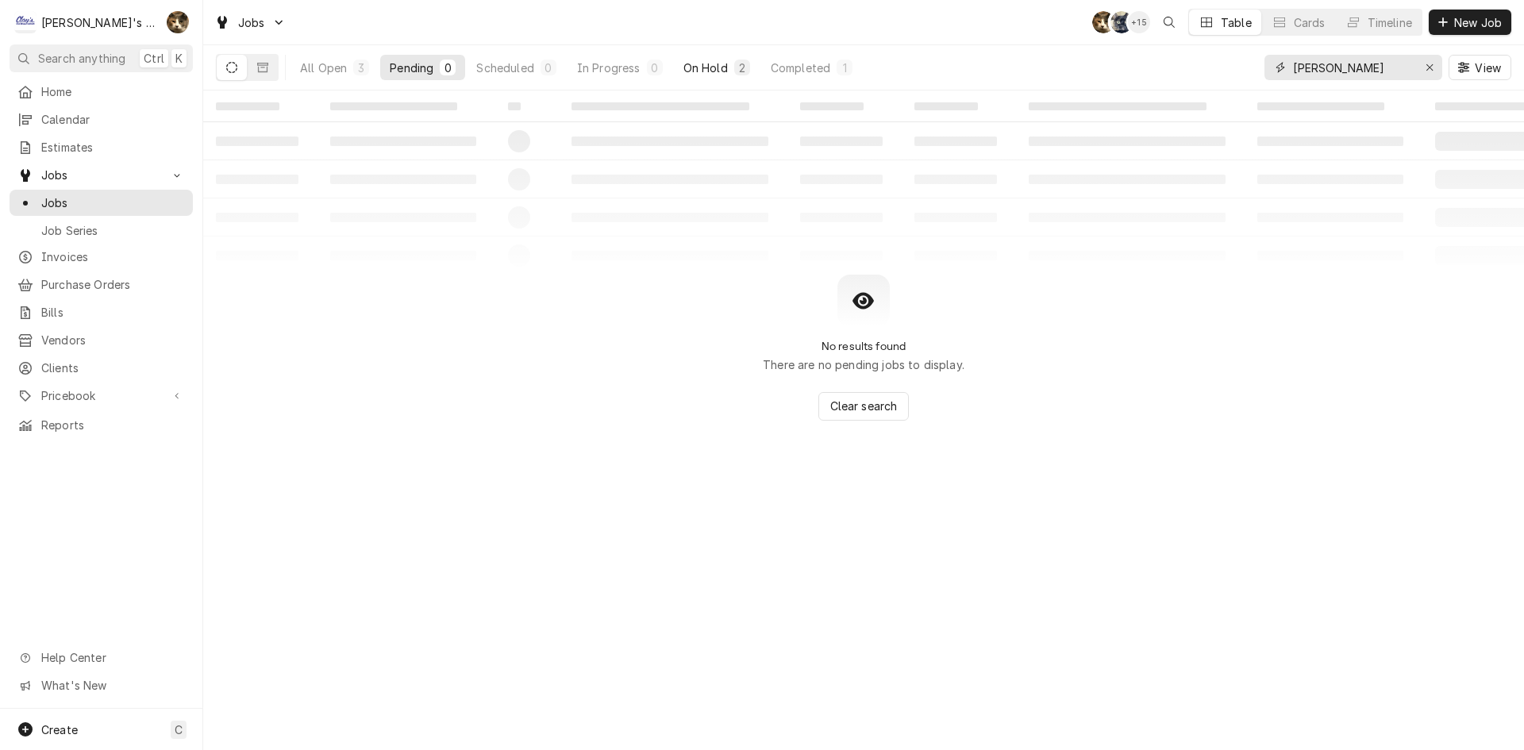
type input "BUCKLEY"
click at [733, 62] on button "On Hold 2" at bounding box center [717, 67] width 86 height 25
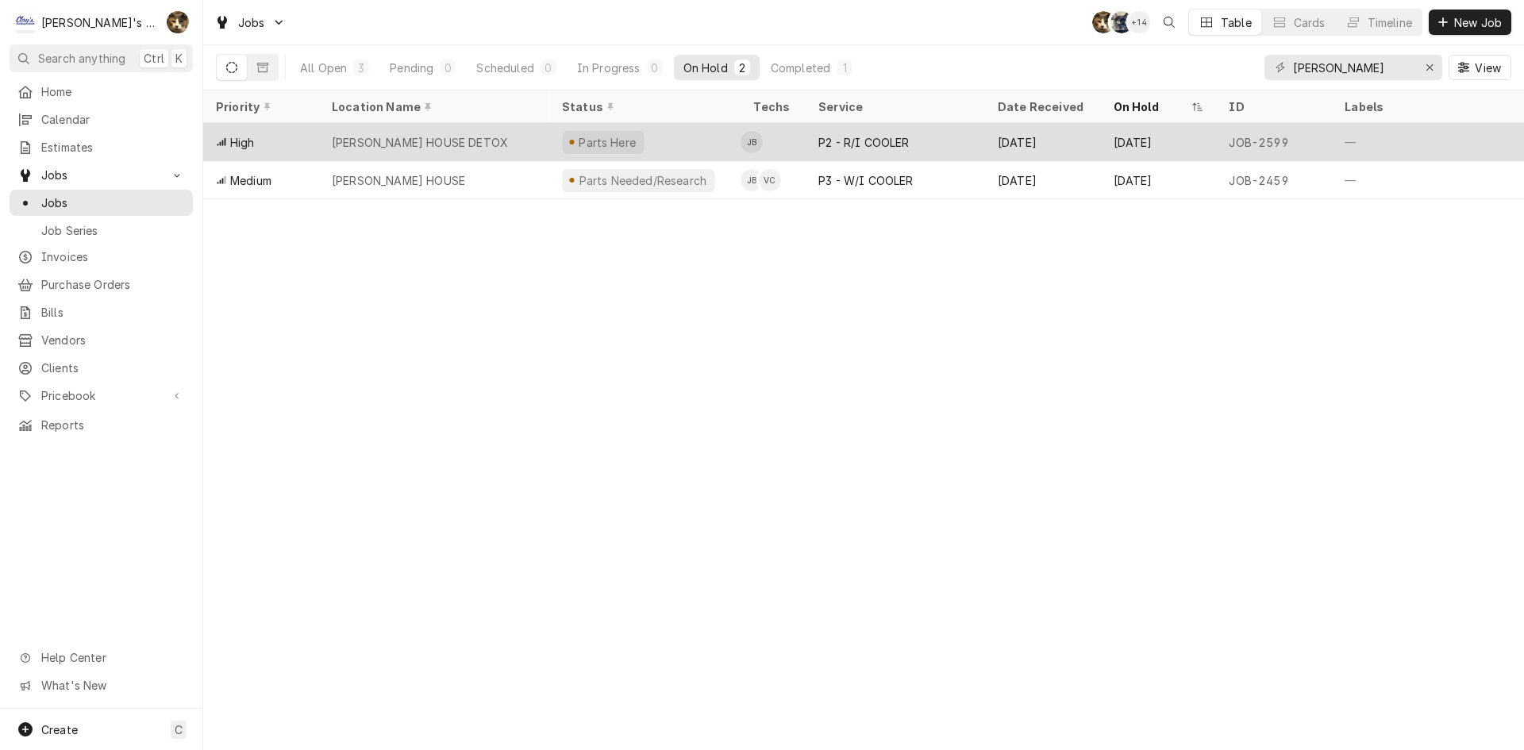
click at [880, 147] on div "P2 - R/I COOLER" at bounding box center [863, 142] width 90 height 17
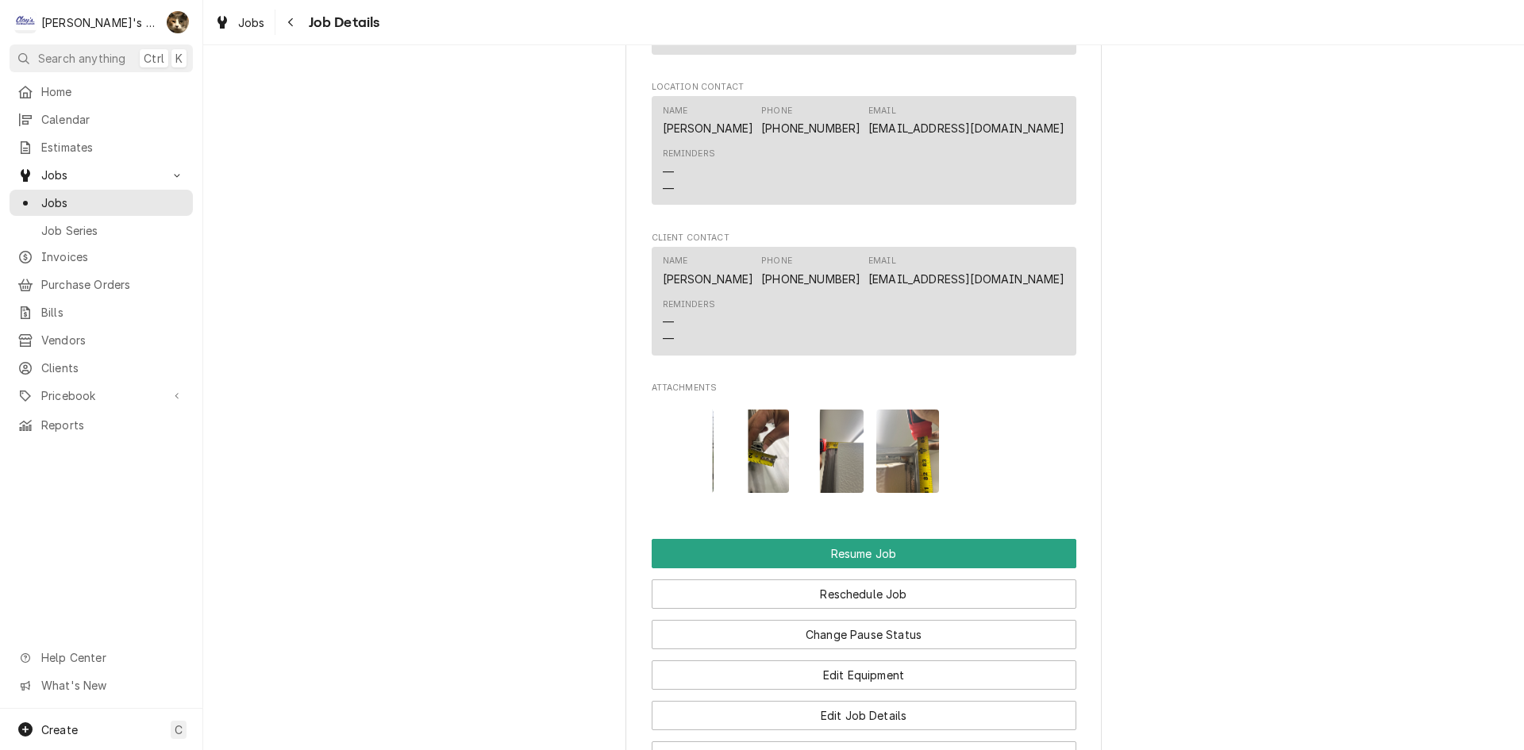
scroll to position [1826, 0]
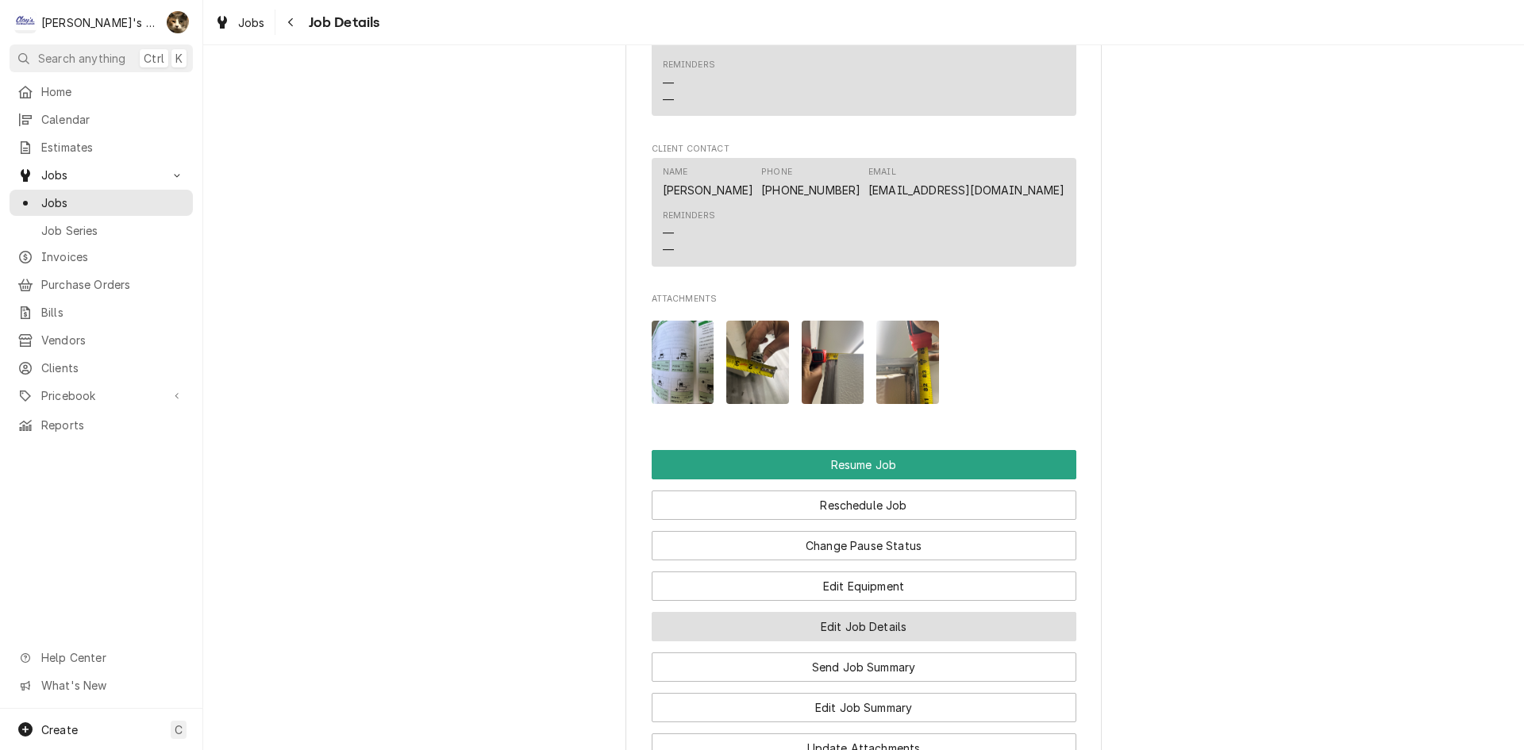
click at [857, 612] on button "Edit Job Details" at bounding box center [864, 626] width 425 height 29
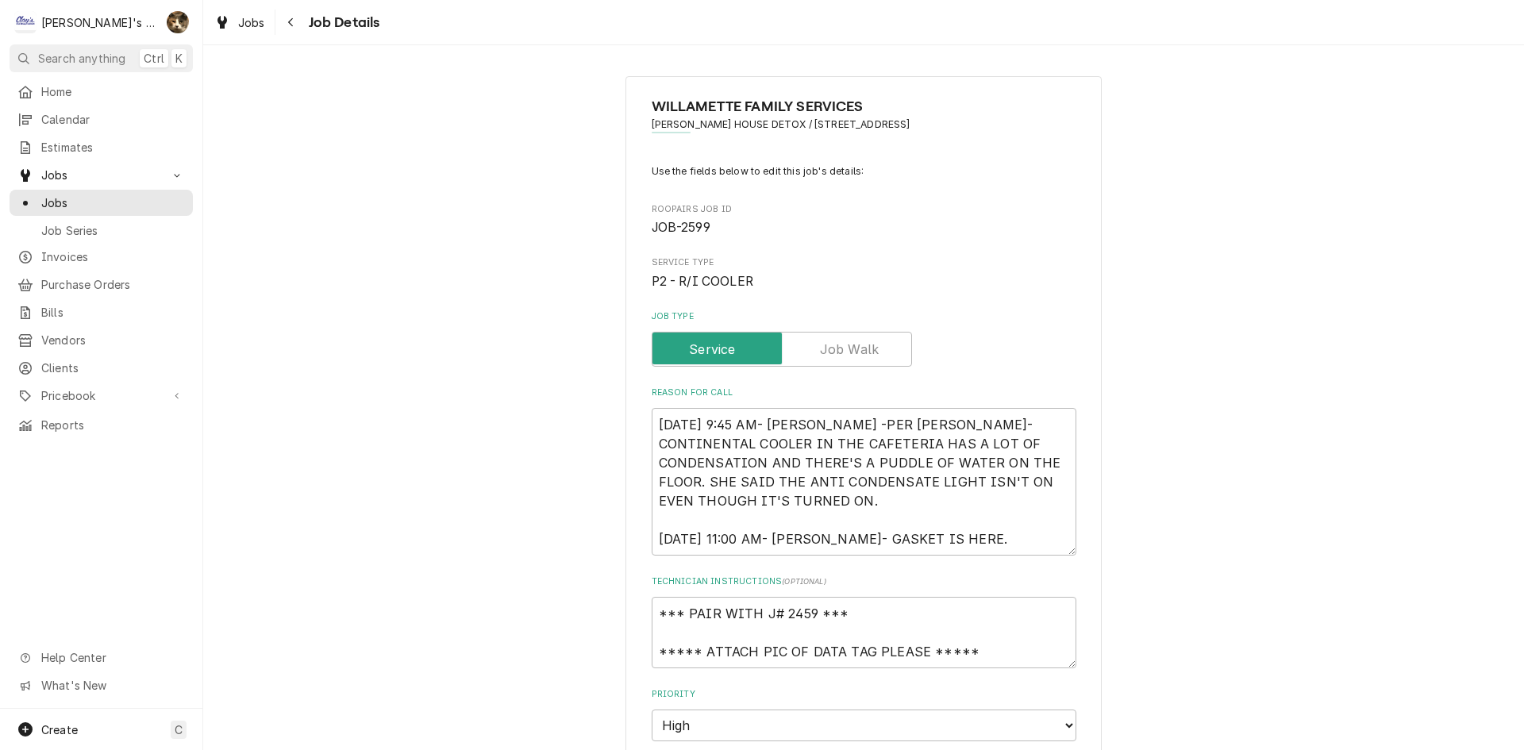
type textarea "x"
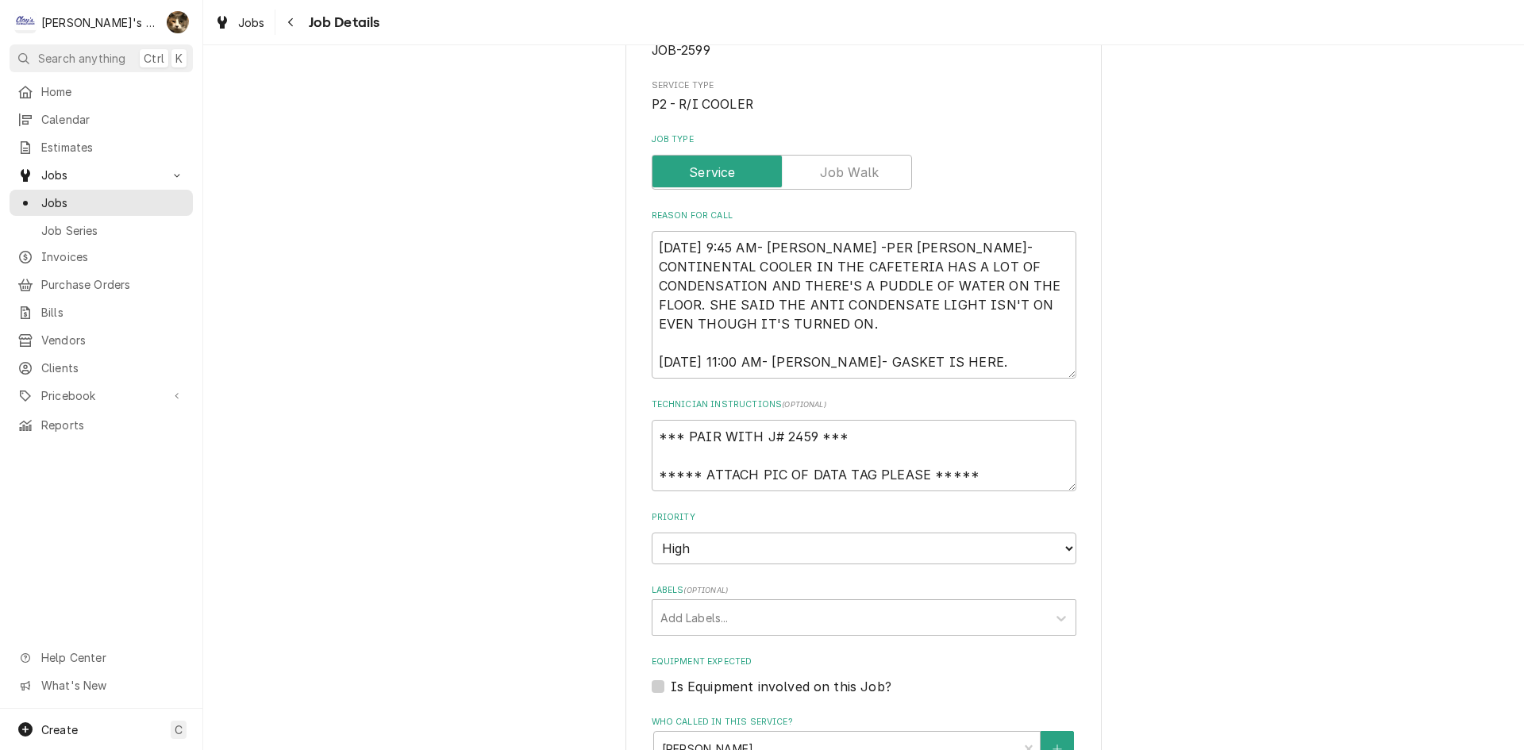
scroll to position [556, 0]
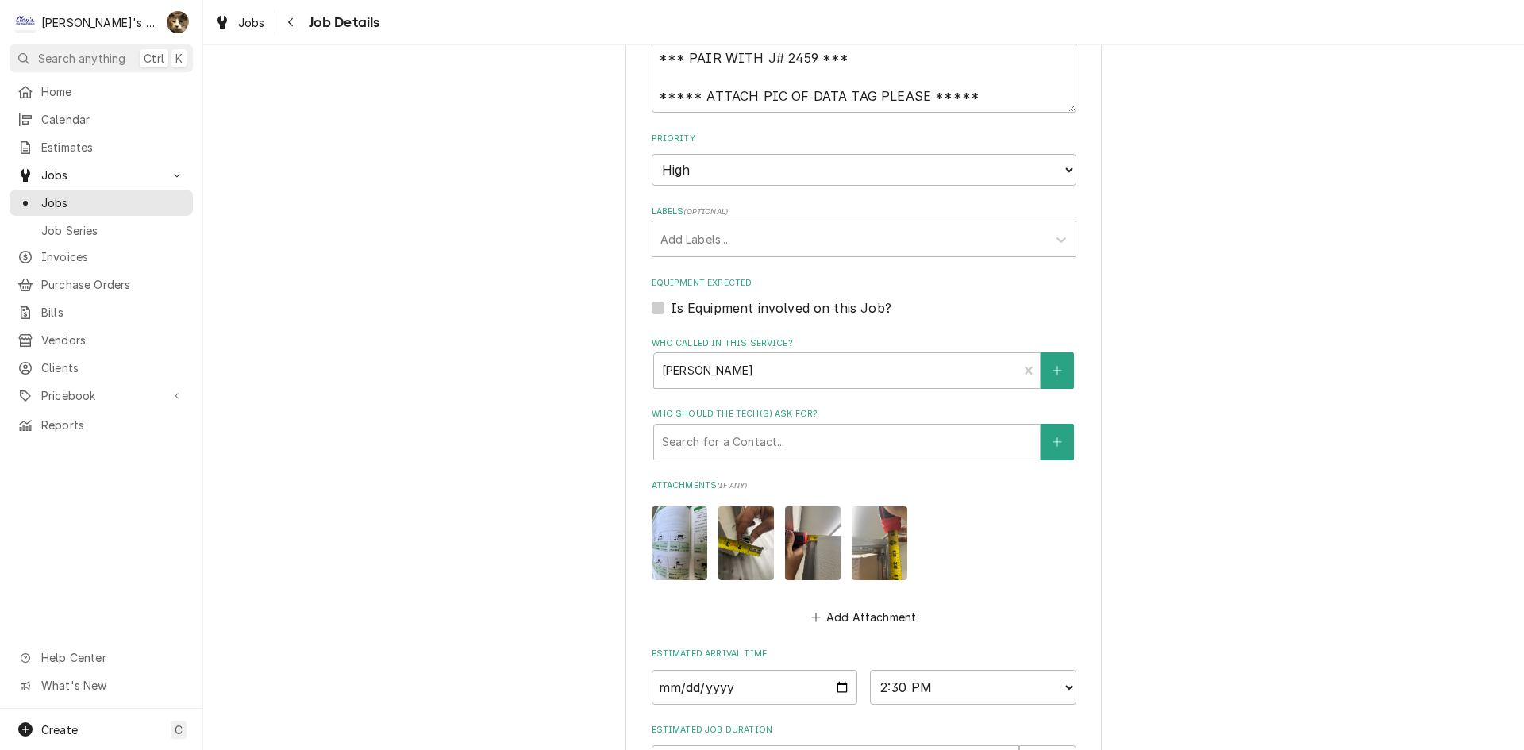
click at [671, 308] on label "Is Equipment involved on this Job?" at bounding box center [781, 307] width 221 height 19
click at [671, 308] on input "Equipment Expected" at bounding box center [883, 315] width 425 height 35
checkbox input "true"
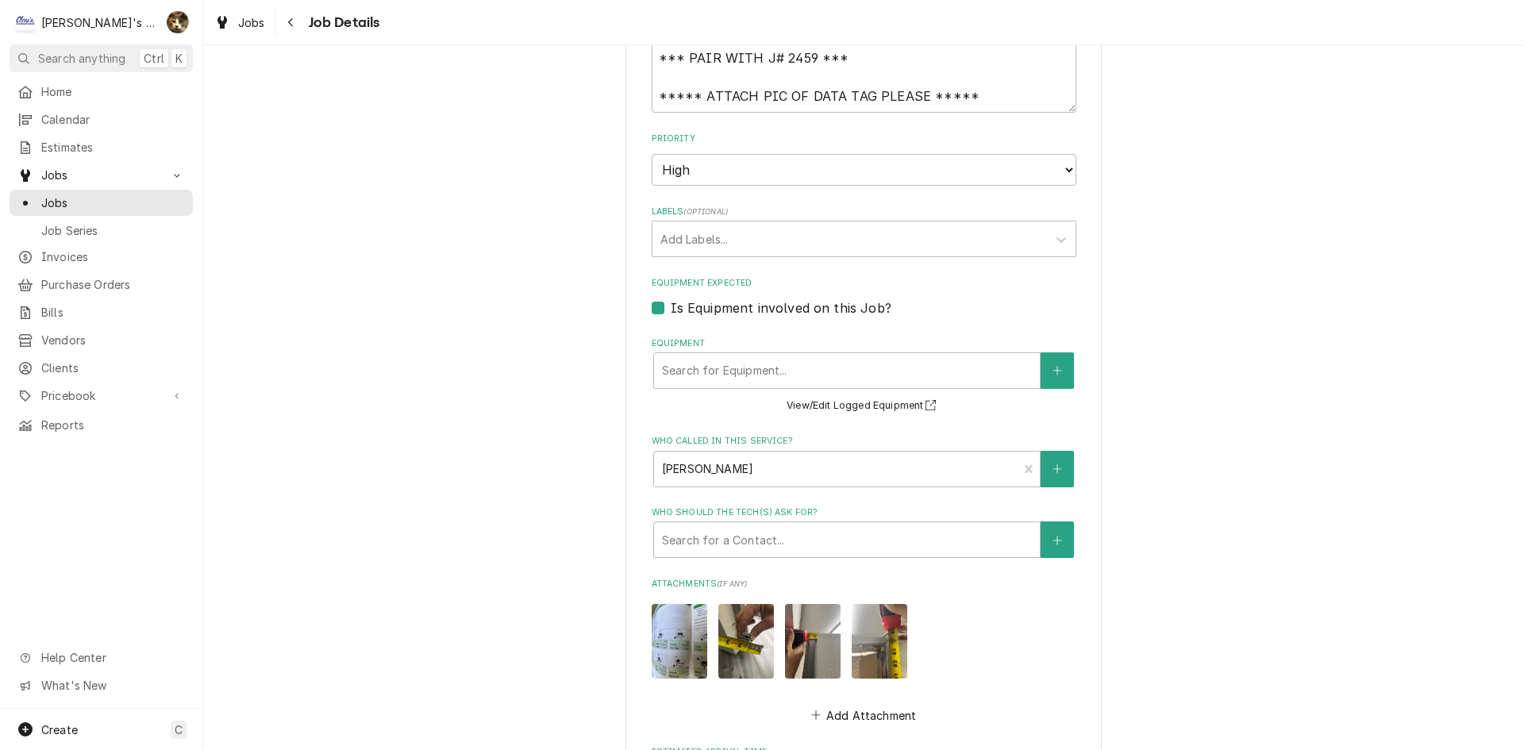
click at [740, 362] on div "Equipment" at bounding box center [847, 370] width 370 height 29
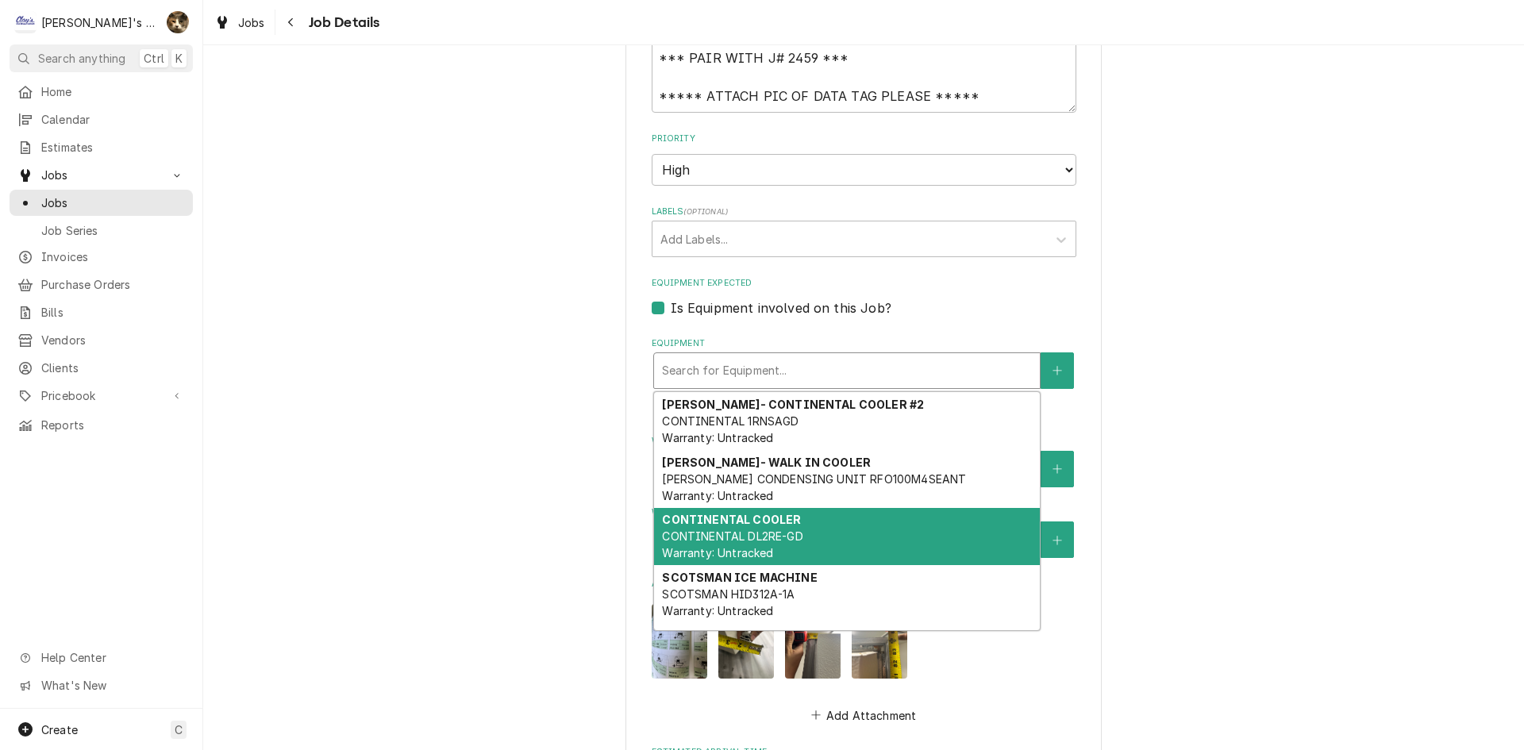
click at [811, 537] on div "CONTINENTAL COOLER CONTINENTAL DL2RE-GD Warranty: Untracked" at bounding box center [847, 537] width 386 height 58
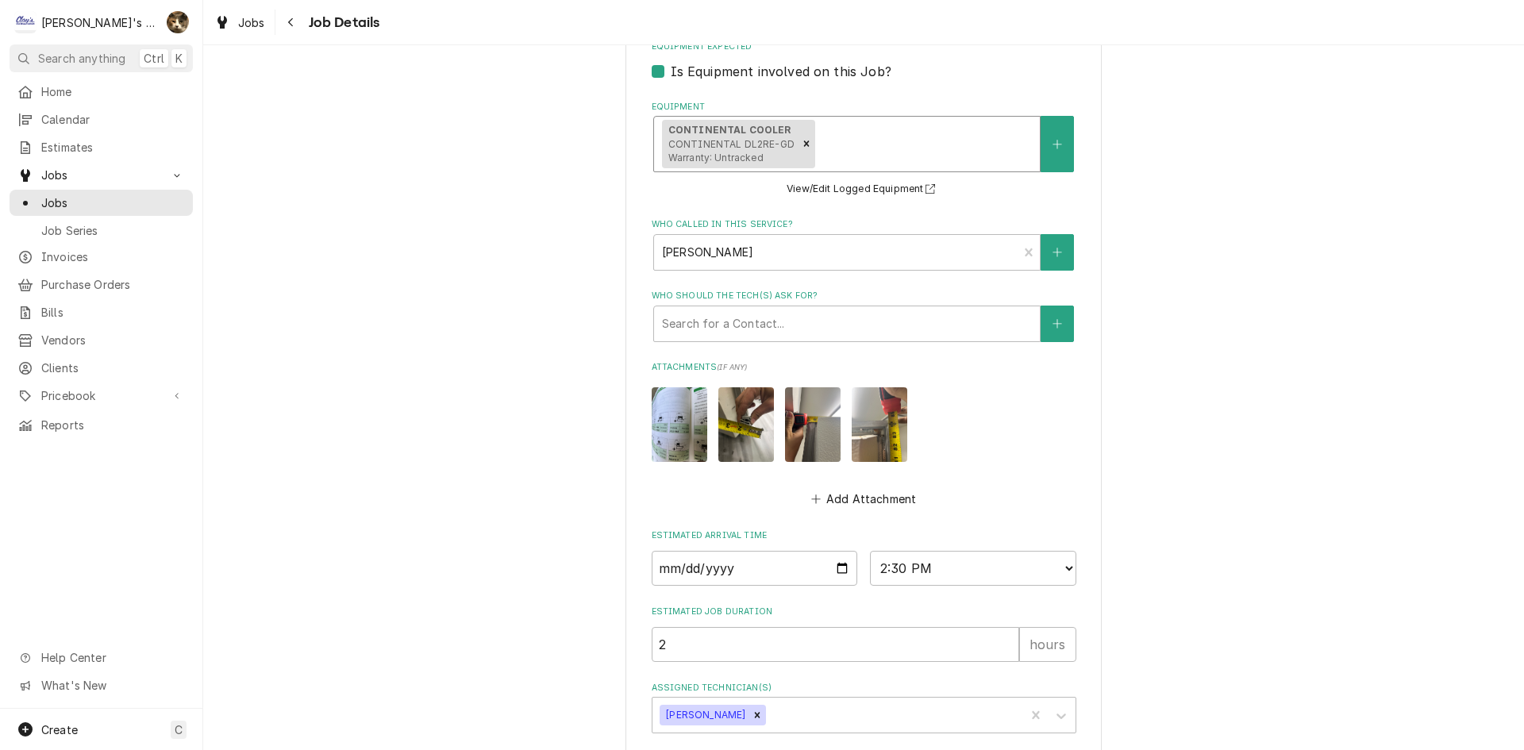
scroll to position [872, 0]
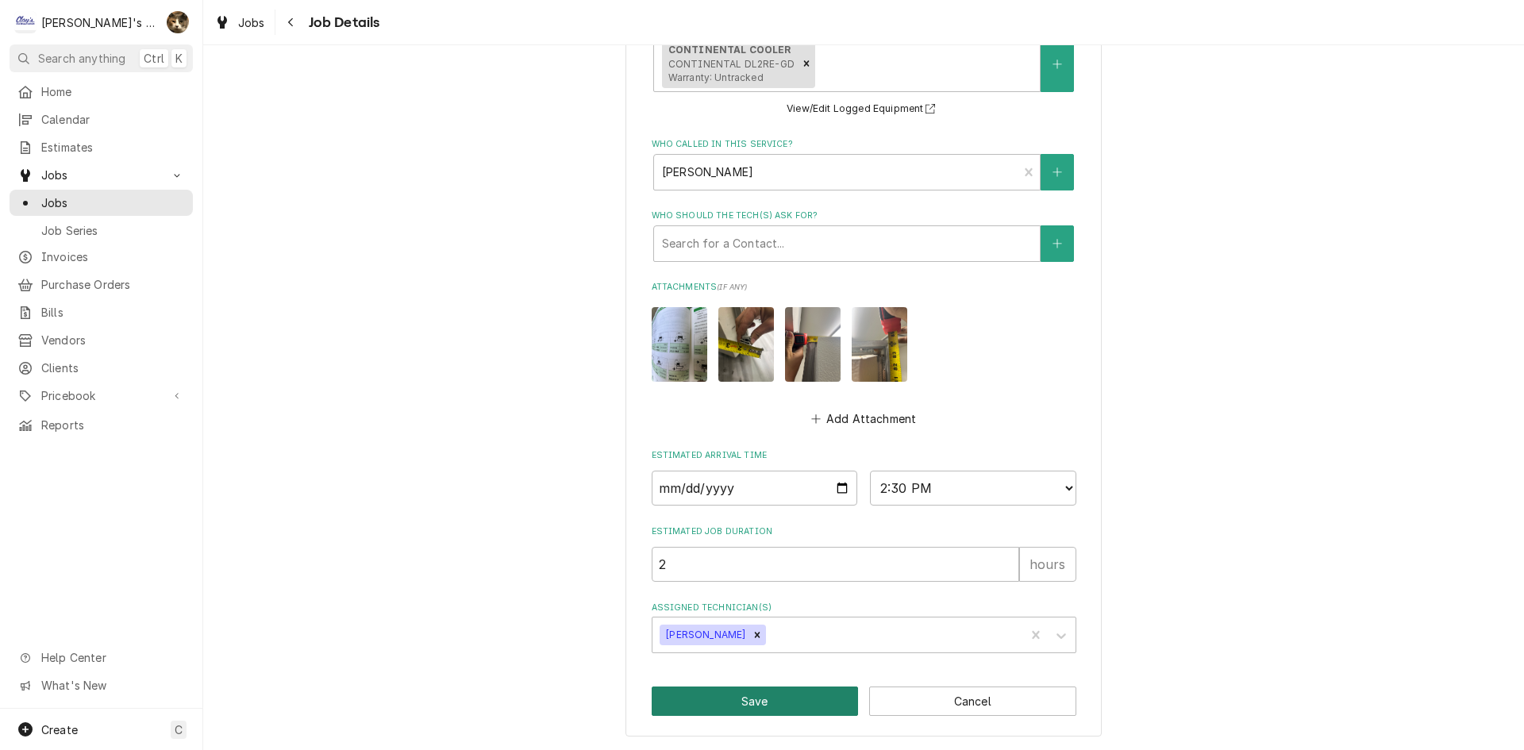
click at [756, 699] on button "Save" at bounding box center [755, 701] width 207 height 29
type textarea "x"
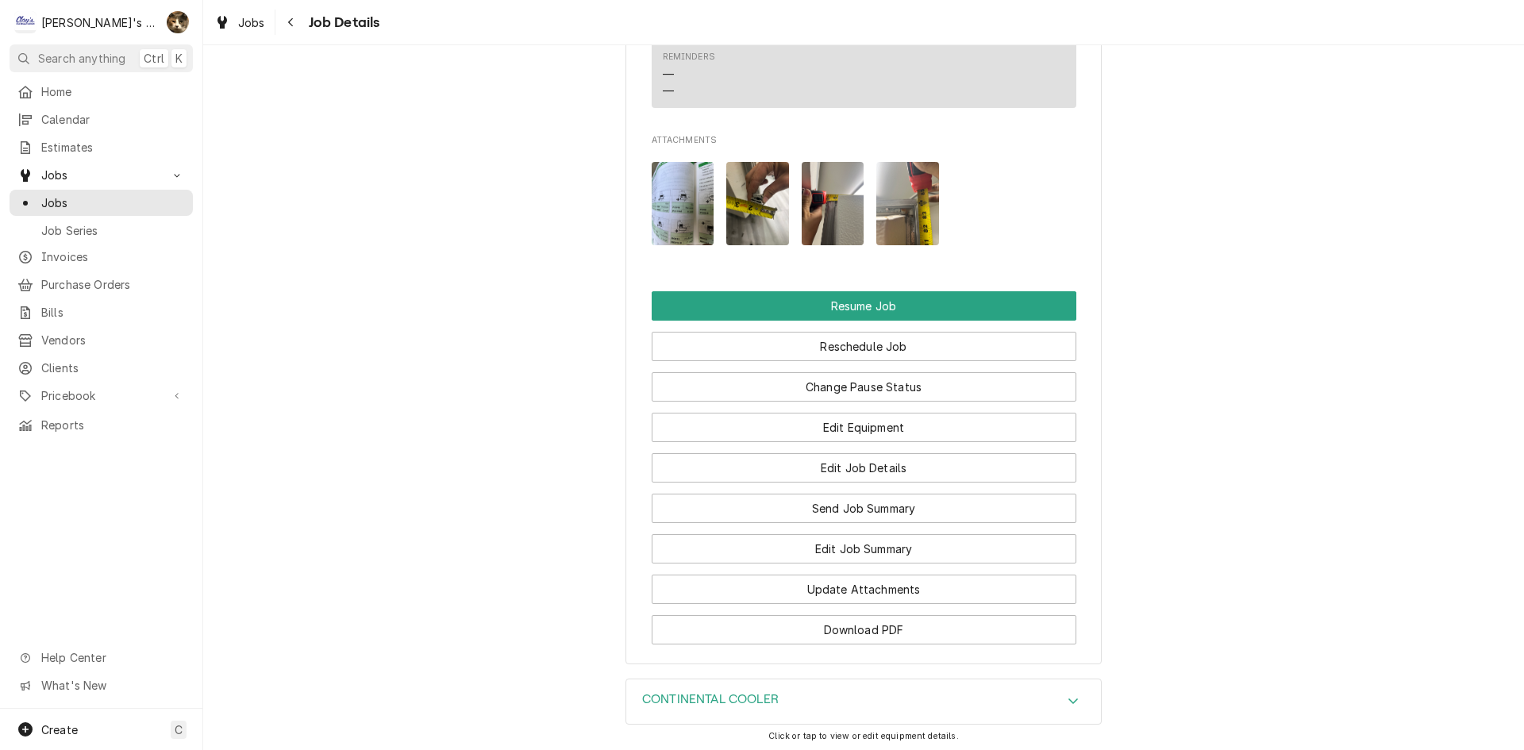
click at [677, 680] on div "CONTINENTAL COOLER" at bounding box center [863, 702] width 475 height 44
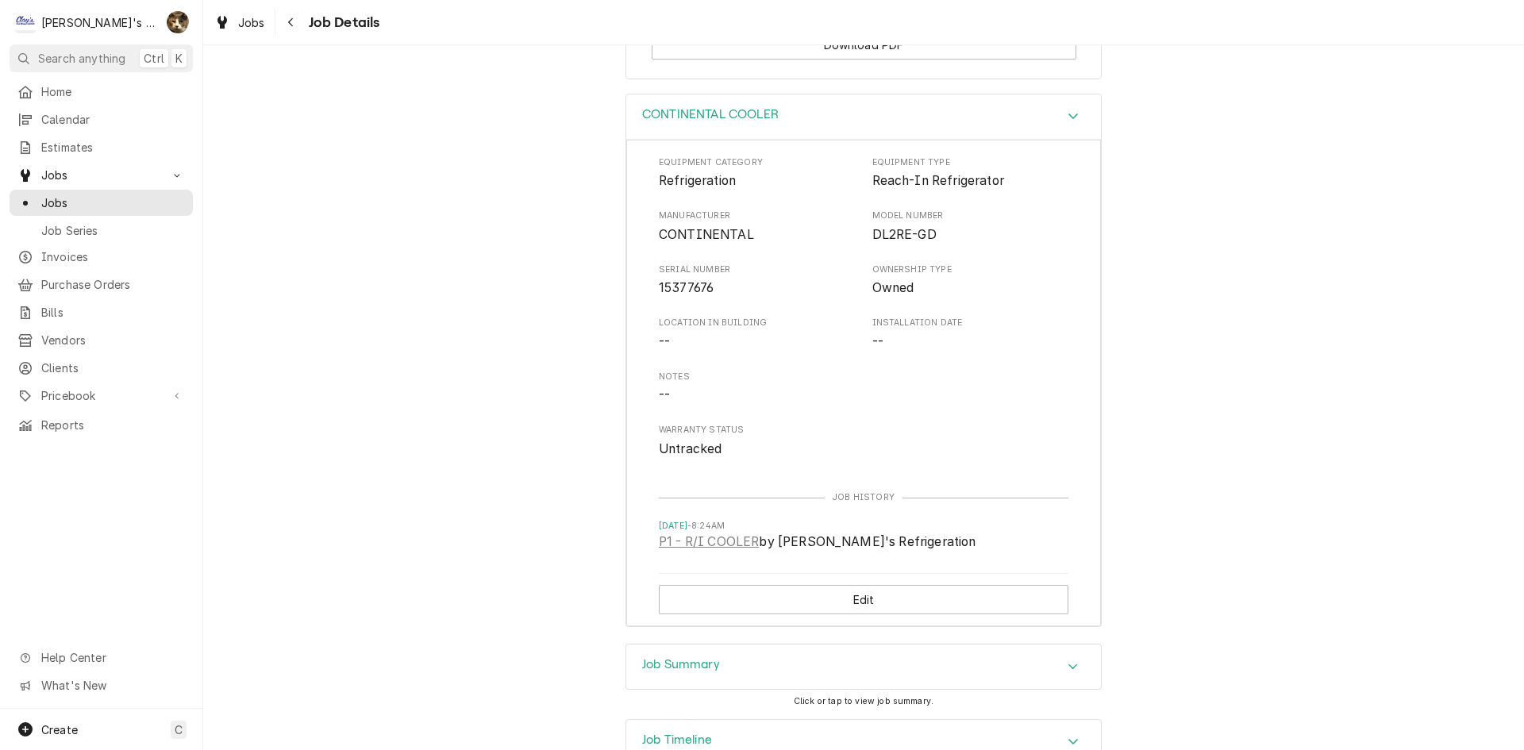
scroll to position [2651, 0]
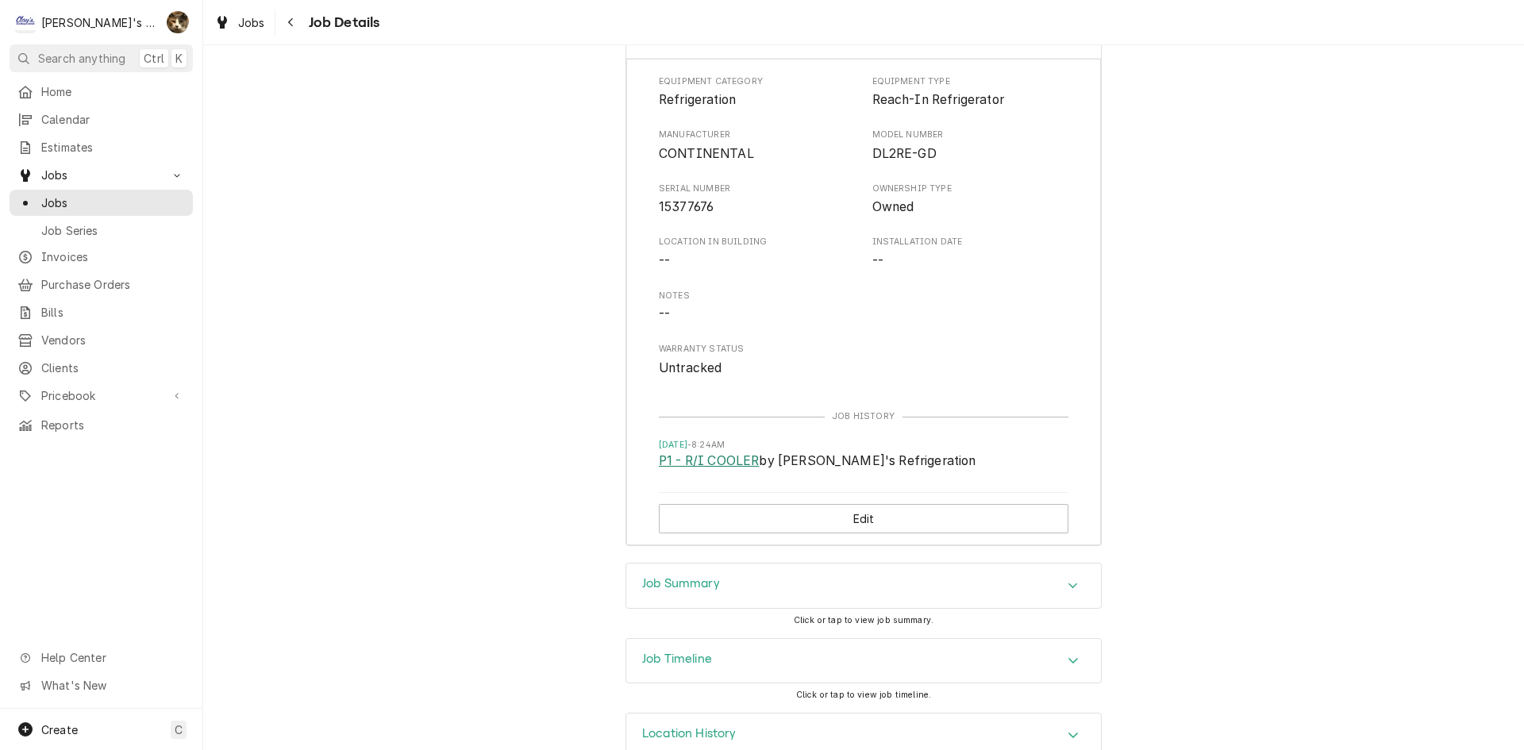
click at [721, 452] on link "P1 - R/I COOLER" at bounding box center [709, 461] width 100 height 19
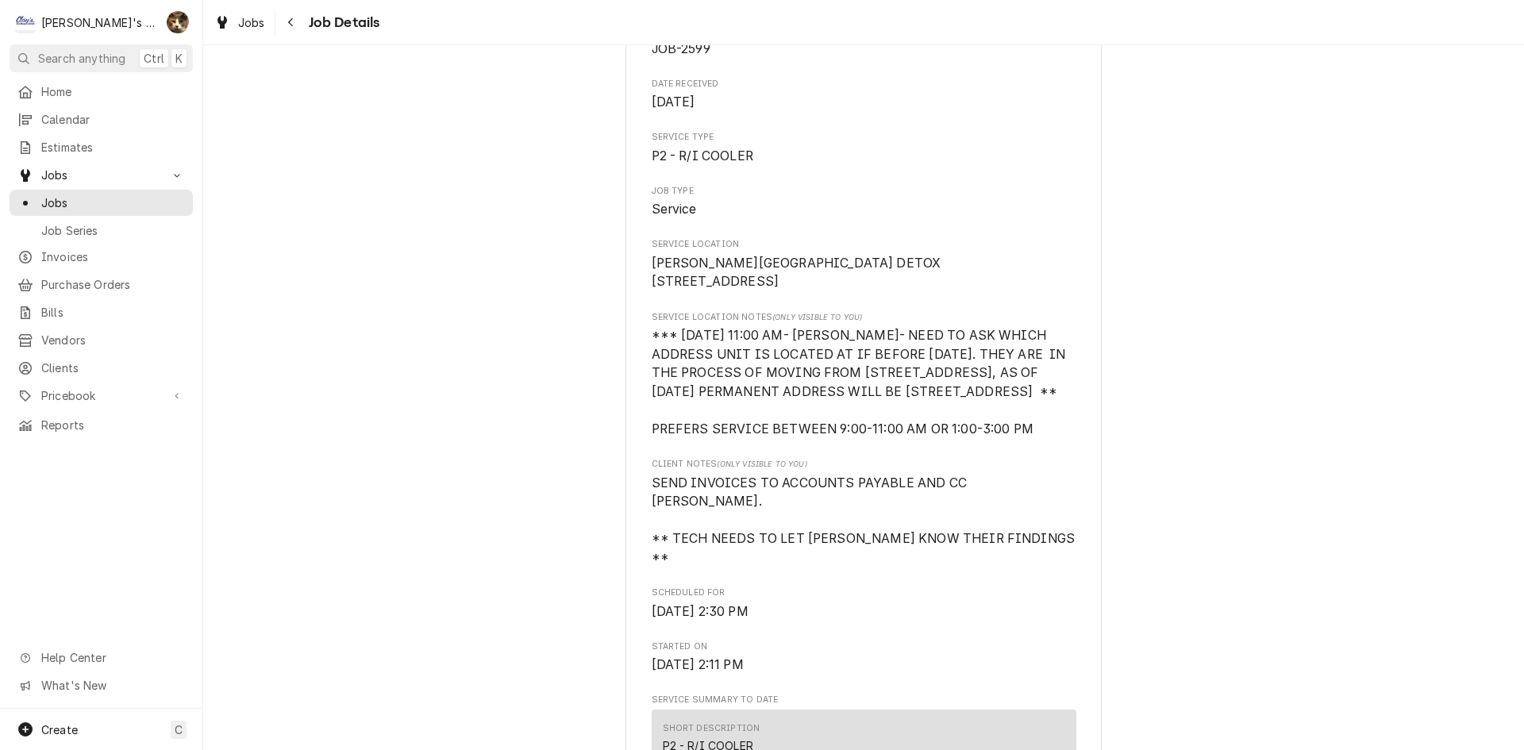
scroll to position [0, 0]
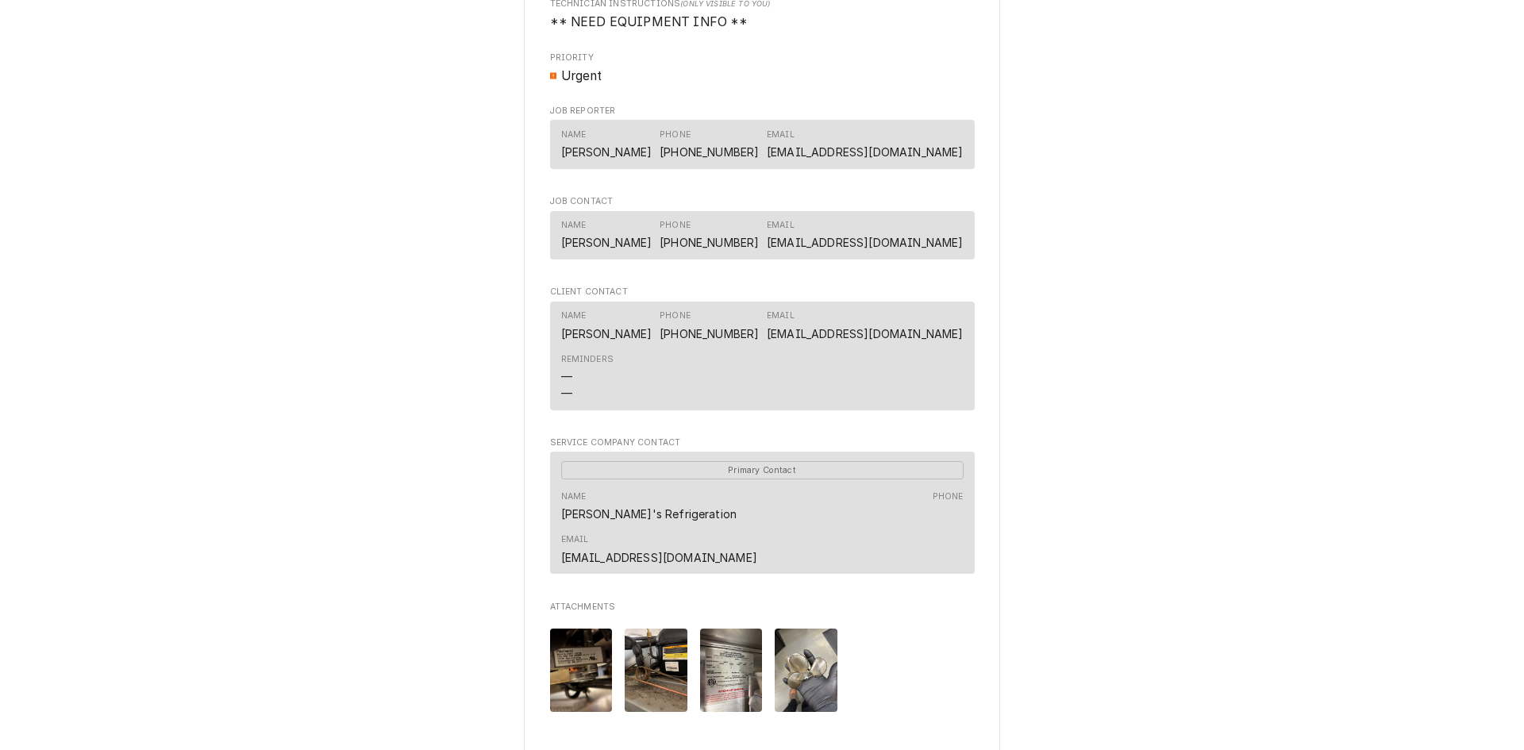
scroll to position [1271, 0]
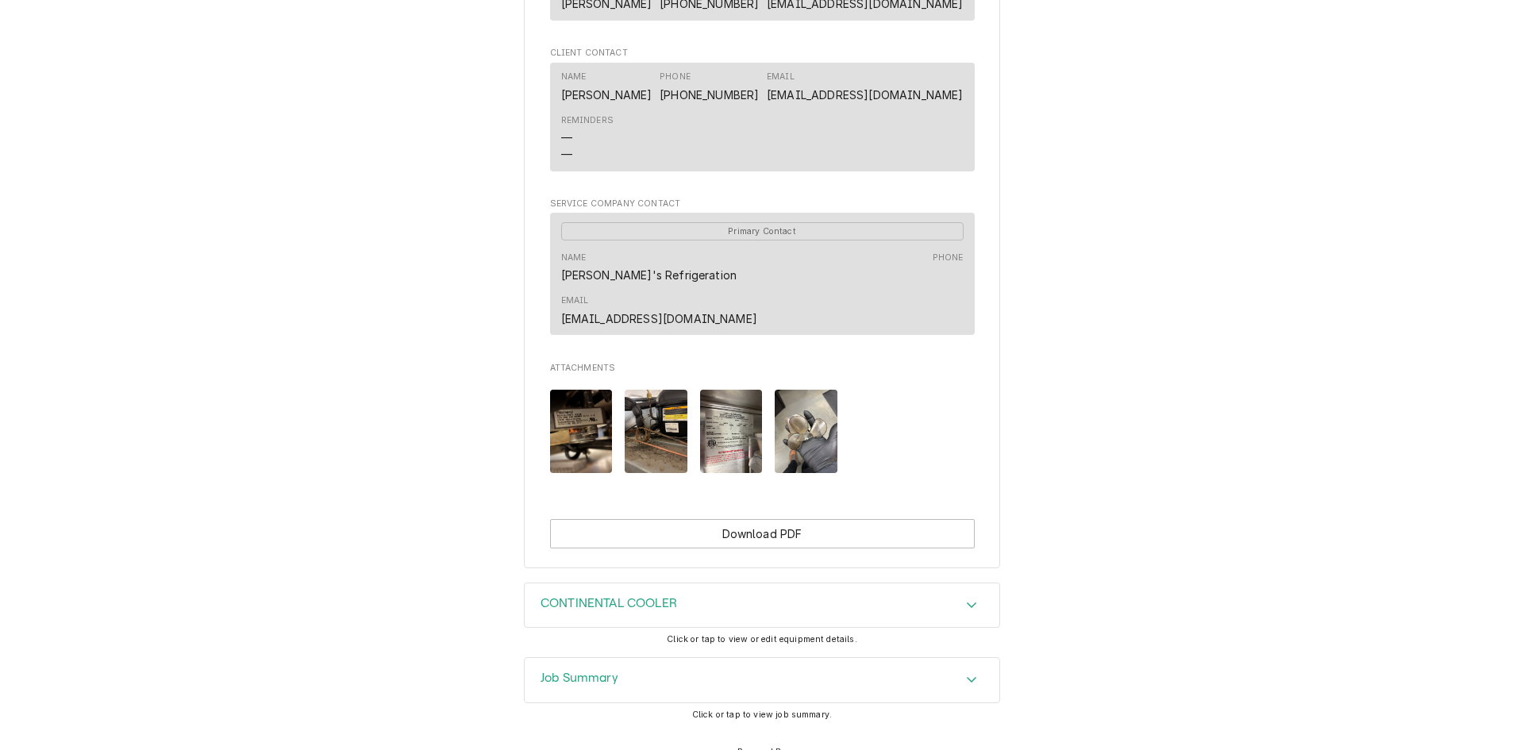
click at [753, 390] on img "Attachments" at bounding box center [731, 431] width 63 height 83
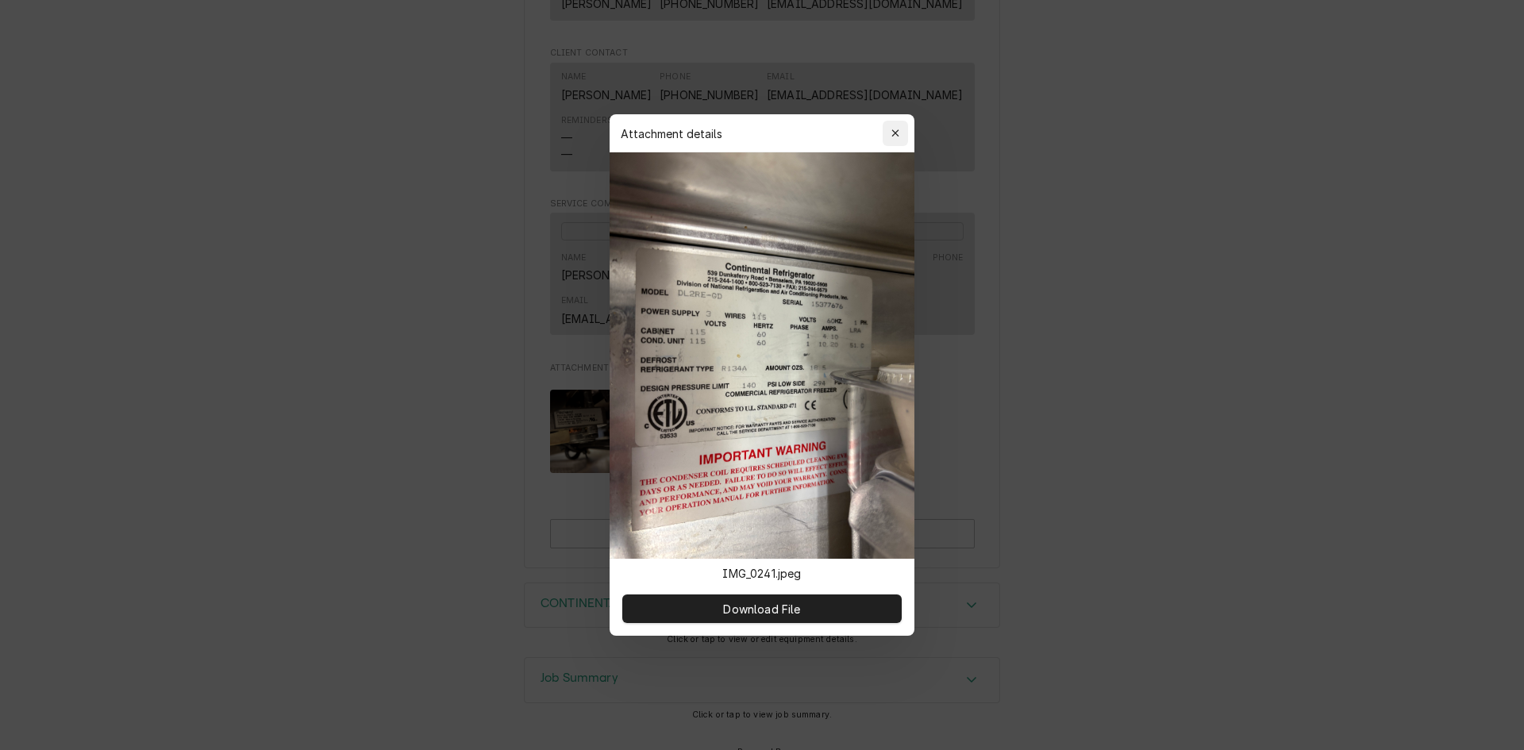
click at [899, 137] on icon "button" at bounding box center [895, 133] width 9 height 11
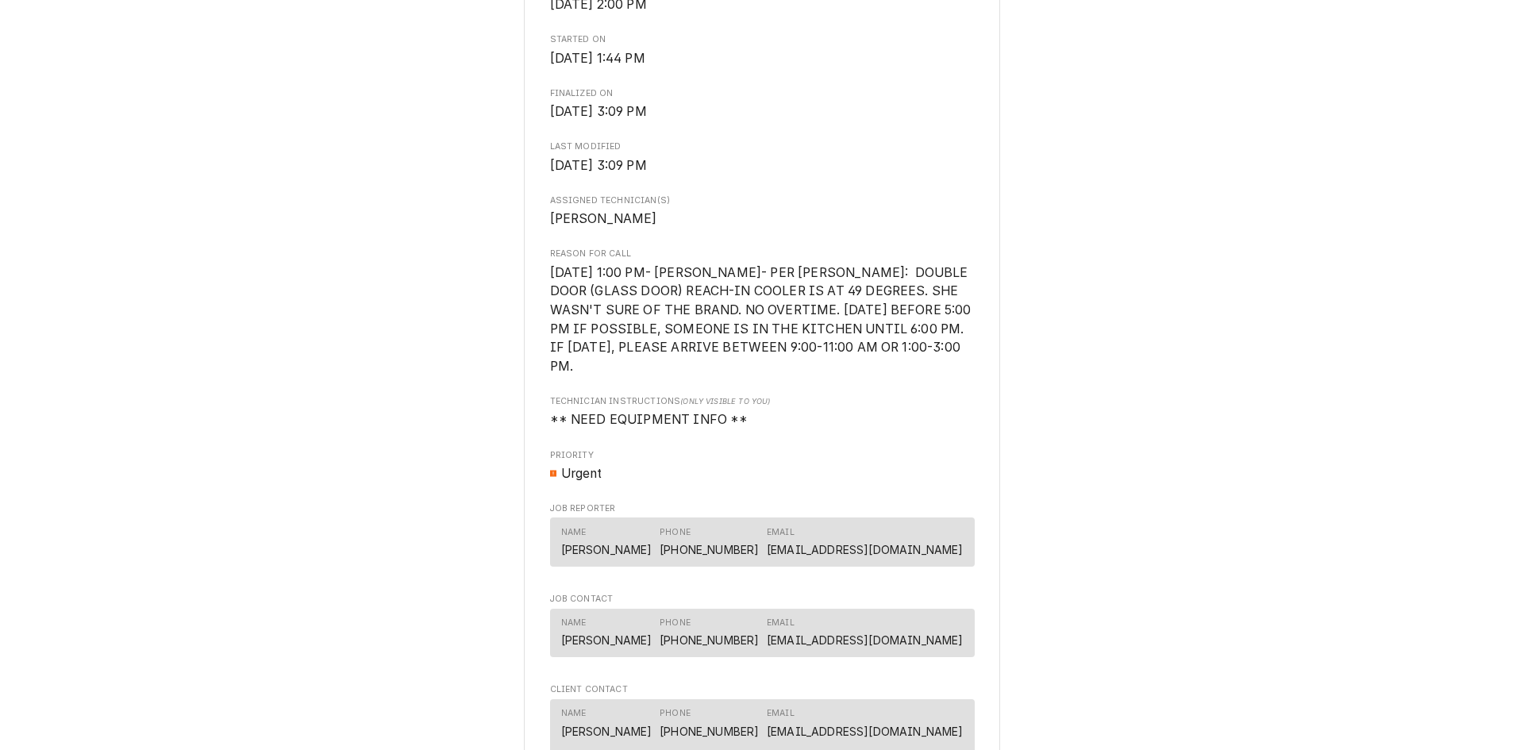
scroll to position [556, 0]
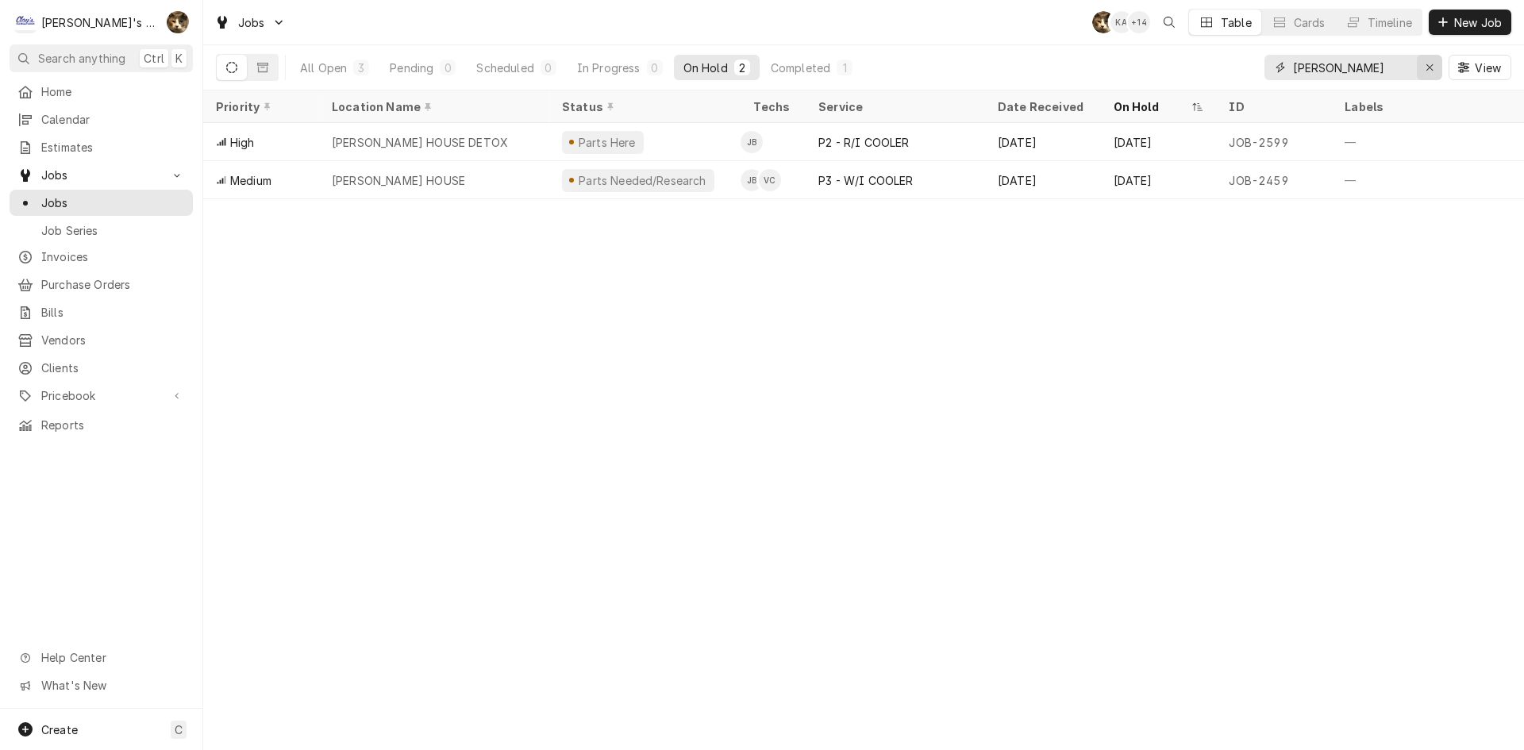
click at [1422, 71] on div "Erase input" at bounding box center [1430, 68] width 16 height 16
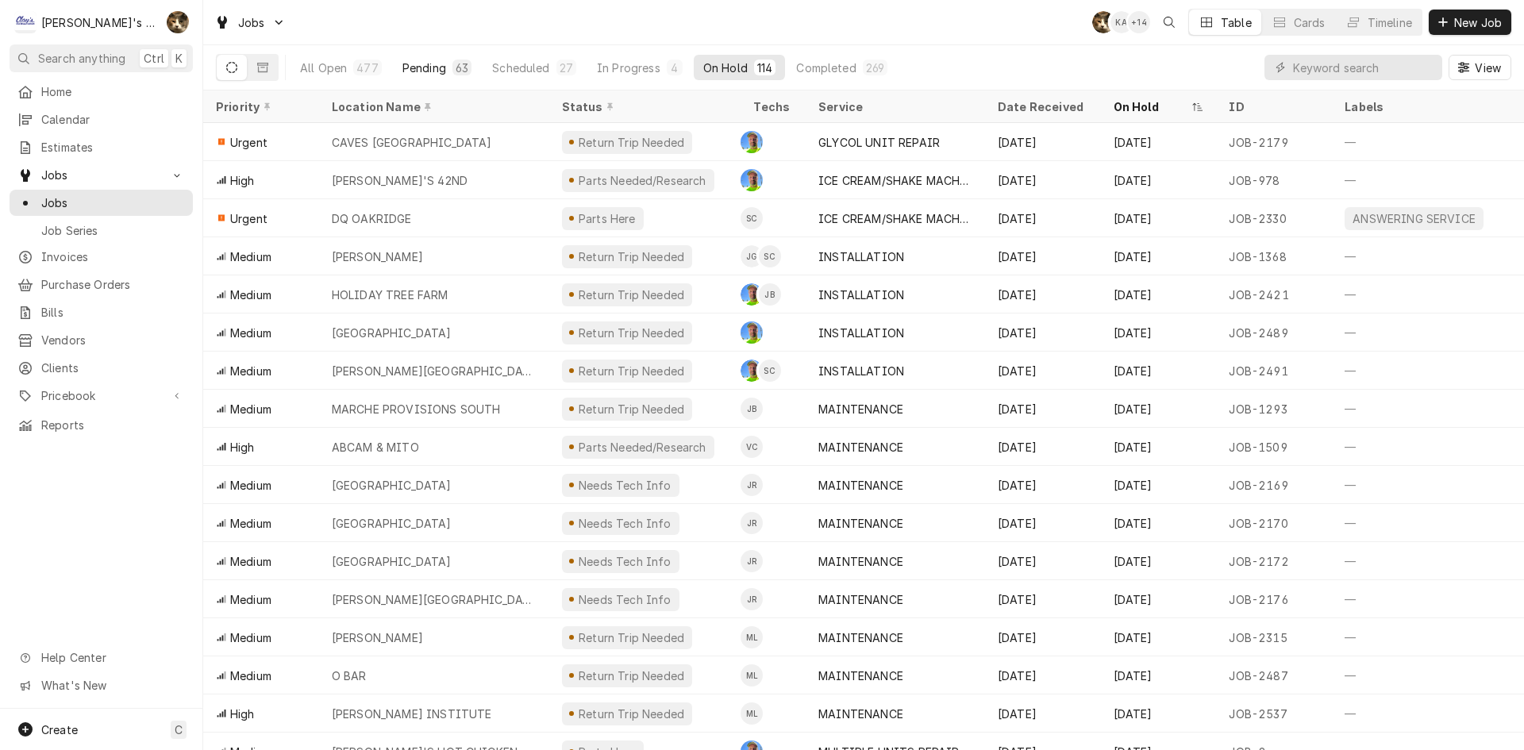
click at [445, 75] on button "Pending 63" at bounding box center [437, 67] width 88 height 25
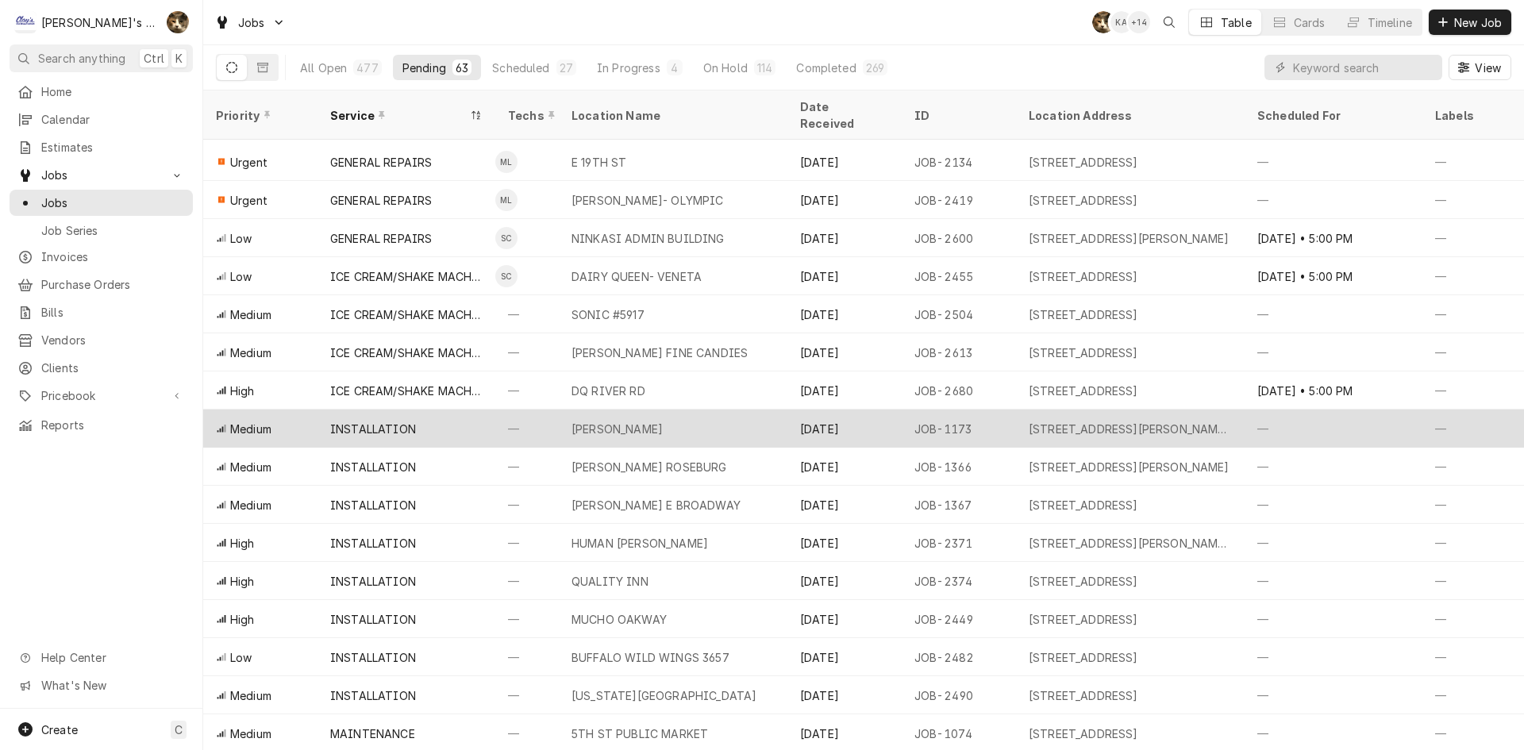
scroll to position [183, 0]
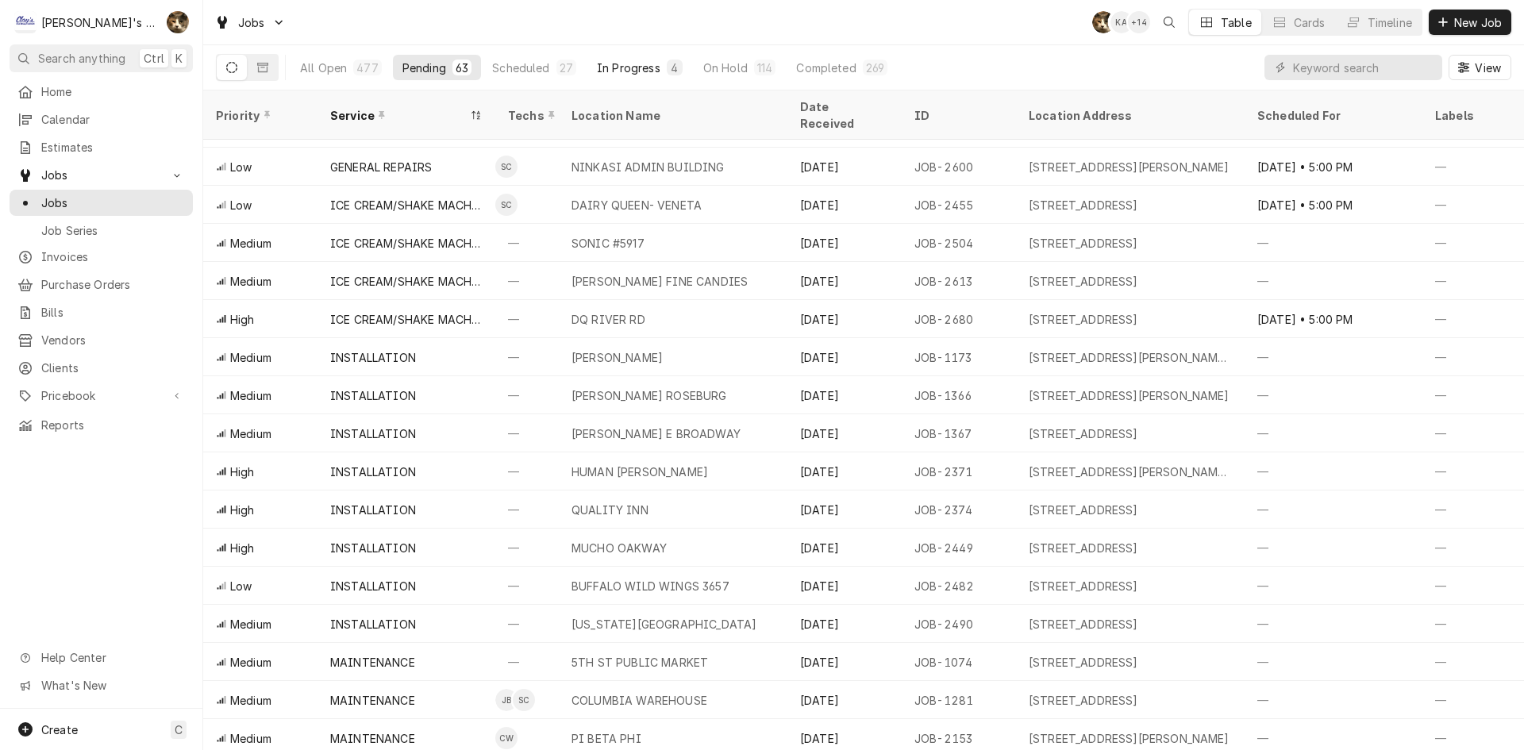
click at [645, 62] on div "In Progress" at bounding box center [629, 68] width 64 height 17
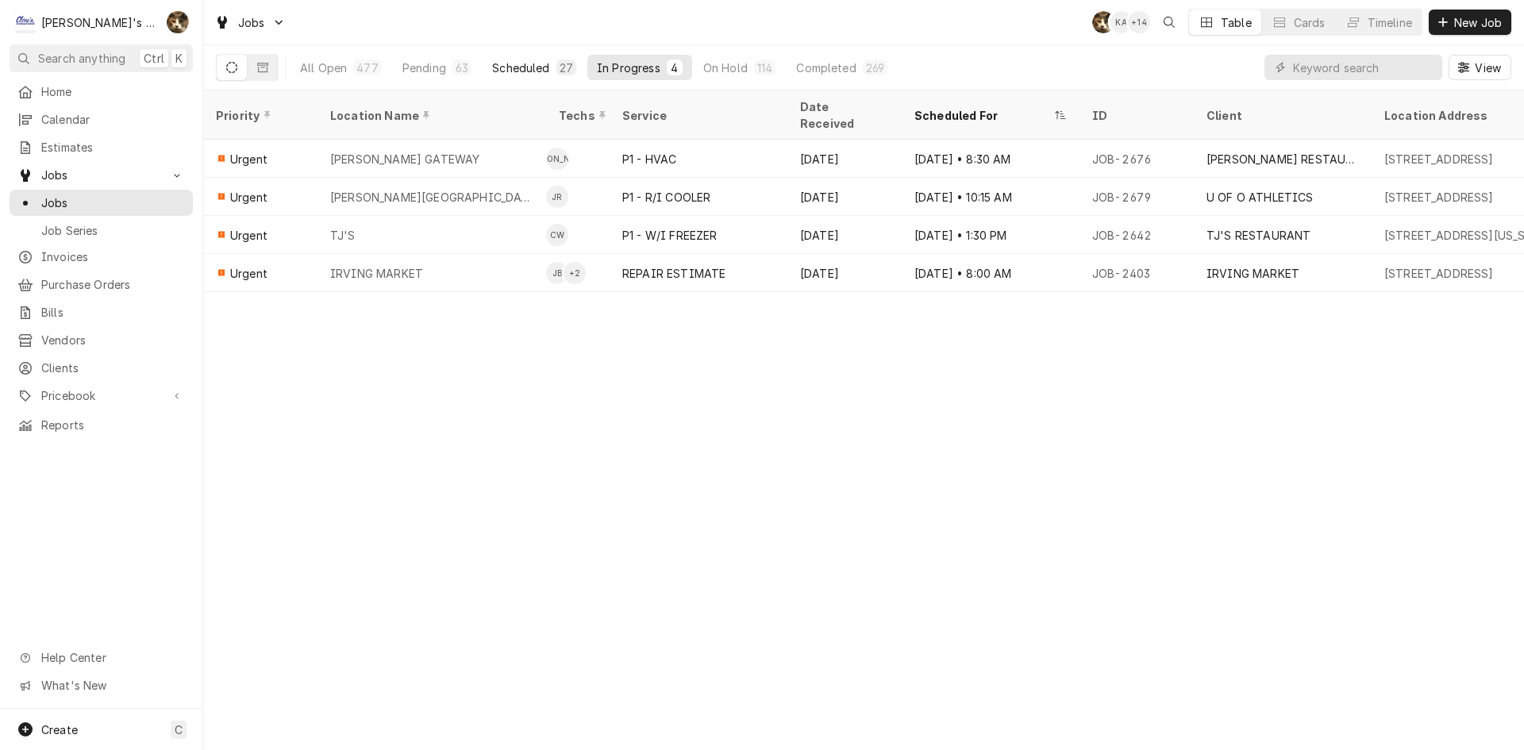
click at [535, 70] on div "Scheduled" at bounding box center [520, 68] width 57 height 17
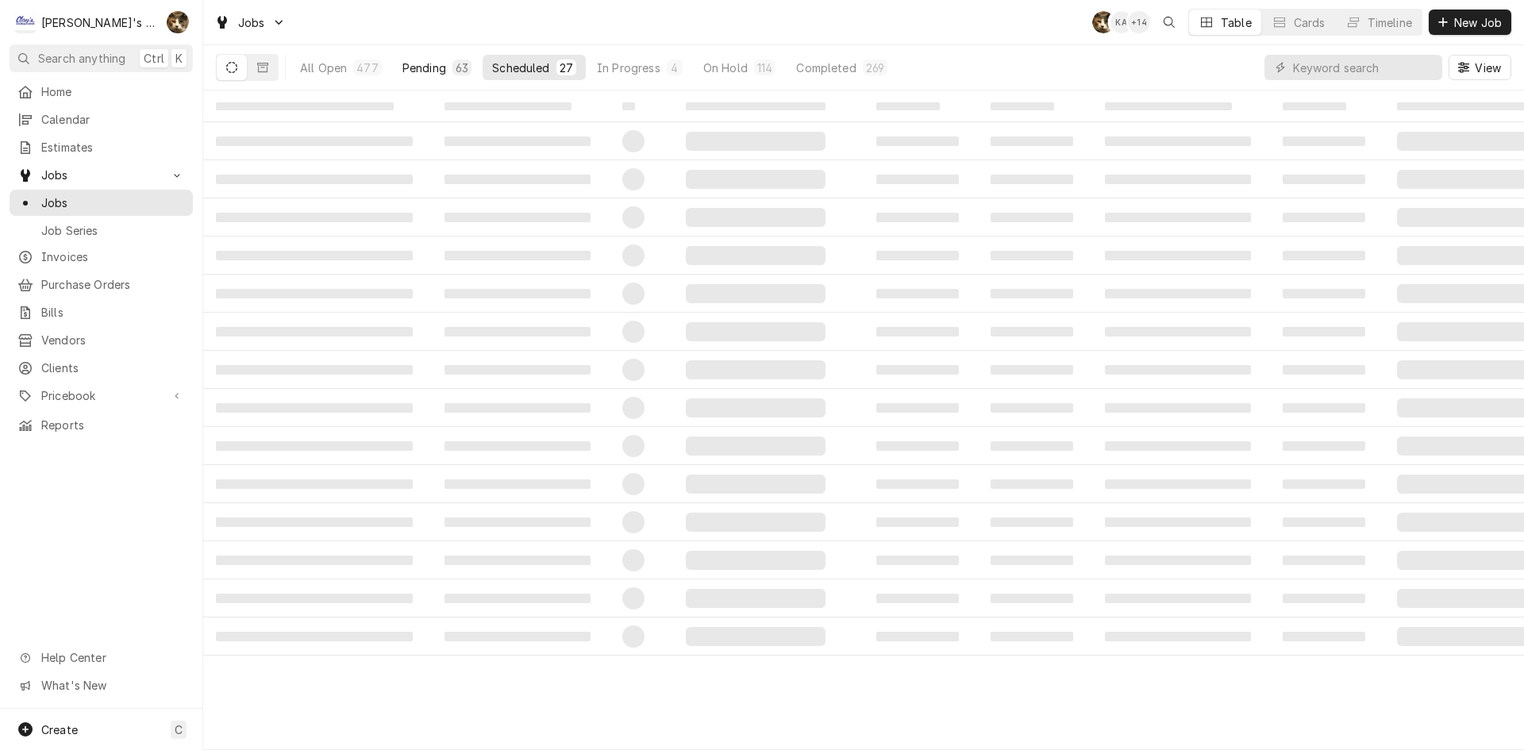
click at [431, 70] on div "Pending" at bounding box center [424, 68] width 44 height 17
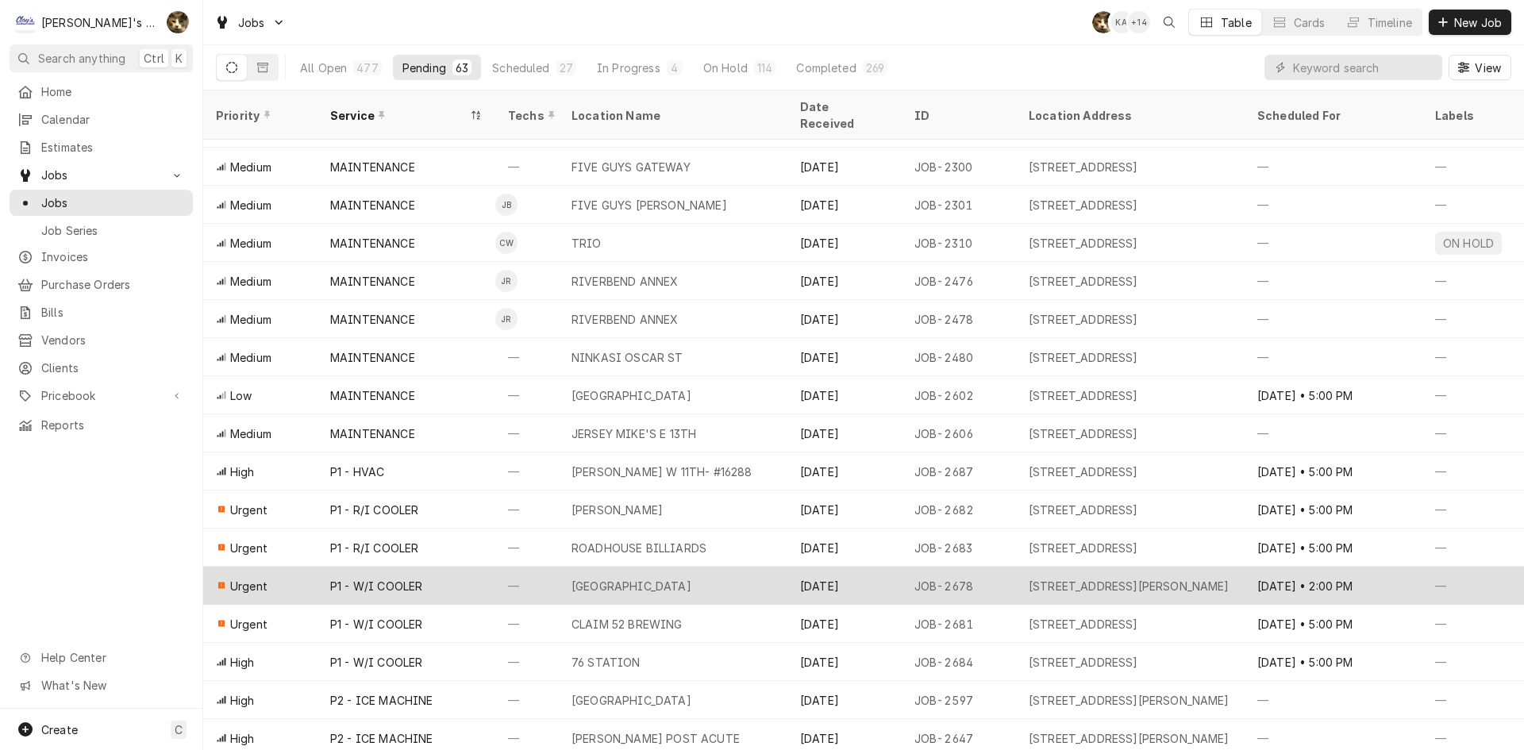
scroll to position [986, 0]
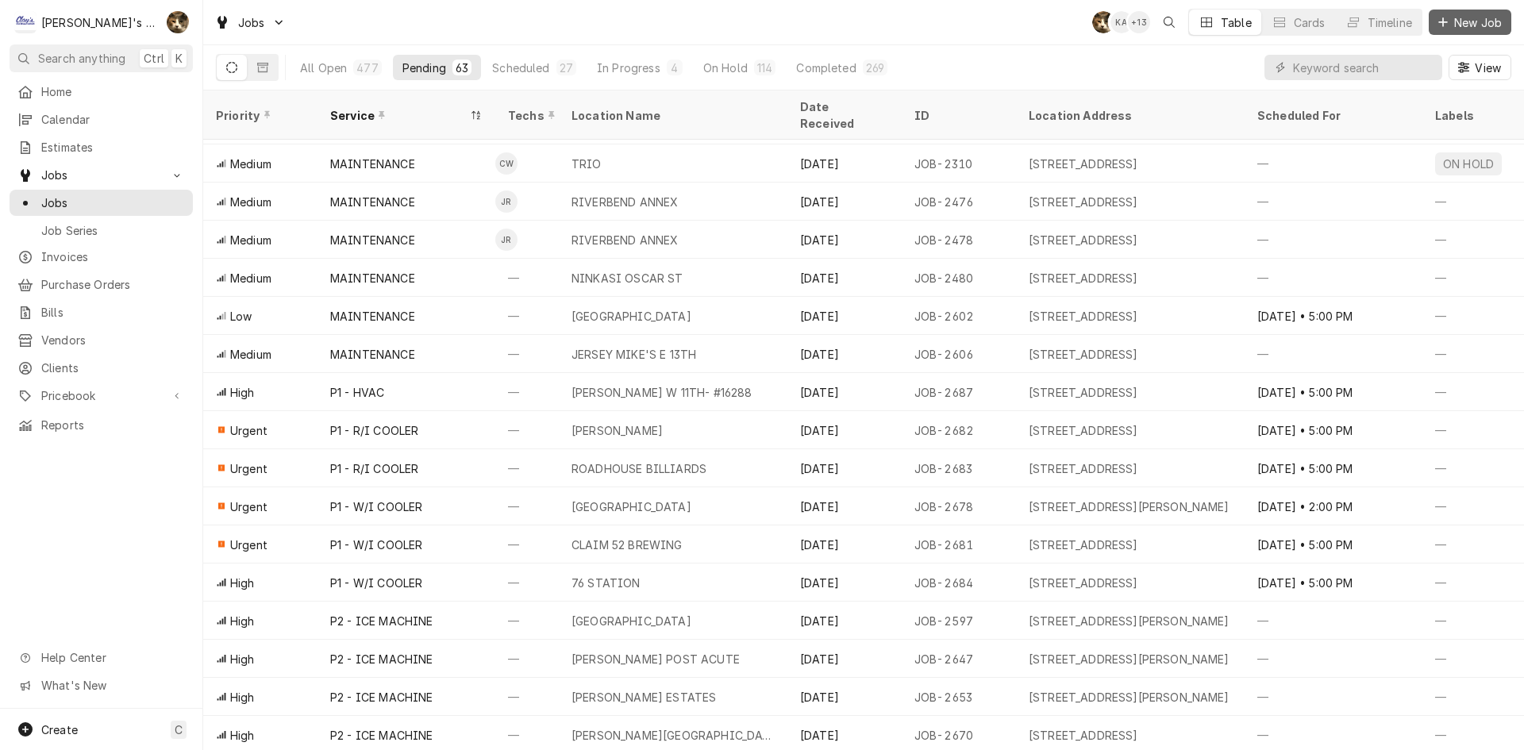
click at [1442, 17] on icon "Dynamic Content Wrapper" at bounding box center [1443, 22] width 10 height 11
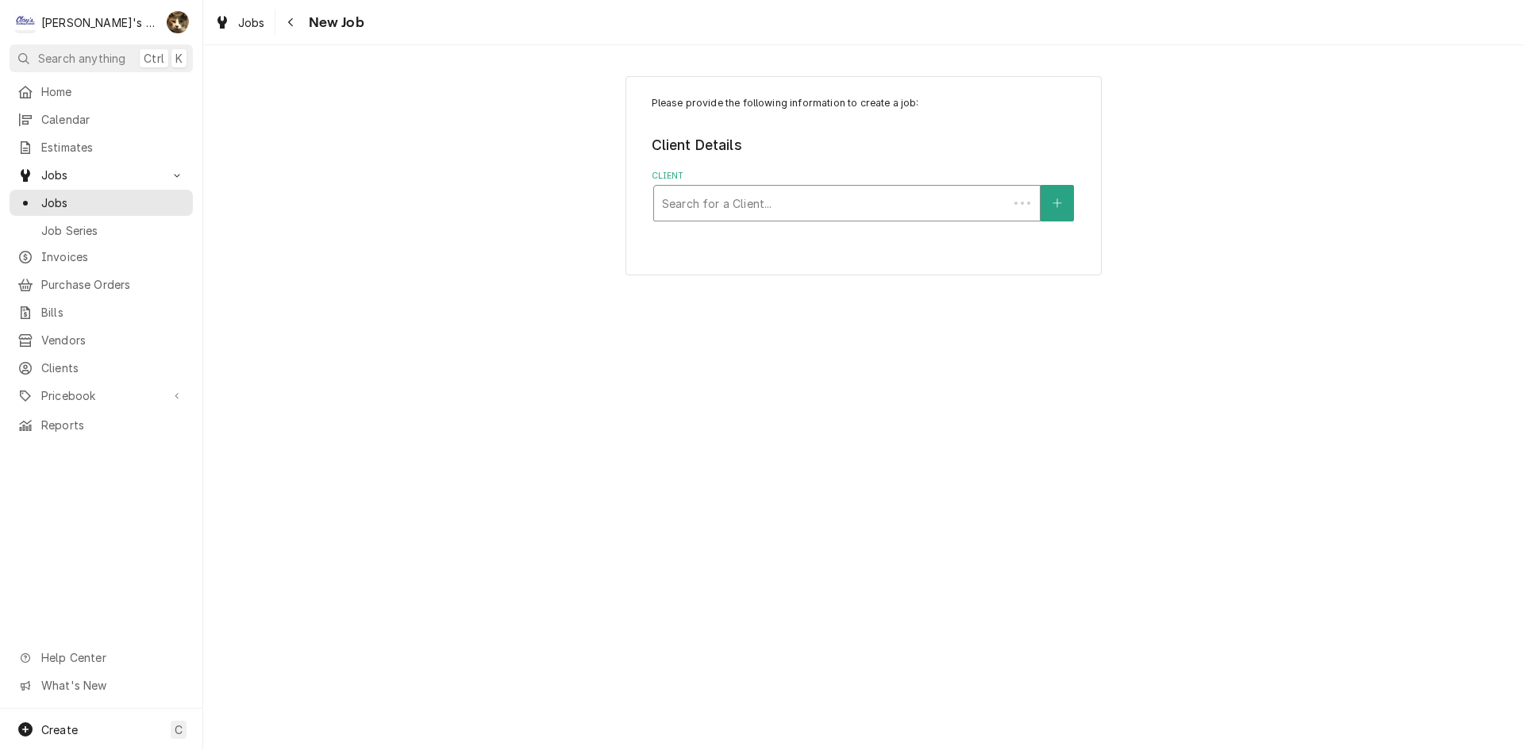
click at [800, 218] on div "Search for a Client..." at bounding box center [831, 203] width 354 height 35
type input "LAUGHING PLANET"
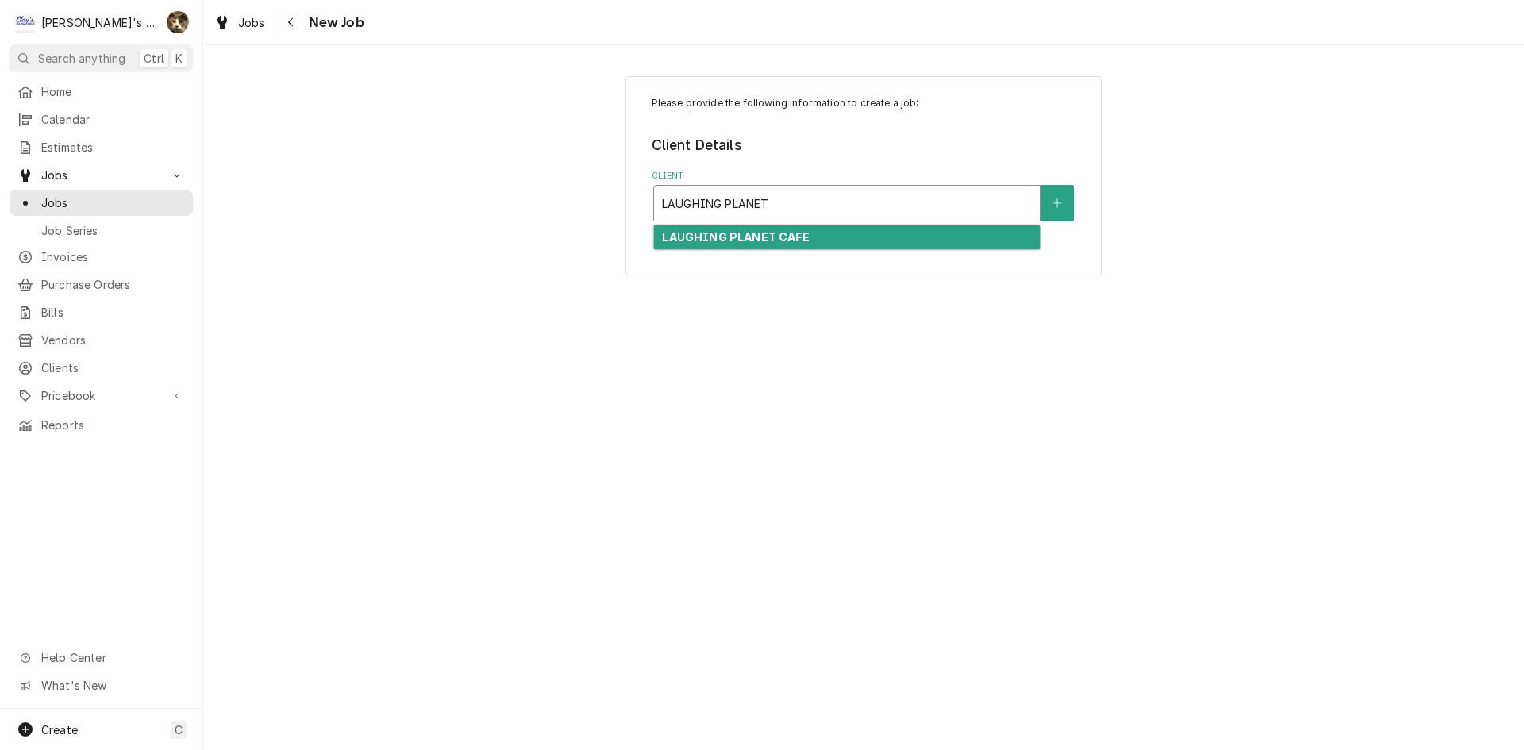
click at [841, 248] on div "LAUGHING PLANET CAFE" at bounding box center [847, 237] width 386 height 25
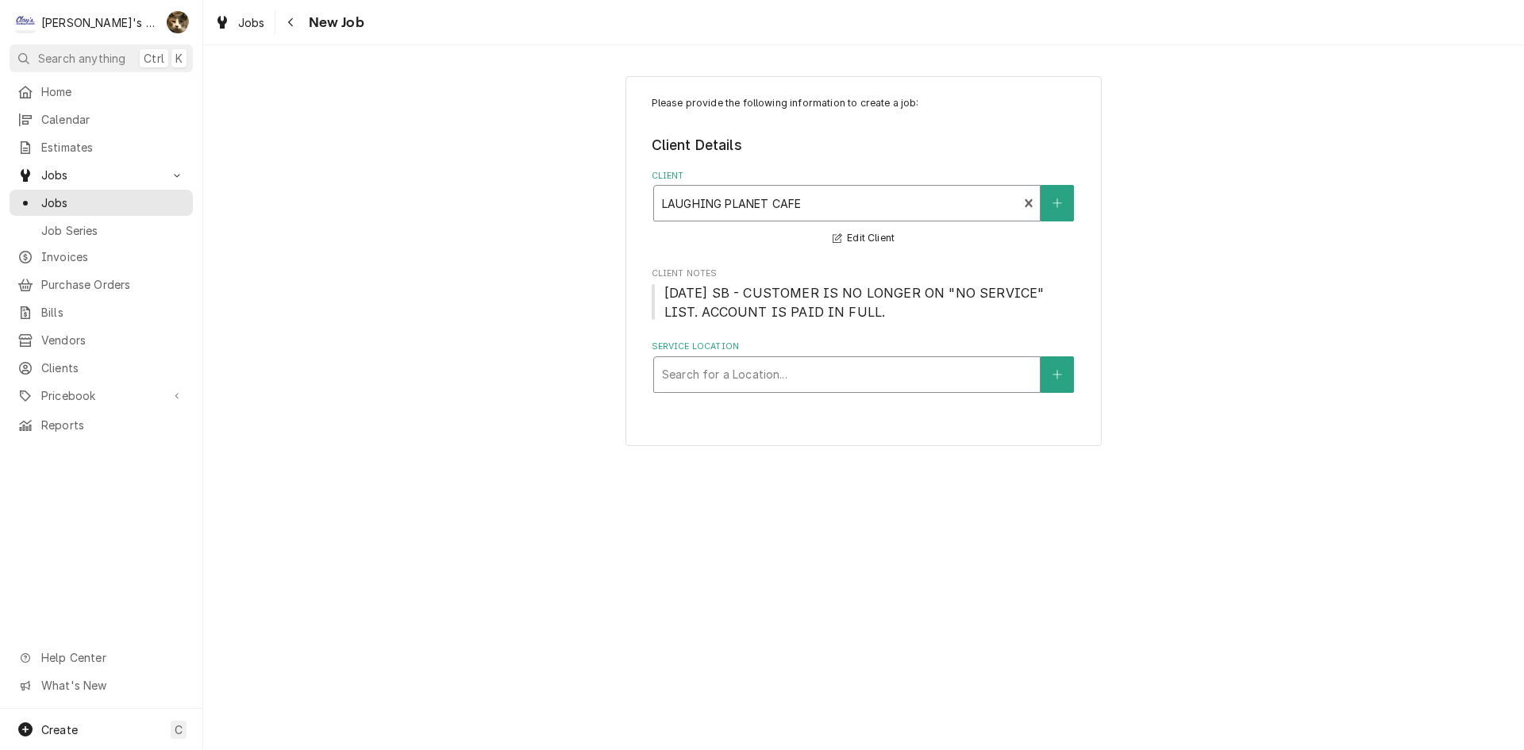
click at [680, 358] on div "Search for a Location..." at bounding box center [847, 374] width 386 height 35
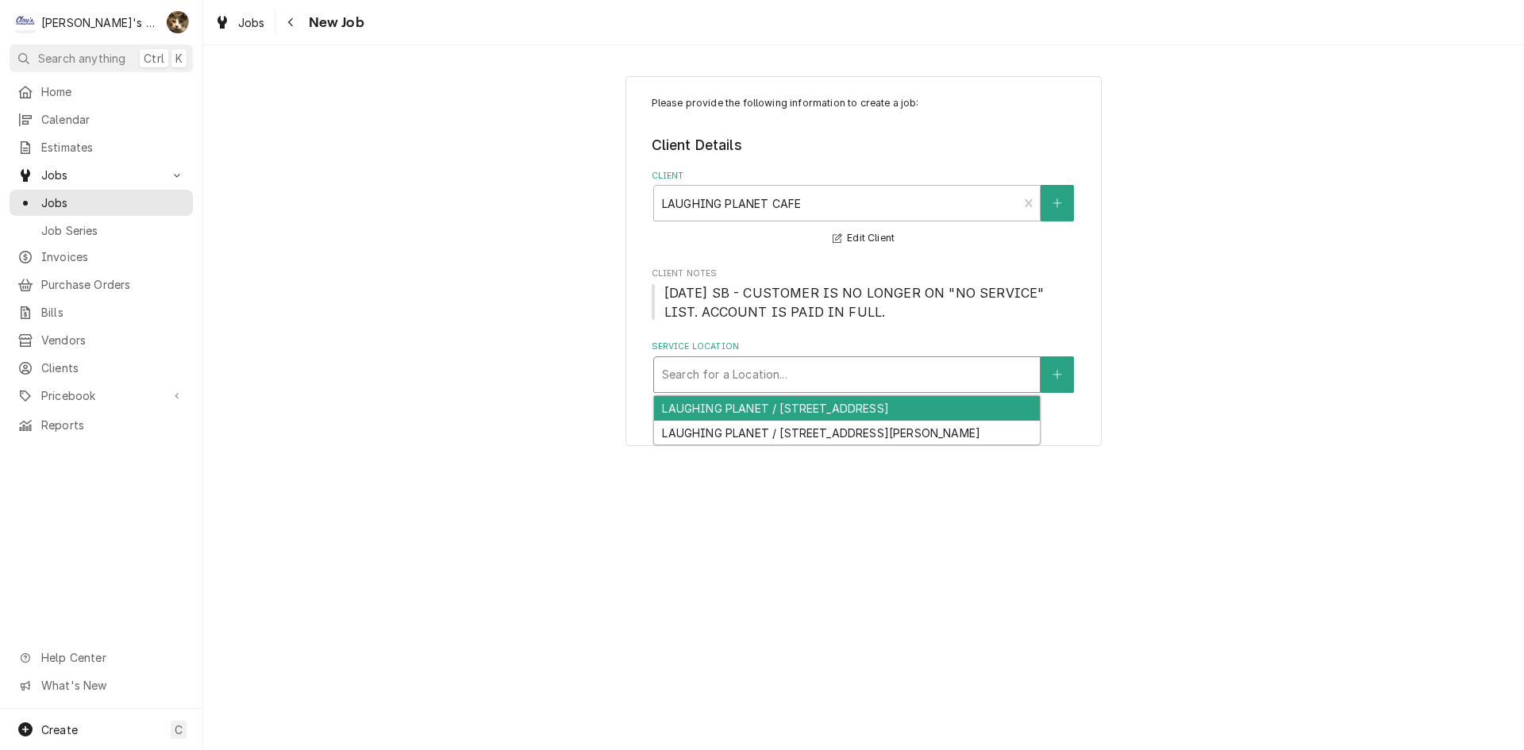
click at [719, 410] on div "LAUGHING PLANET / 2864 WILLAMETTE ST, EUGENE, OR 97405" at bounding box center [847, 408] width 386 height 25
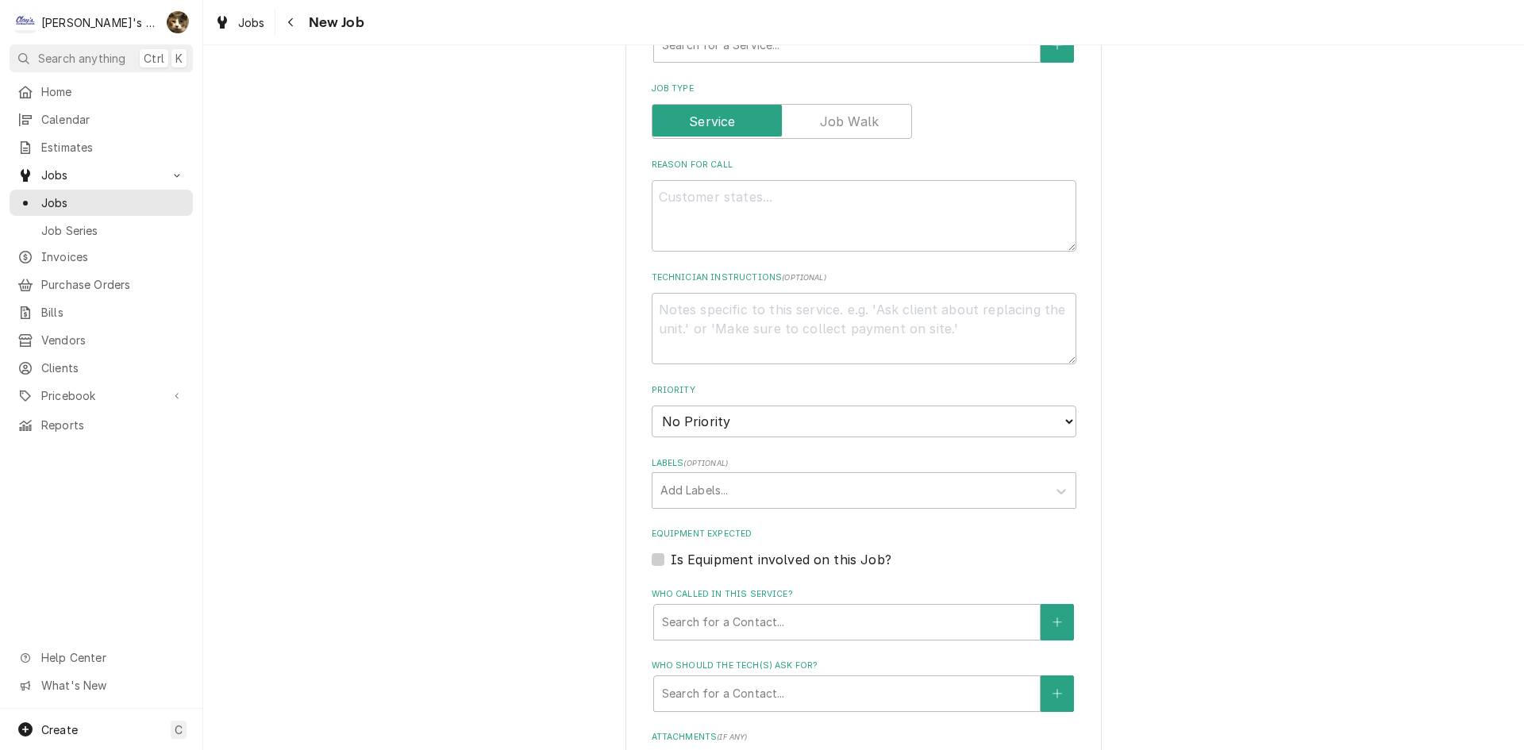
scroll to position [1032, 0]
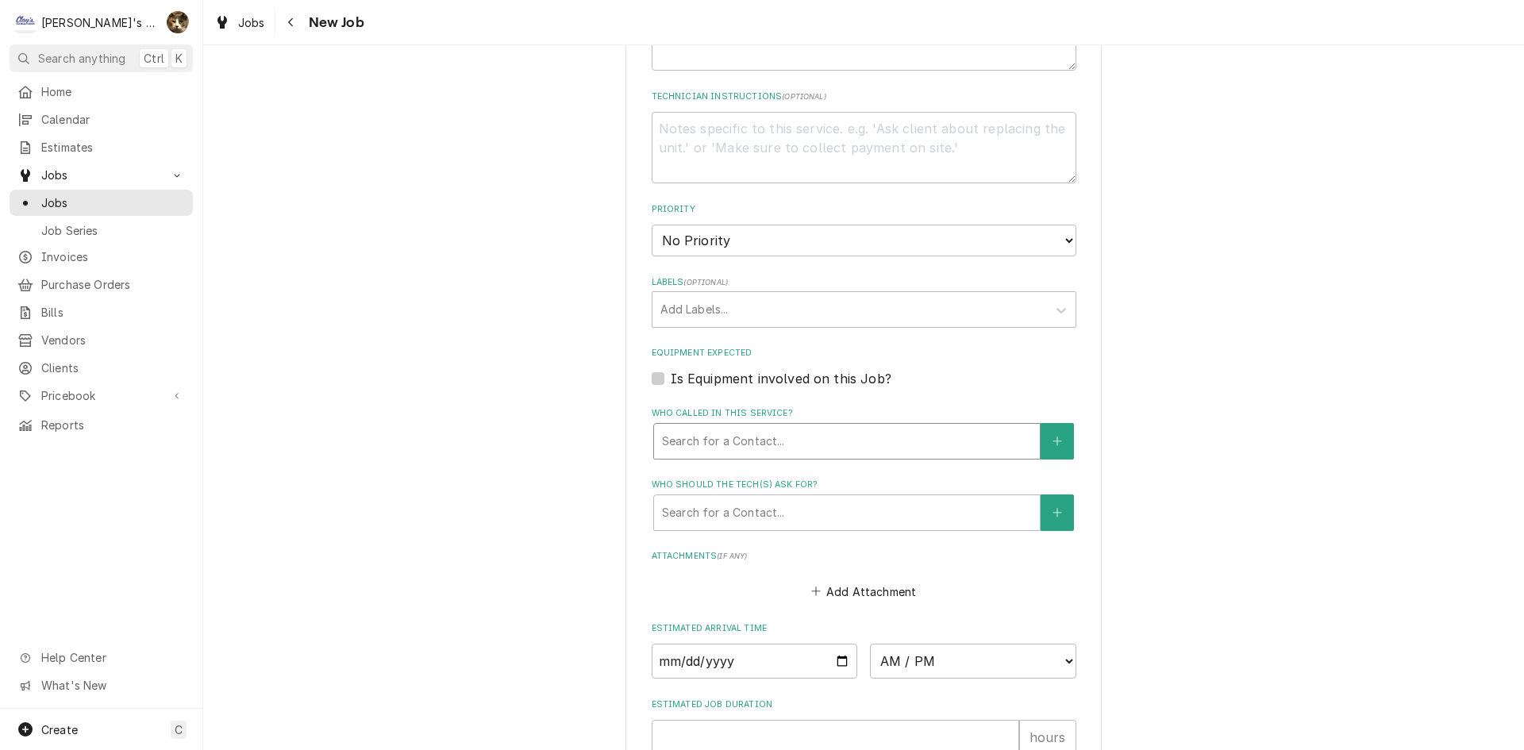
click at [695, 454] on div "Who called in this service?" at bounding box center [847, 441] width 370 height 29
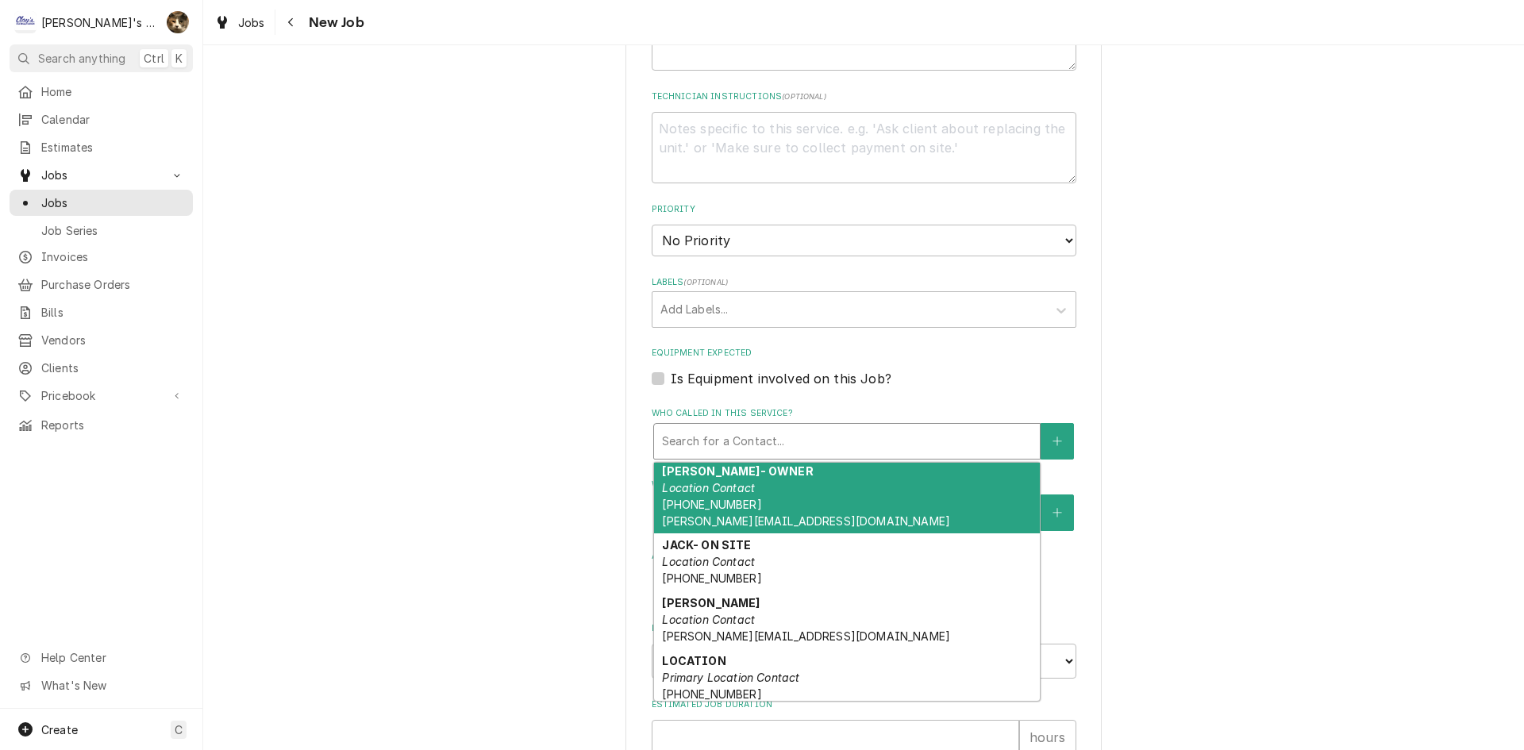
scroll to position [0, 0]
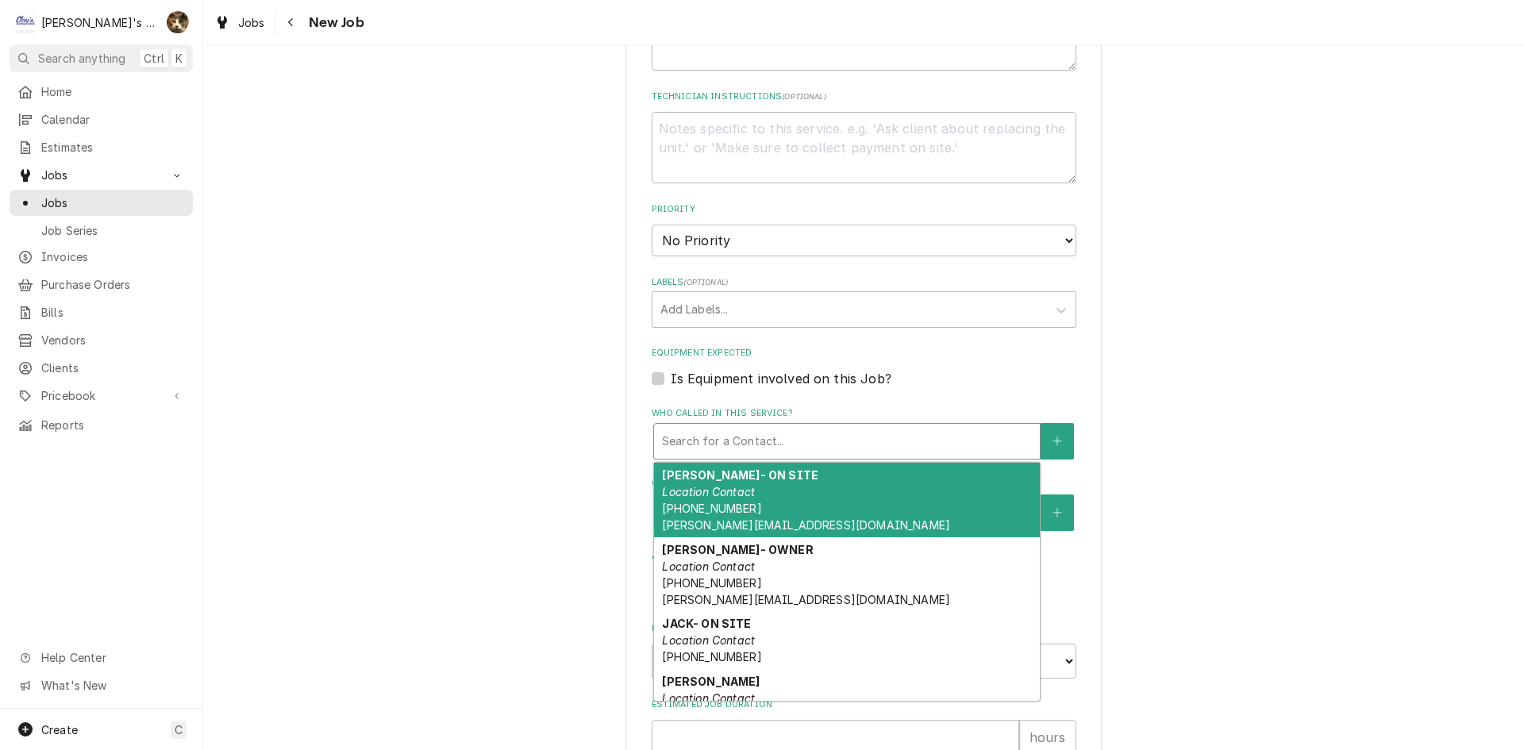
click at [757, 440] on div "Who called in this service?" at bounding box center [847, 441] width 370 height 29
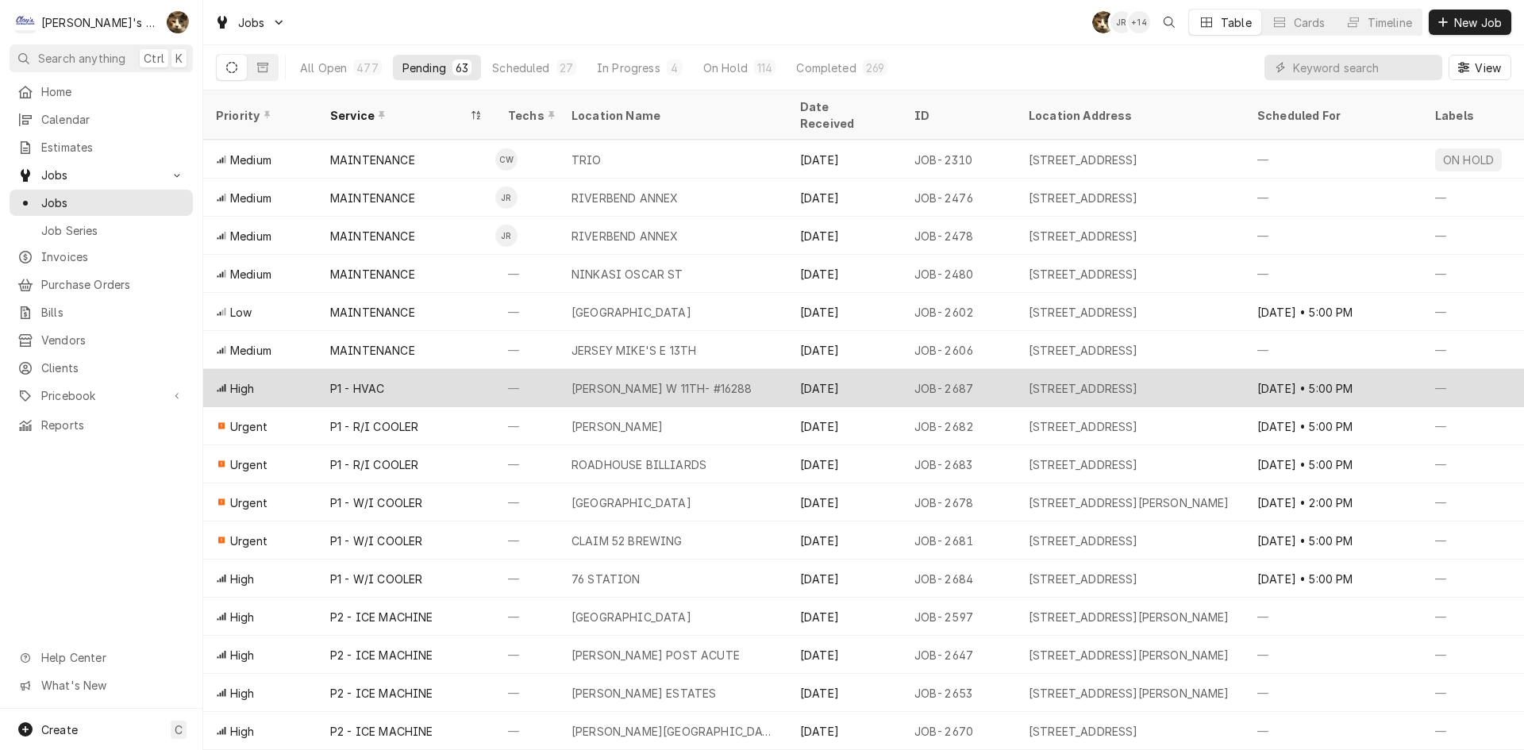
scroll to position [1021, 0]
